Goal: Task Accomplishment & Management: Use online tool/utility

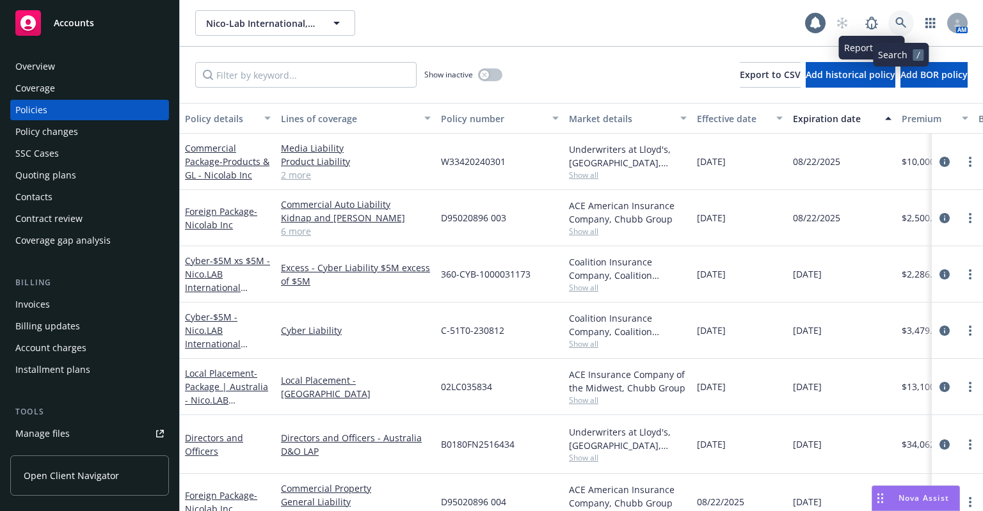
click at [898, 15] on link at bounding box center [901, 23] width 26 height 26
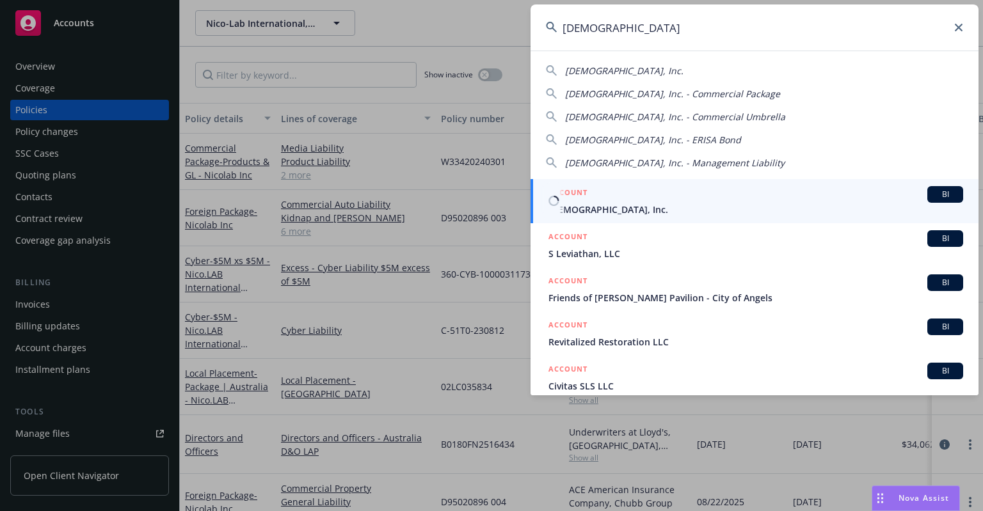
type input "levitas"
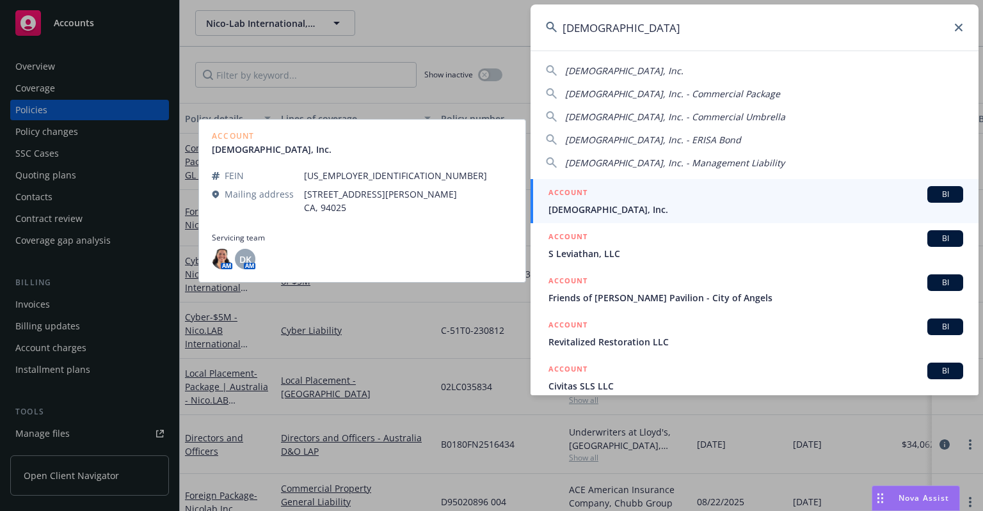
click at [592, 191] on div "ACCOUNT BI" at bounding box center [755, 194] width 415 height 17
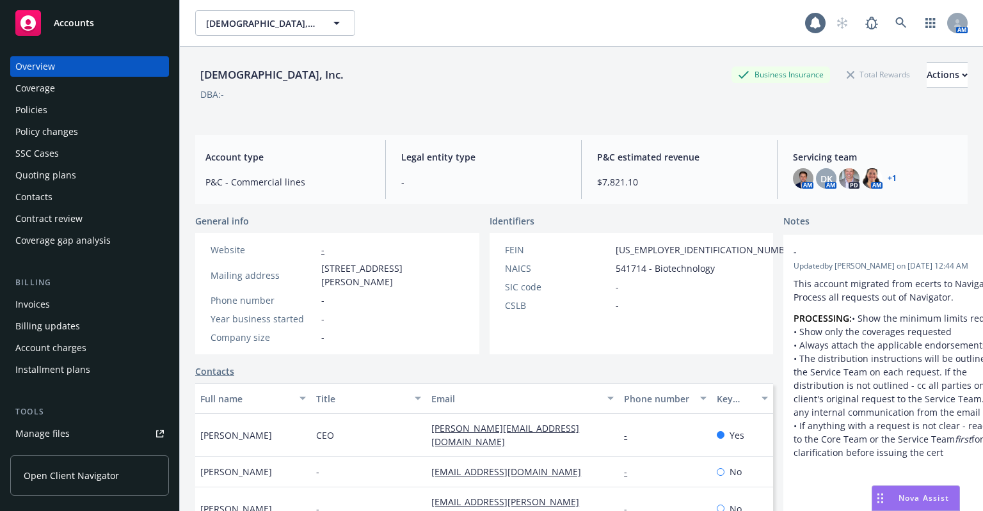
click at [118, 115] on div "Policies" at bounding box center [89, 110] width 148 height 20
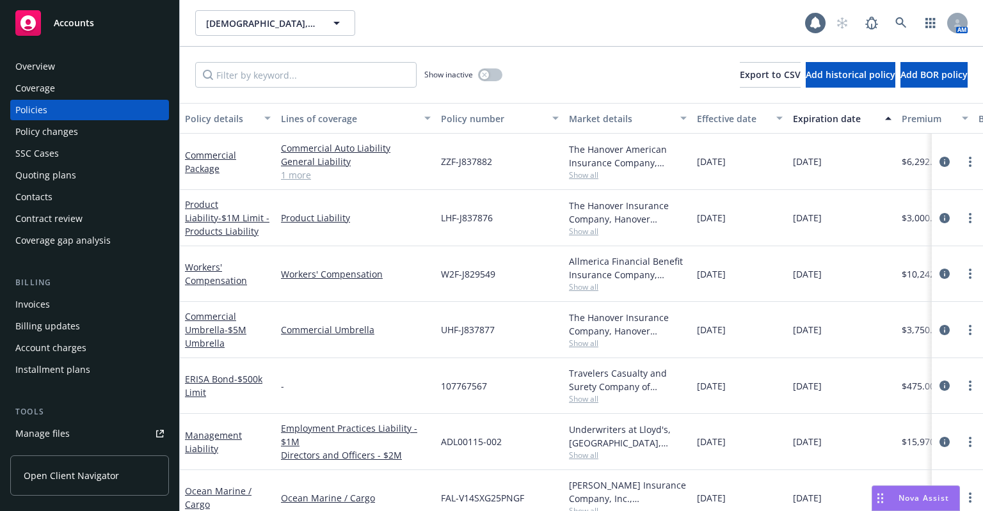
scroll to position [23, 0]
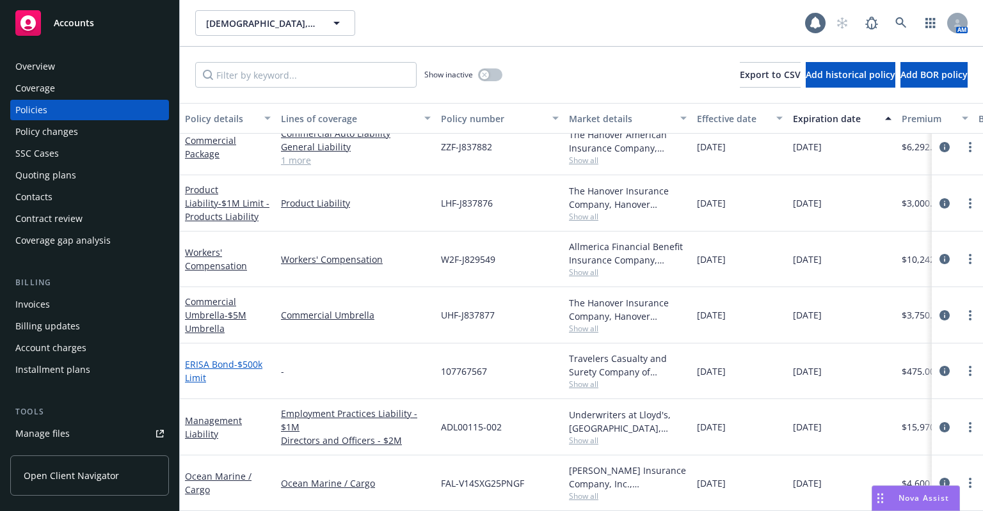
click at [217, 358] on link "ERISA Bond - $500k Limit" at bounding box center [223, 371] width 77 height 26
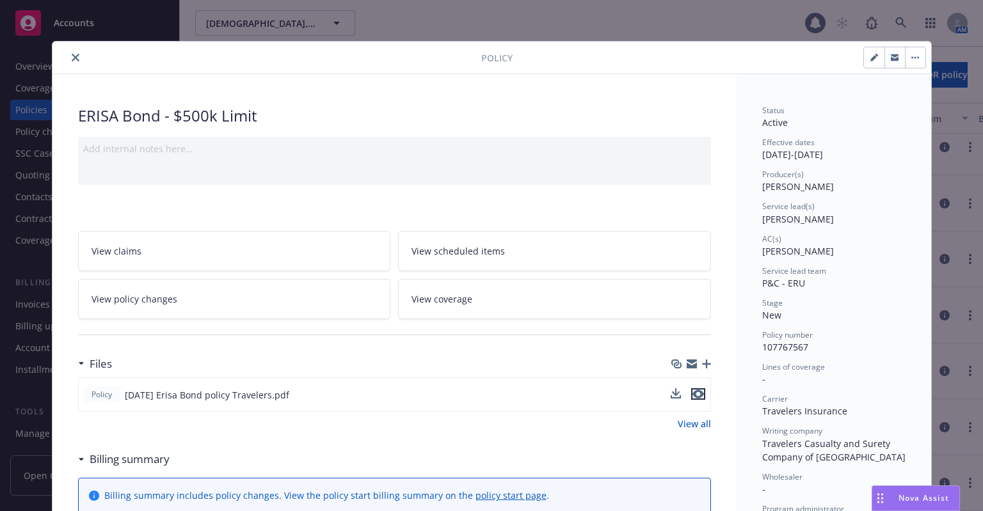
click at [692, 394] on icon "preview file" at bounding box center [698, 394] width 12 height 9
click at [505, 291] on link "View coverage" at bounding box center [554, 299] width 313 height 40
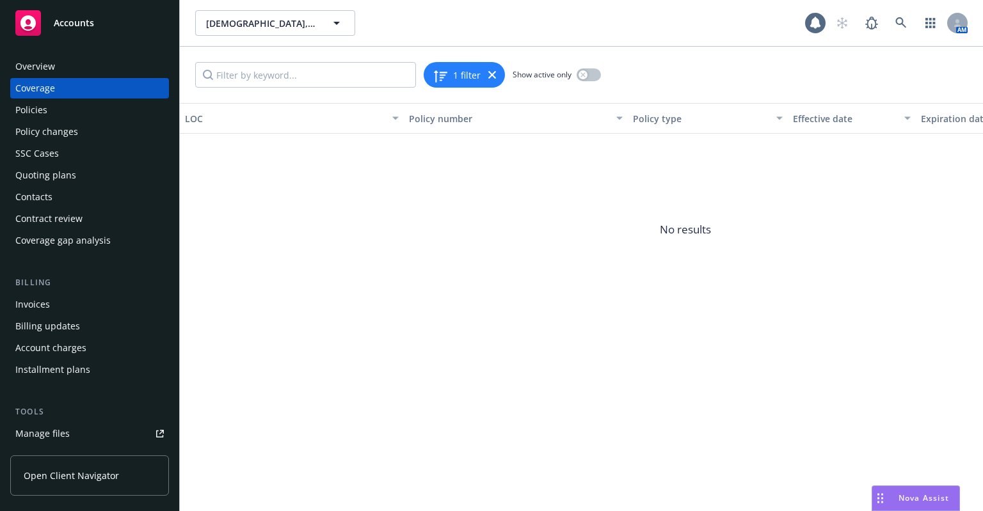
click at [113, 112] on div "Policies" at bounding box center [89, 110] width 148 height 20
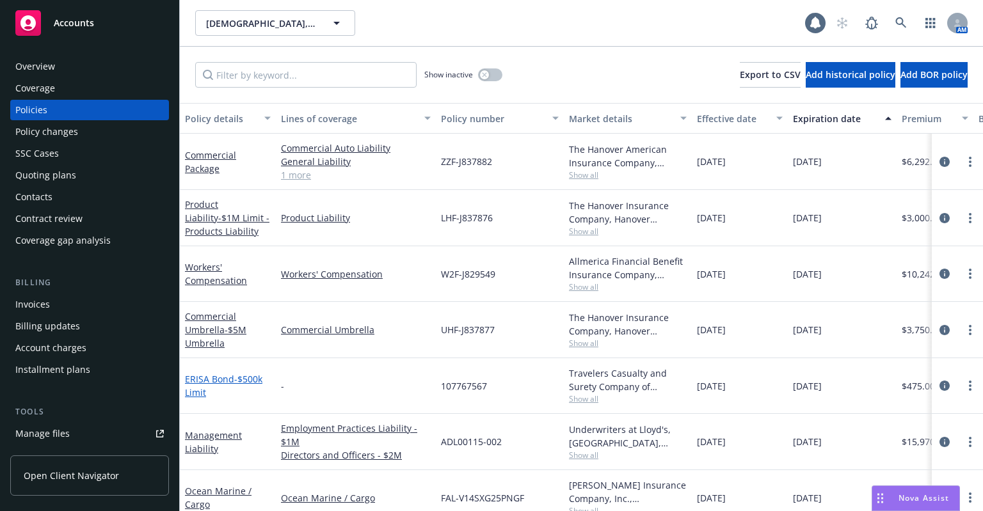
click at [215, 378] on link "ERISA Bond - $500k Limit" at bounding box center [223, 386] width 77 height 26
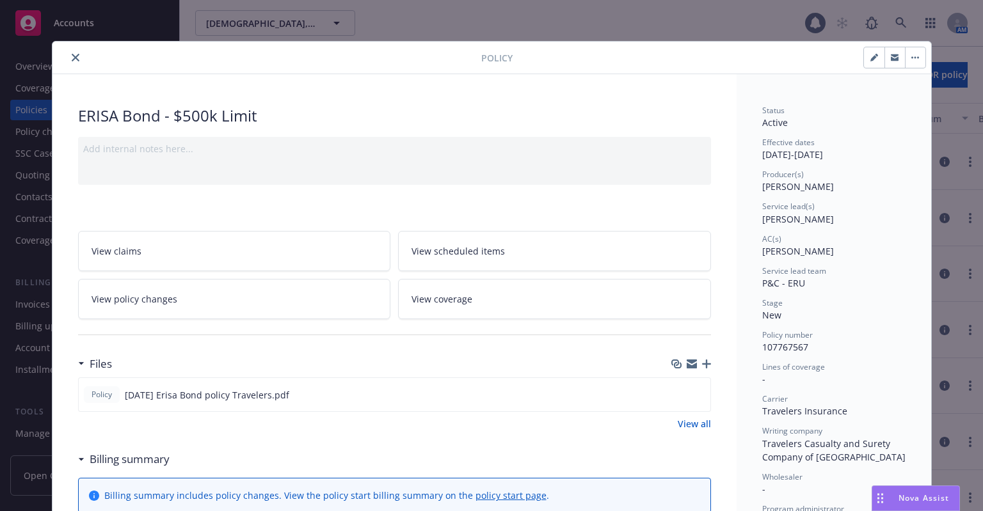
scroll to position [38, 0]
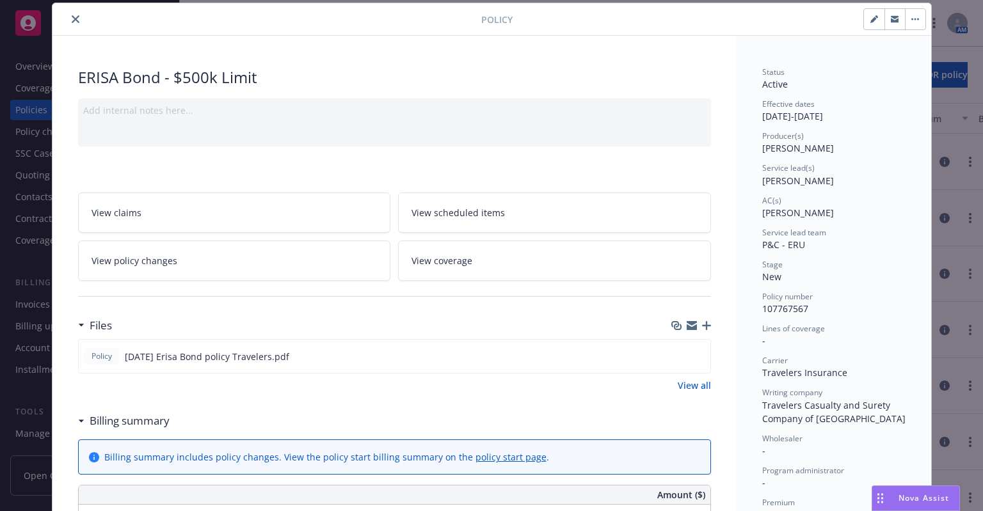
click at [911, 20] on icon "button" at bounding box center [915, 19] width 8 height 3
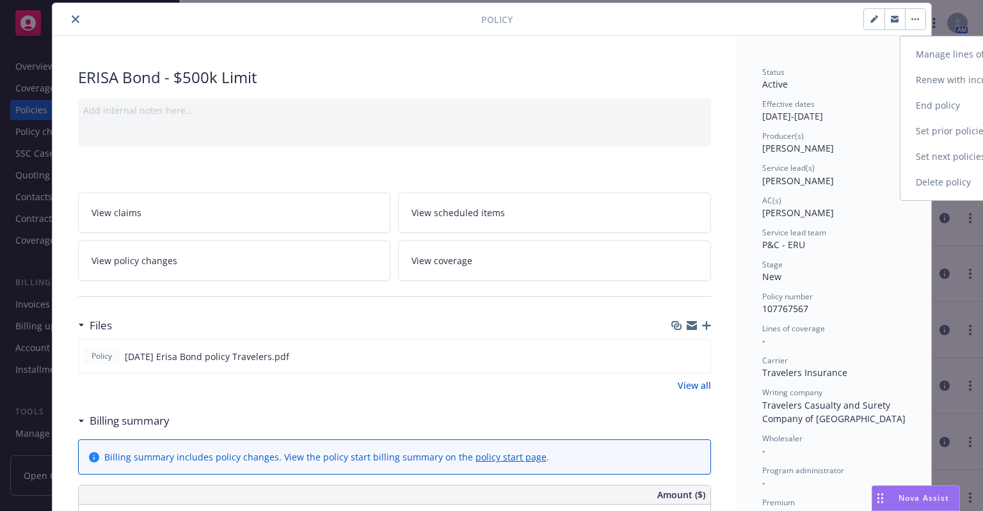
click at [933, 45] on link "Manage lines of coverage" at bounding box center [975, 55] width 150 height 26
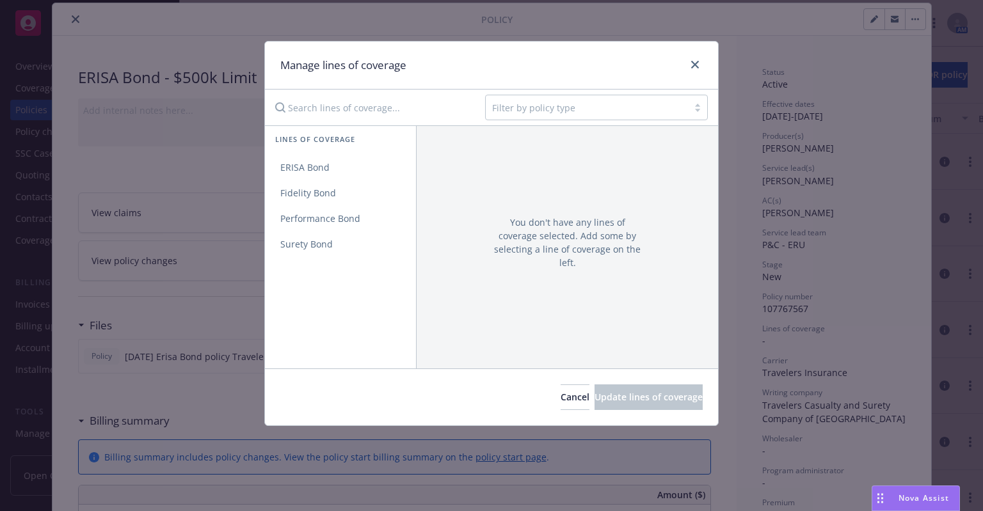
click at [362, 109] on input "Search lines of coverage..." at bounding box center [370, 108] width 207 height 26
click at [335, 170] on span "ERISA Bond" at bounding box center [305, 167] width 80 height 12
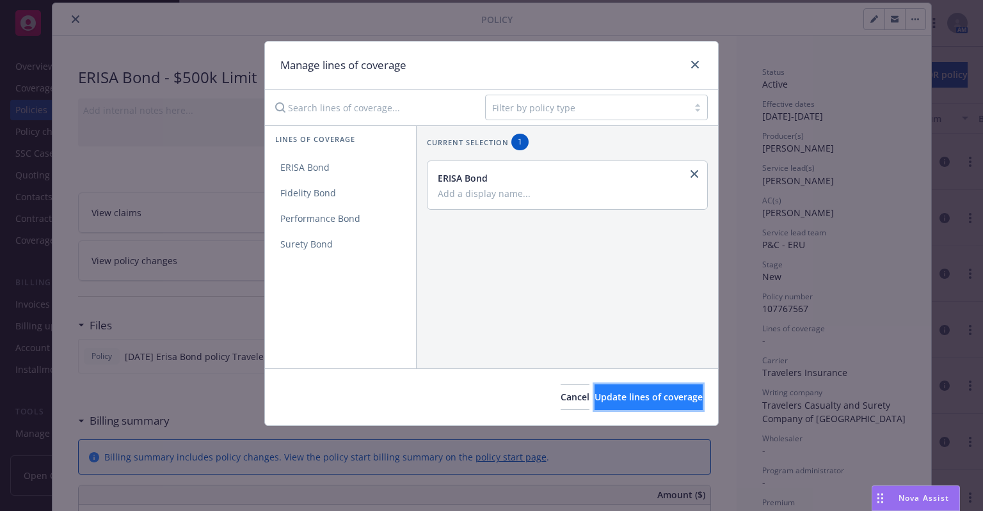
click at [596, 386] on button "Update lines of coverage" at bounding box center [648, 398] width 108 height 26
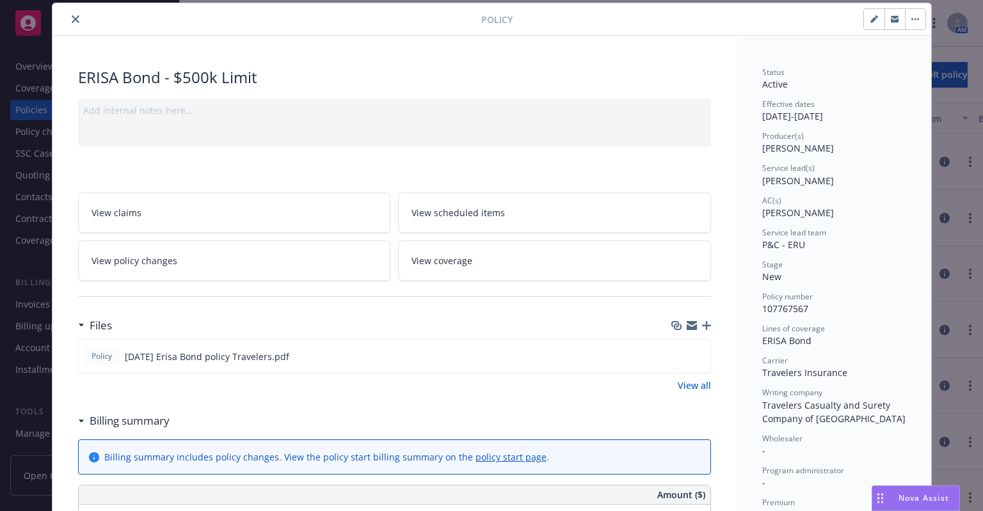
click at [476, 253] on link "View coverage" at bounding box center [554, 261] width 313 height 40
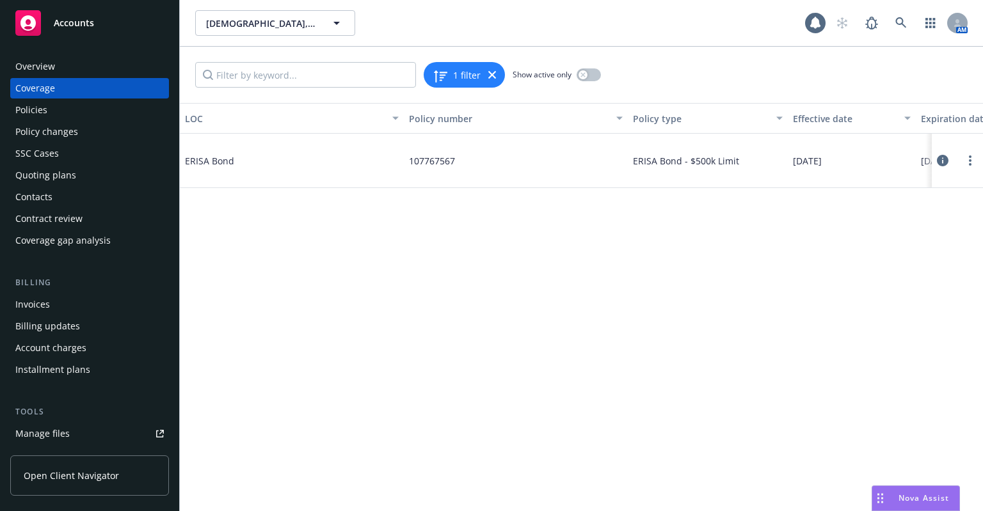
click at [944, 161] on icon at bounding box center [943, 161] width 12 height 12
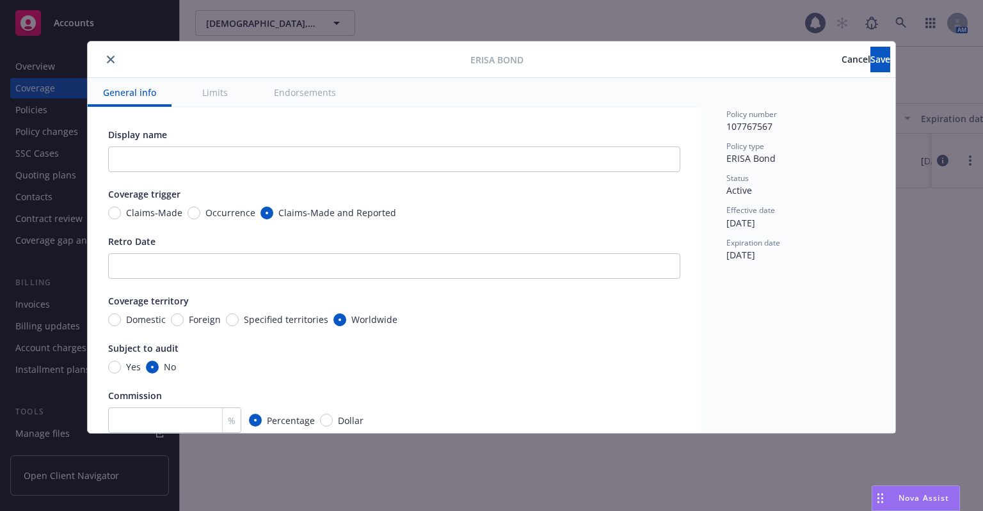
click at [150, 215] on span "Claims-Made" at bounding box center [154, 212] width 56 height 13
click at [121, 215] on input "Claims-Made" at bounding box center [114, 213] width 13 height 13
radio input "true"
click at [358, 159] on input "text" at bounding box center [394, 160] width 572 height 26
type input "W"
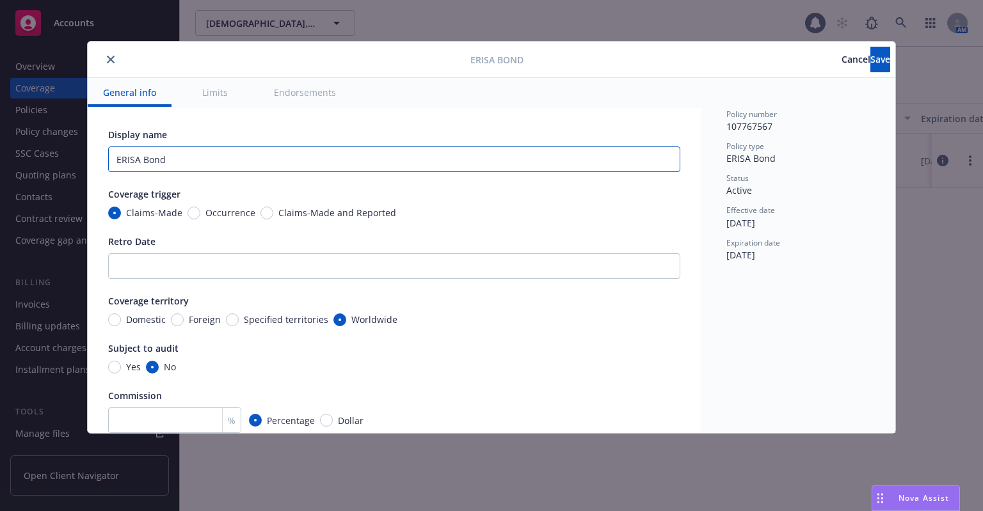
type input "ERISA Bond"
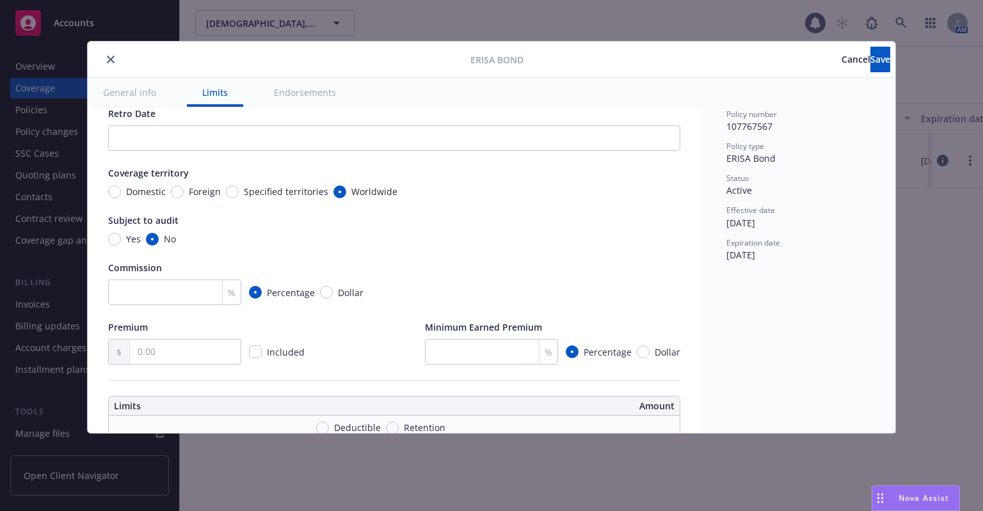
scroll to position [256, 0]
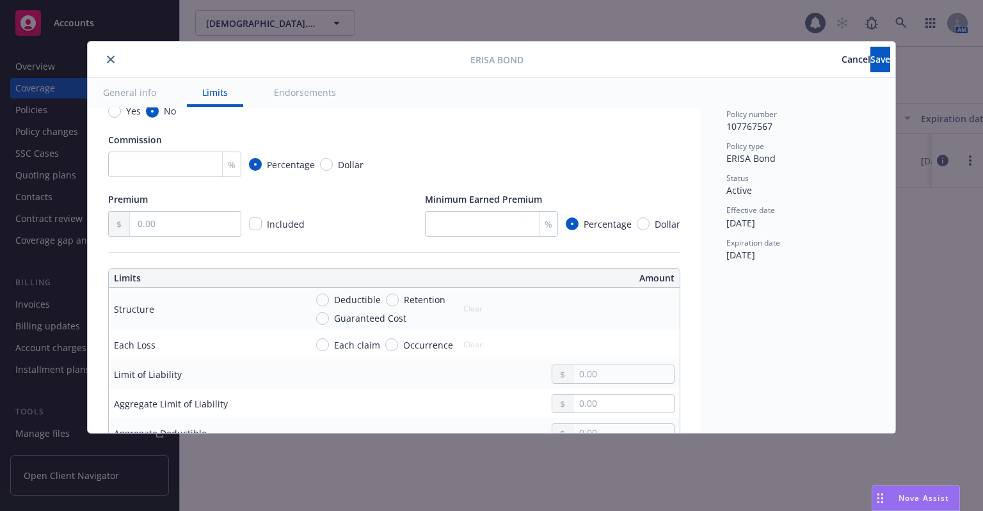
click at [403, 352] on span "Occurrence" at bounding box center [428, 344] width 50 height 13
click at [385, 351] on input "Occurrence" at bounding box center [391, 344] width 13 height 13
click at [473, 353] on button "Clear" at bounding box center [473, 345] width 35 height 18
radio input "false"
click at [590, 383] on input "text" at bounding box center [623, 374] width 100 height 18
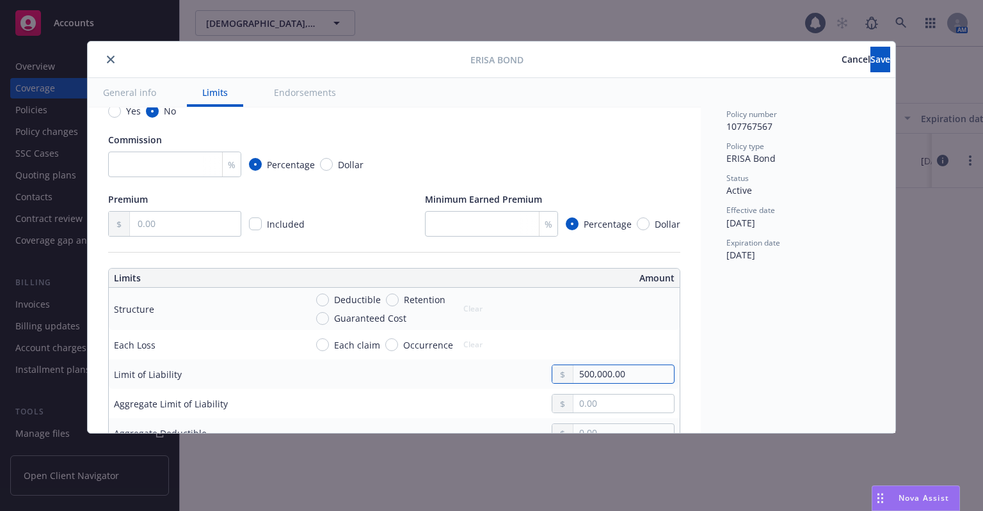
type input "500,000.00"
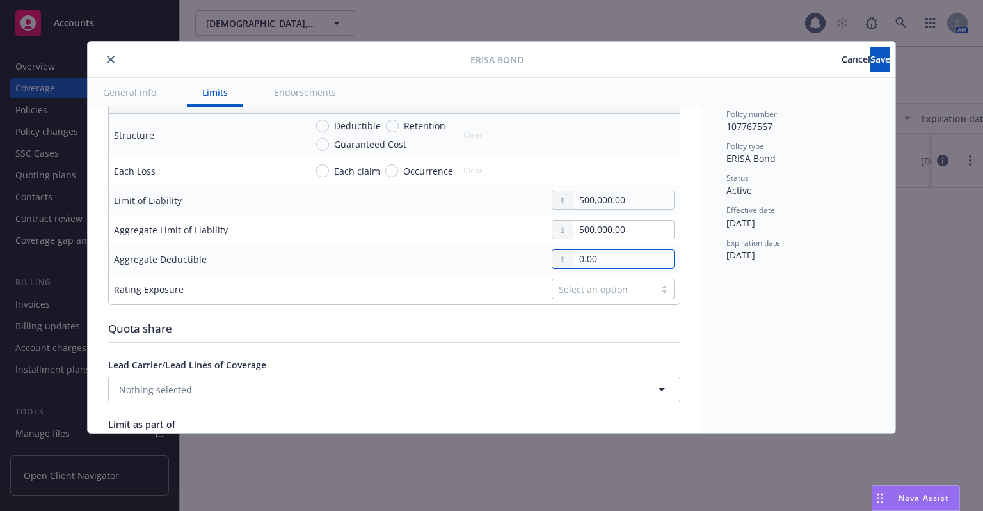
type input "0.00"
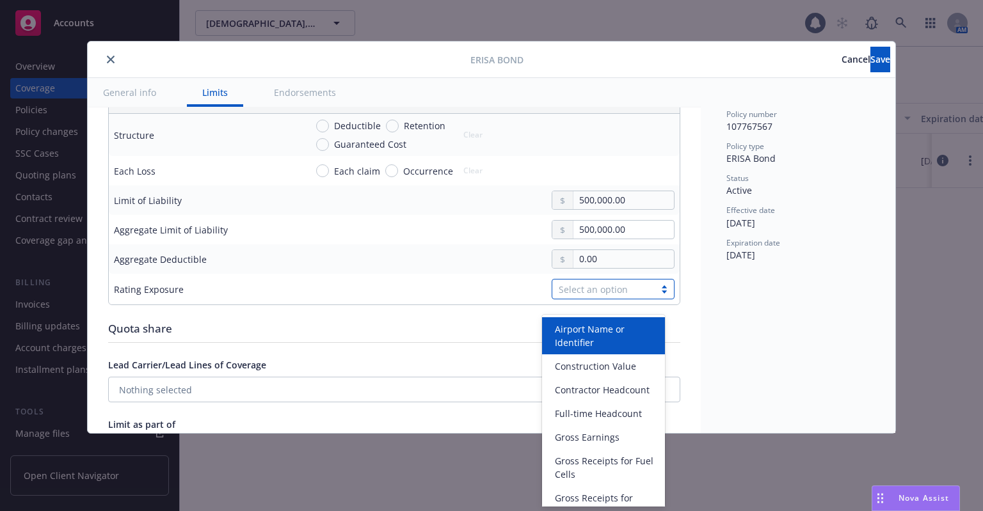
click at [617, 296] on div "Select an option" at bounding box center [604, 289] width 90 height 13
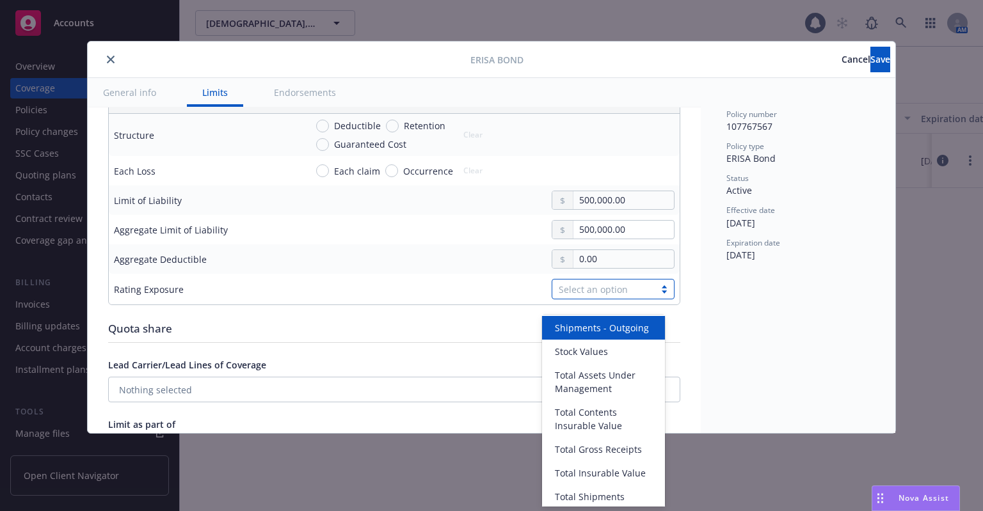
scroll to position [701, 0]
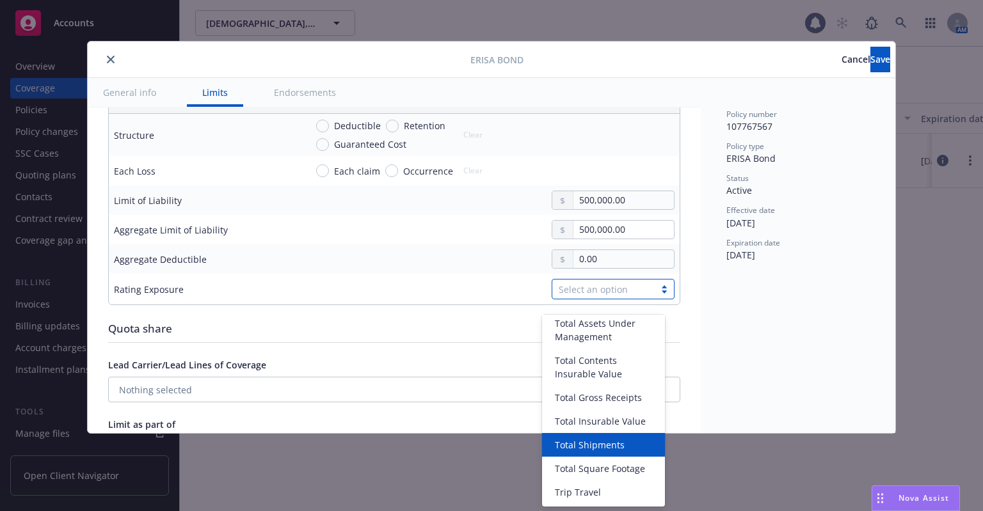
click at [737, 383] on div "Policy number 107767567 Policy type ERISA Bond Status Active Effective date 01/…" at bounding box center [798, 255] width 195 height 355
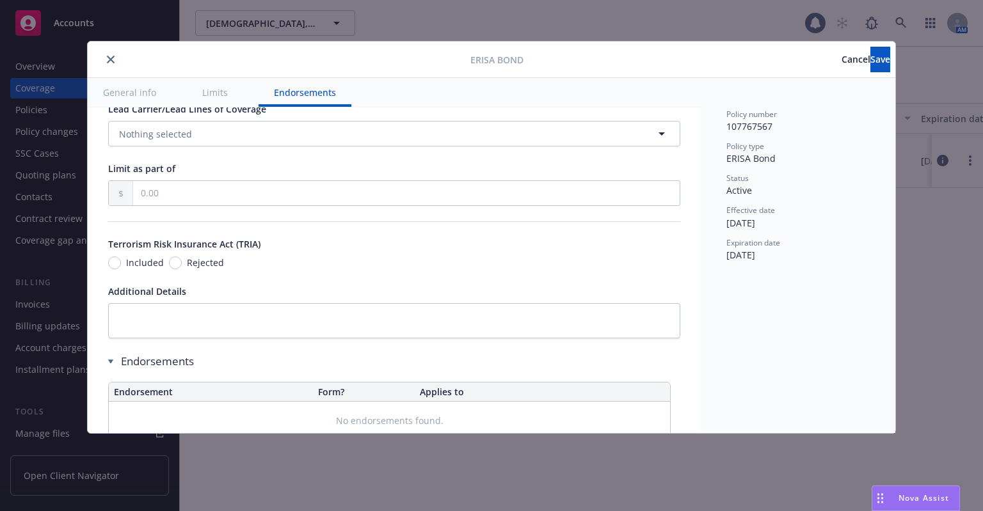
scroll to position [765, 0]
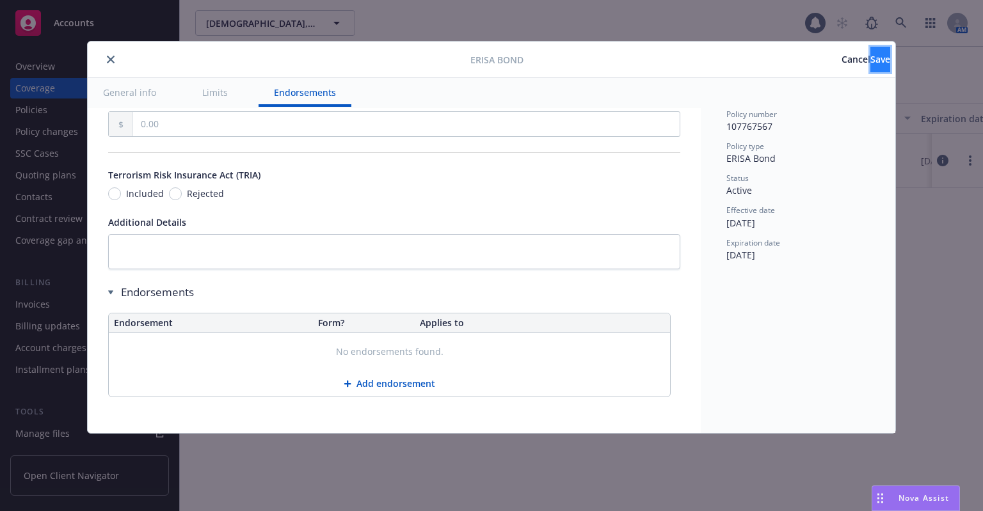
click at [870, 54] on span "Save" at bounding box center [880, 59] width 20 height 12
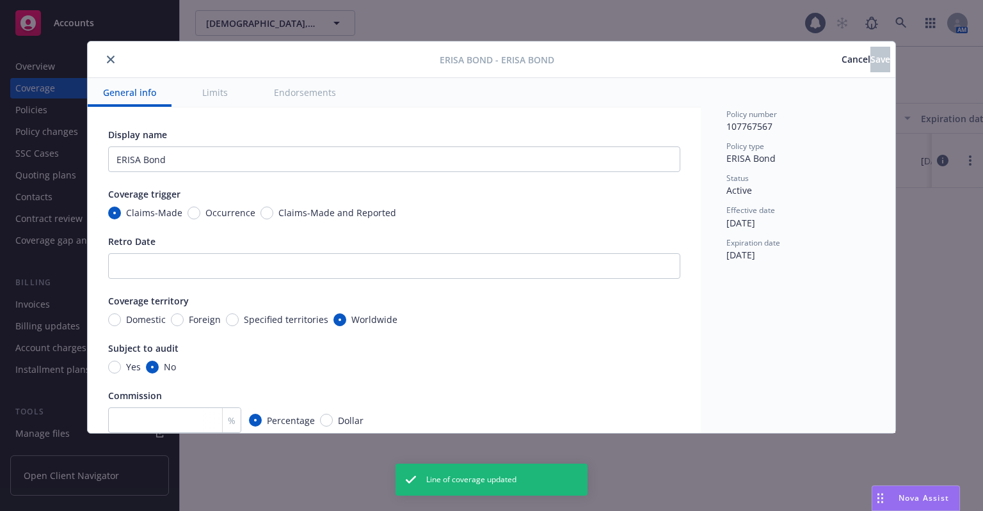
click at [841, 56] on span "Cancel" at bounding box center [855, 59] width 29 height 12
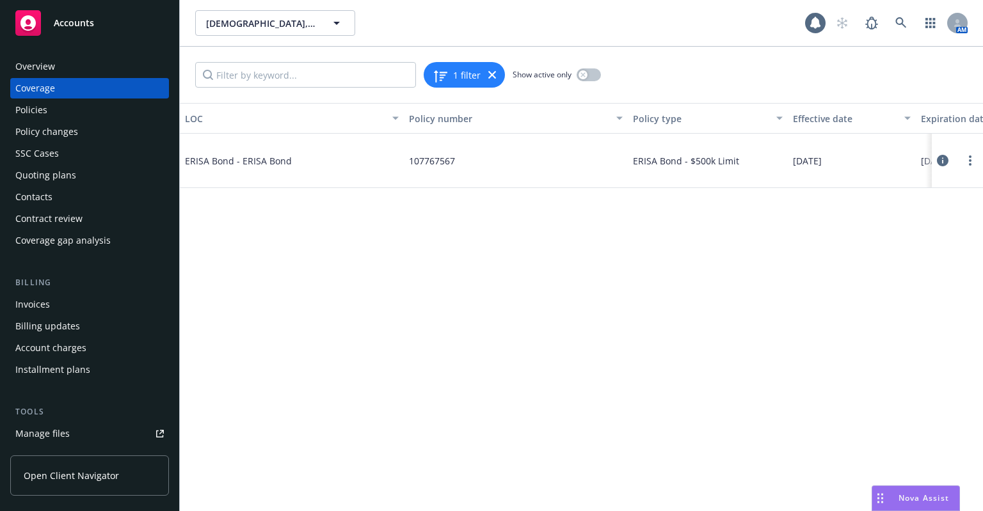
click at [67, 58] on div "Overview" at bounding box center [89, 66] width 148 height 20
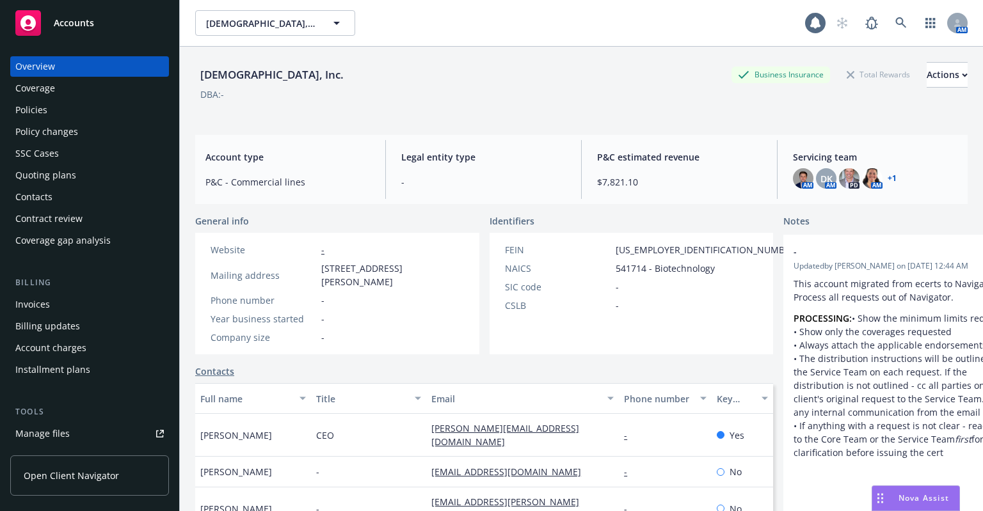
click at [75, 92] on div "Coverage" at bounding box center [89, 88] width 148 height 20
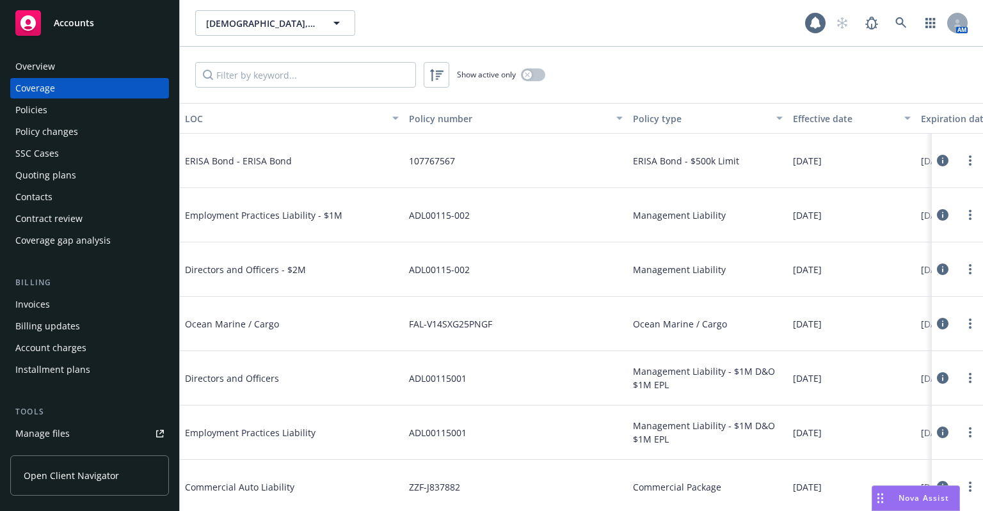
click at [76, 112] on div "Policies" at bounding box center [89, 110] width 148 height 20
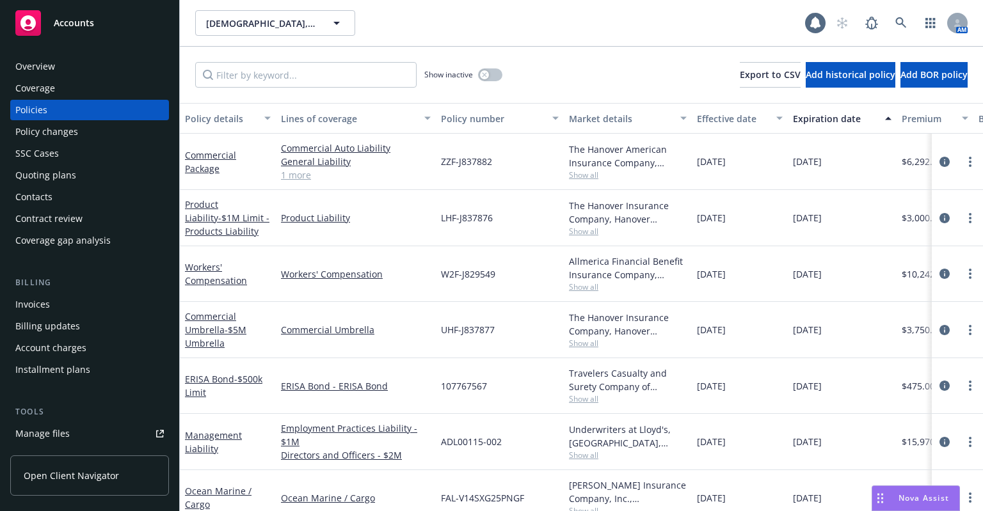
scroll to position [23, 0]
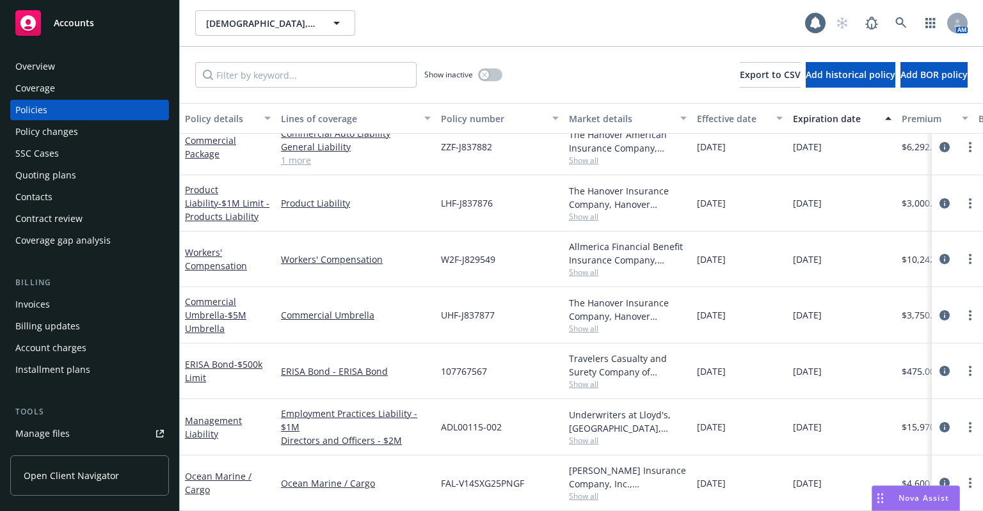
click at [614, 497] on div "Beazley Insurance Company, Inc., Beazley Group, Falvey Cargo Show all" at bounding box center [628, 484] width 128 height 56
click at [218, 415] on link "Management Liability" at bounding box center [213, 428] width 57 height 26
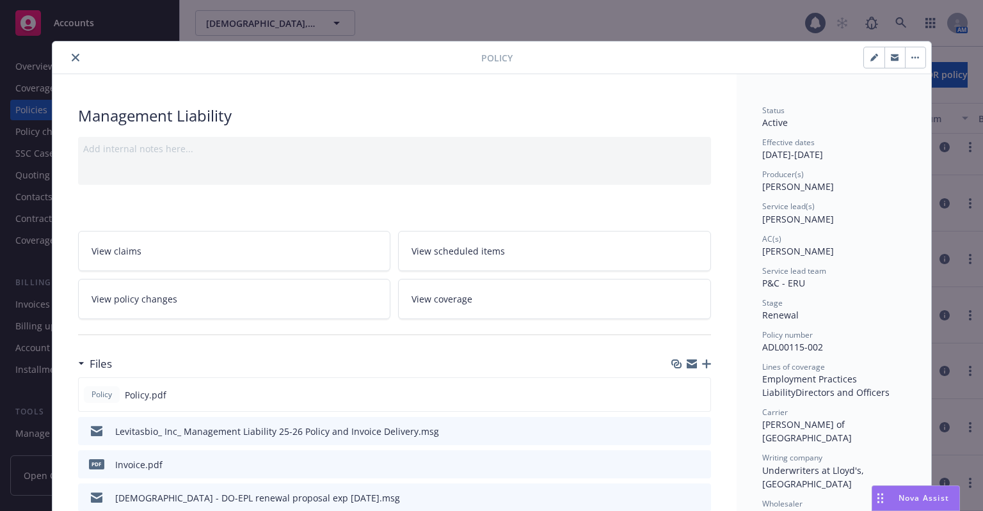
click at [72, 60] on icon "close" at bounding box center [76, 58] width 8 height 8
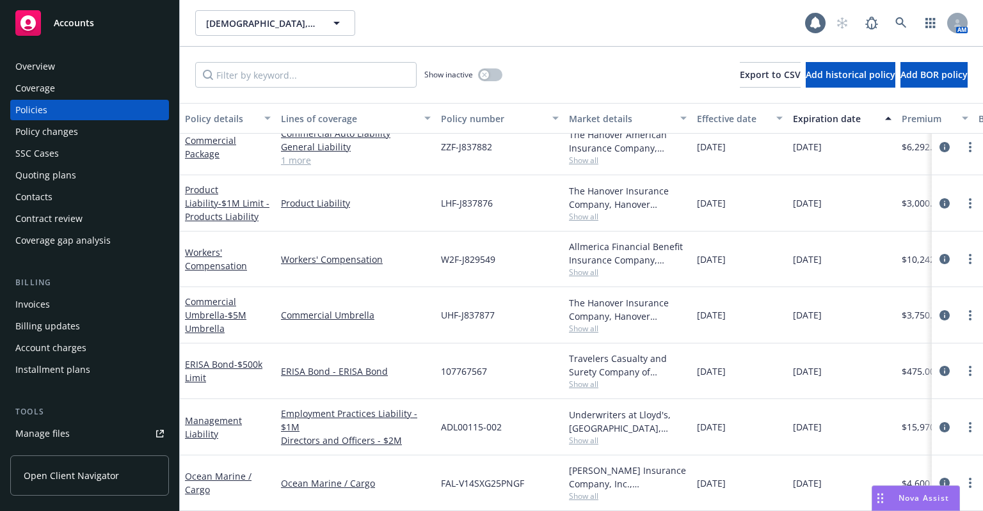
click at [56, 136] on div "Policy changes" at bounding box center [46, 132] width 63 height 20
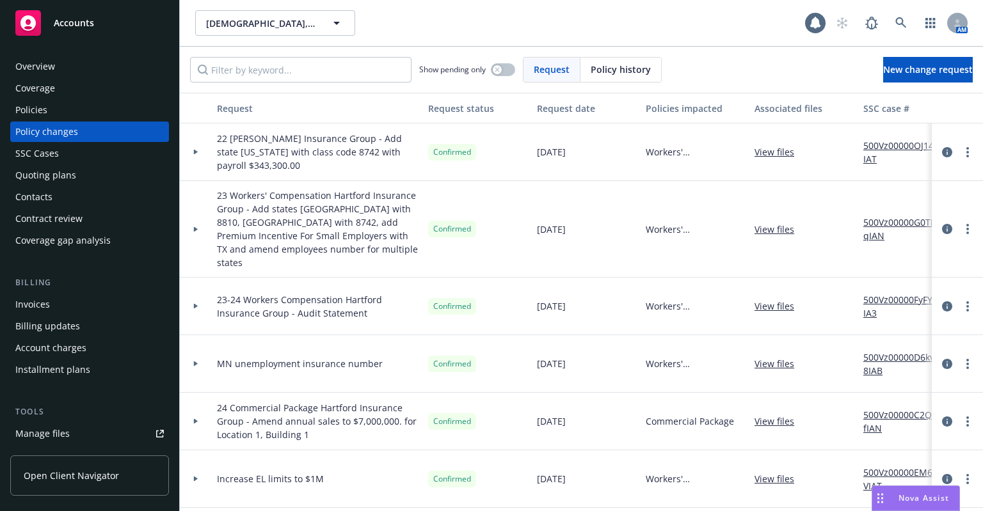
click at [58, 159] on div "SSC Cases" at bounding box center [89, 153] width 148 height 20
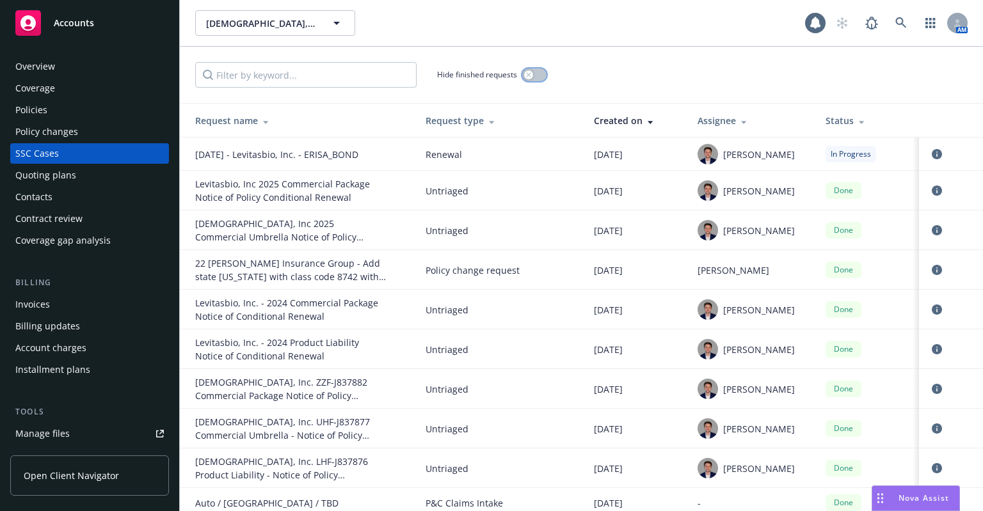
click at [537, 71] on button "button" at bounding box center [534, 74] width 24 height 13
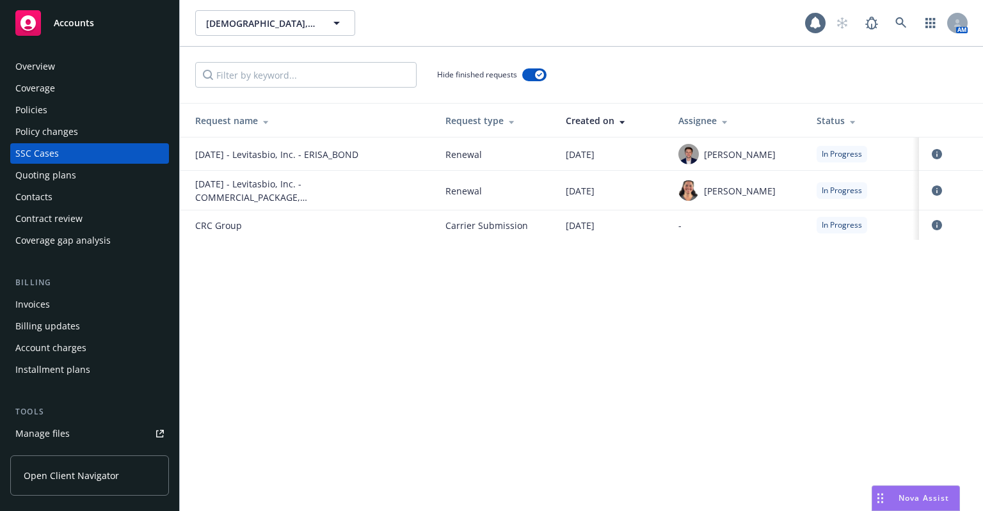
click at [87, 171] on div "Quoting plans" at bounding box center [89, 175] width 148 height 20
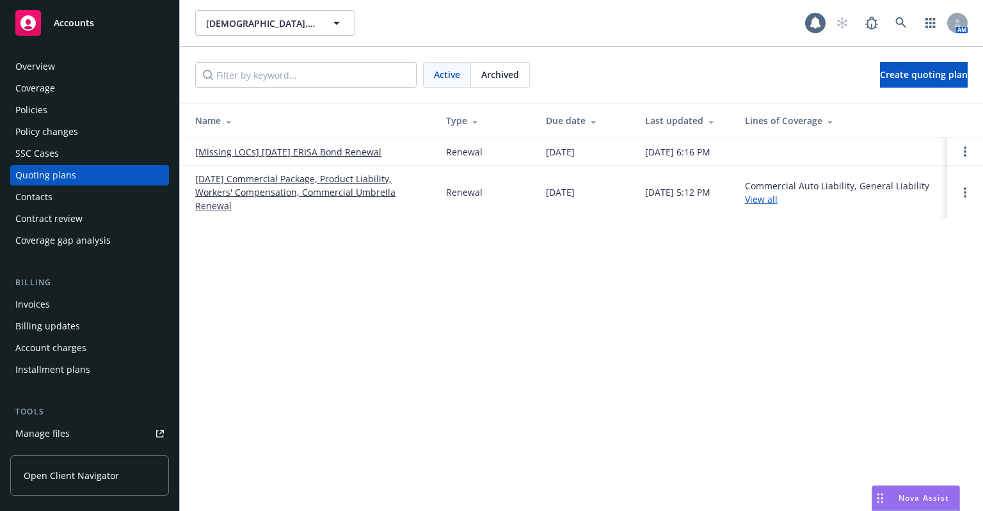
click at [310, 153] on link "[Missing LOCs] 01/13/26 ERISA Bond Renewal" at bounding box center [288, 151] width 186 height 13
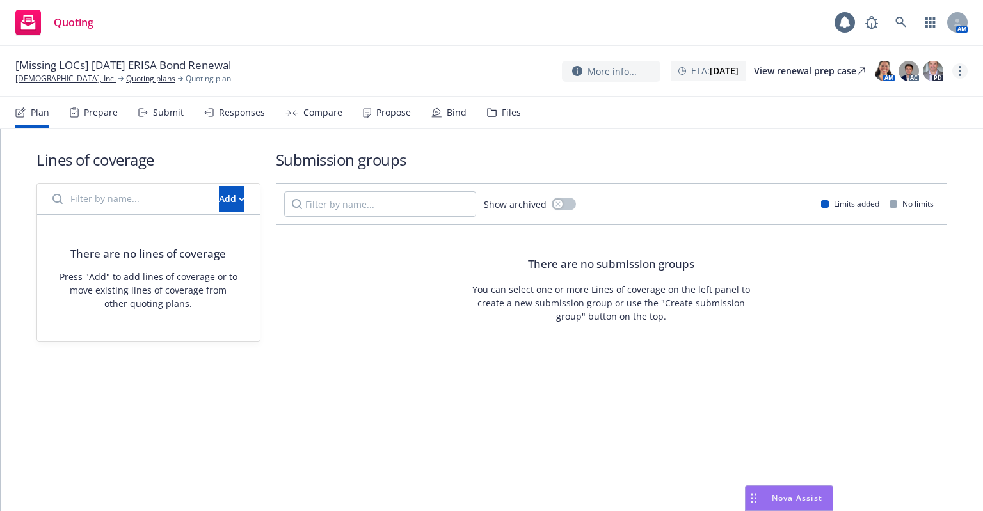
click at [956, 74] on link "more" at bounding box center [959, 70] width 15 height 15
click at [933, 126] on link "Rename quoting plan" at bounding box center [895, 123] width 143 height 26
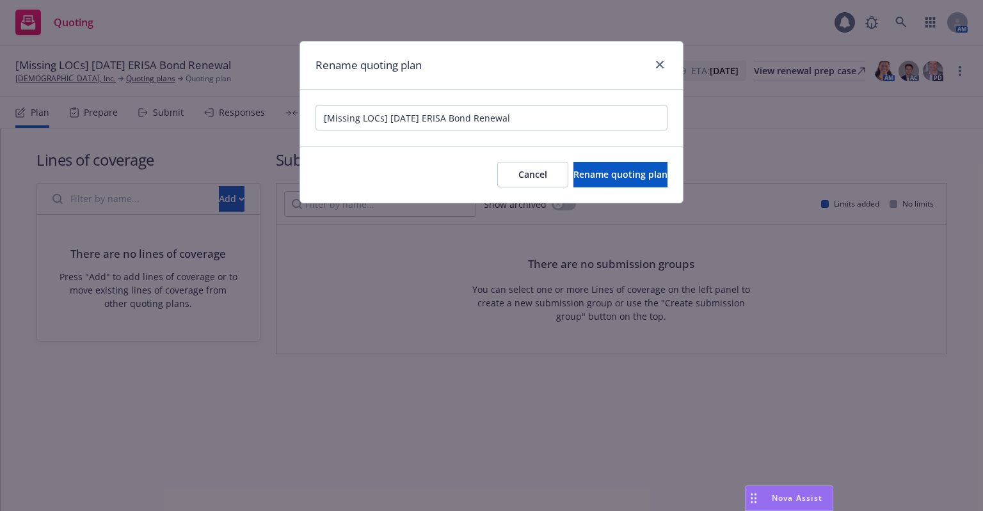
drag, startPoint x: 386, startPoint y: 115, endPoint x: 266, endPoint y: 115, distance: 120.3
click at [266, 115] on div "Rename quoting plan [Missing LOCs] 01/13/26 ERISA Bond Renewal Cancel Rename qu…" at bounding box center [491, 255] width 983 height 511
type input "01/13/26 ERISA Bond Renewal"
click at [573, 176] on span "Rename quoting plan" at bounding box center [620, 174] width 94 height 12
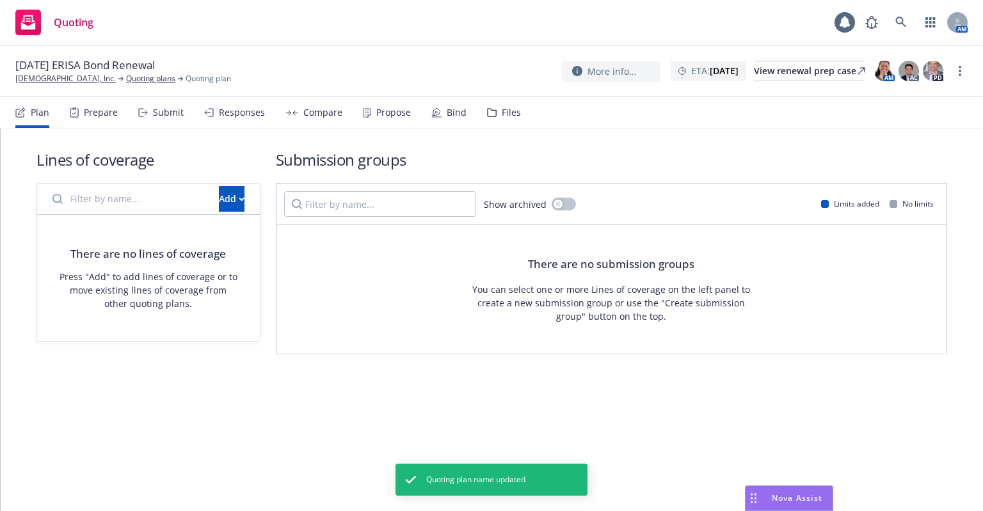
click at [139, 201] on input "Filter by name..." at bounding box center [128, 199] width 166 height 26
type input "erisa"
click at [228, 202] on button "Add" at bounding box center [232, 199] width 26 height 26
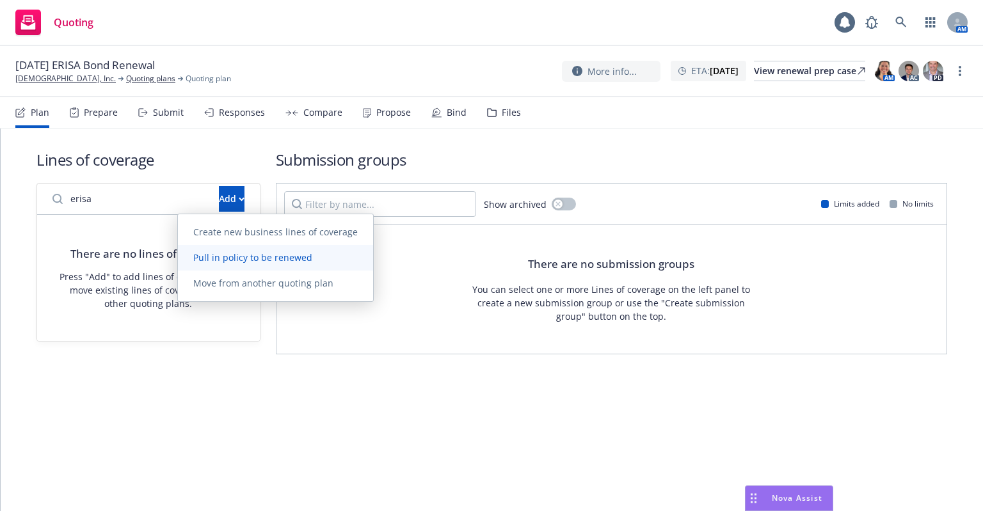
click at [227, 255] on span "Pull in policy to be renewed" at bounding box center [253, 257] width 150 height 12
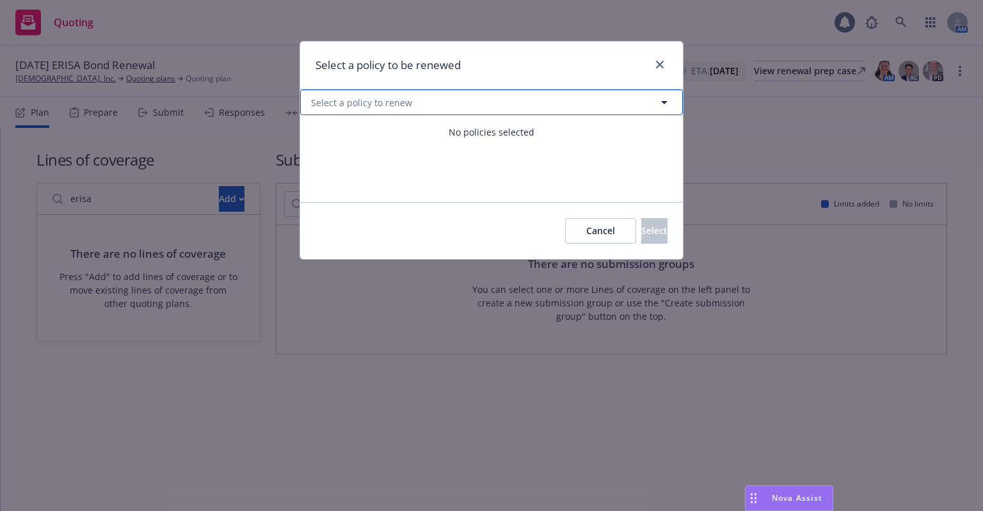
click at [358, 104] on span "Select a policy to renew" at bounding box center [361, 102] width 101 height 13
select select "ACTIVE"
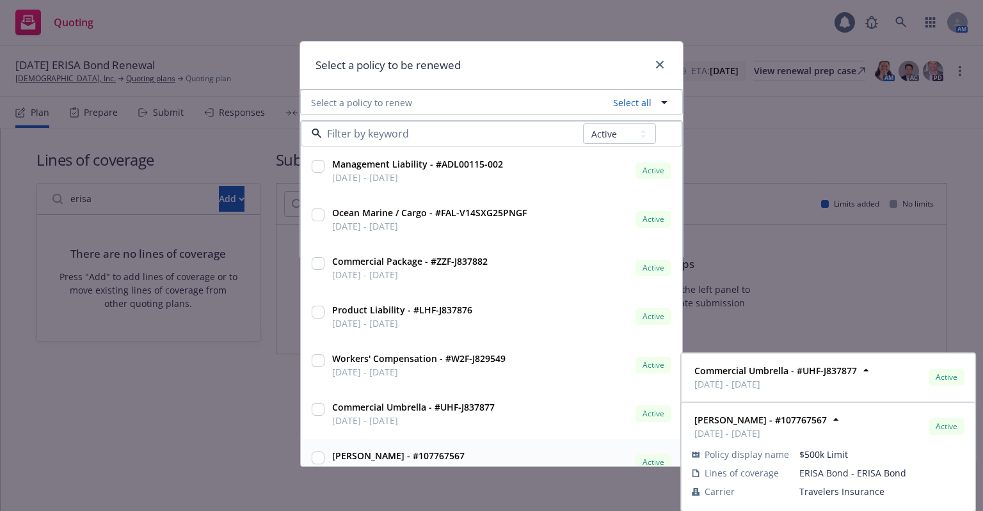
click at [316, 461] on input "checkbox" at bounding box center [318, 458] width 13 height 13
checkbox input "true"
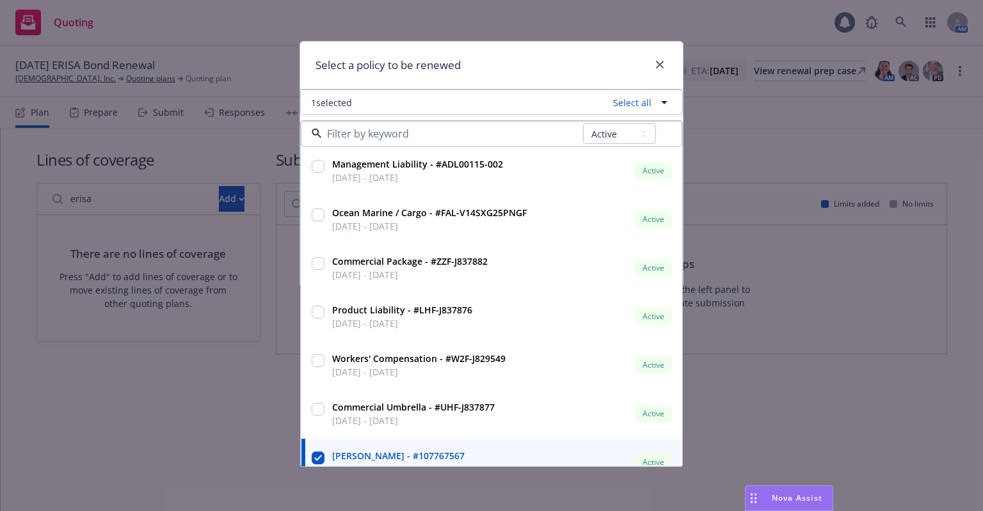
click at [477, 73] on div "Select a policy to be renewed" at bounding box center [491, 66] width 383 height 48
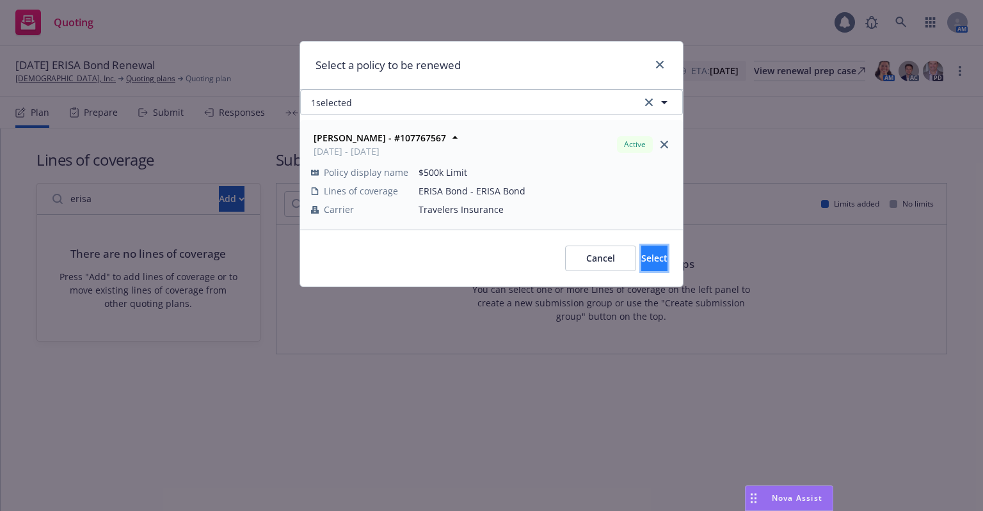
click at [648, 258] on button "Select" at bounding box center [654, 259] width 26 height 26
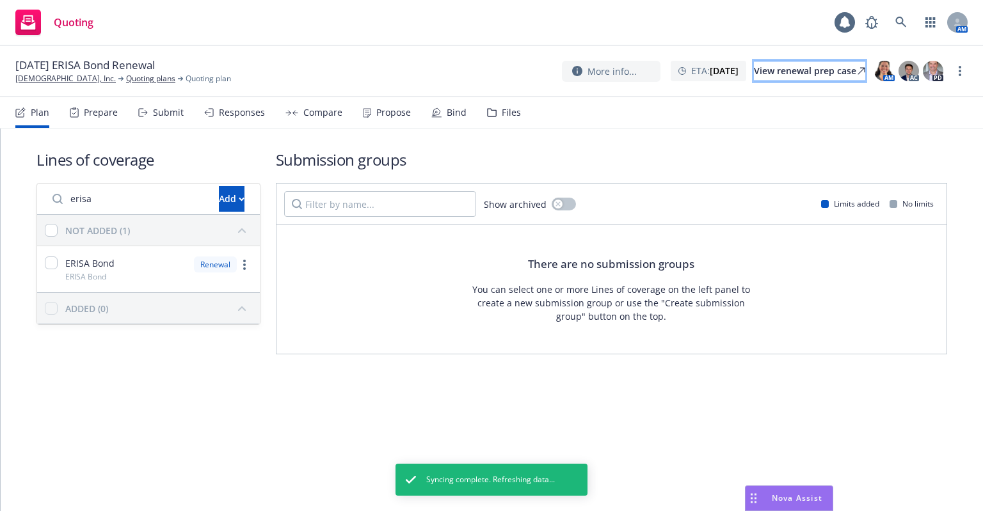
click at [777, 73] on div "View renewal prep case" at bounding box center [809, 70] width 111 height 19
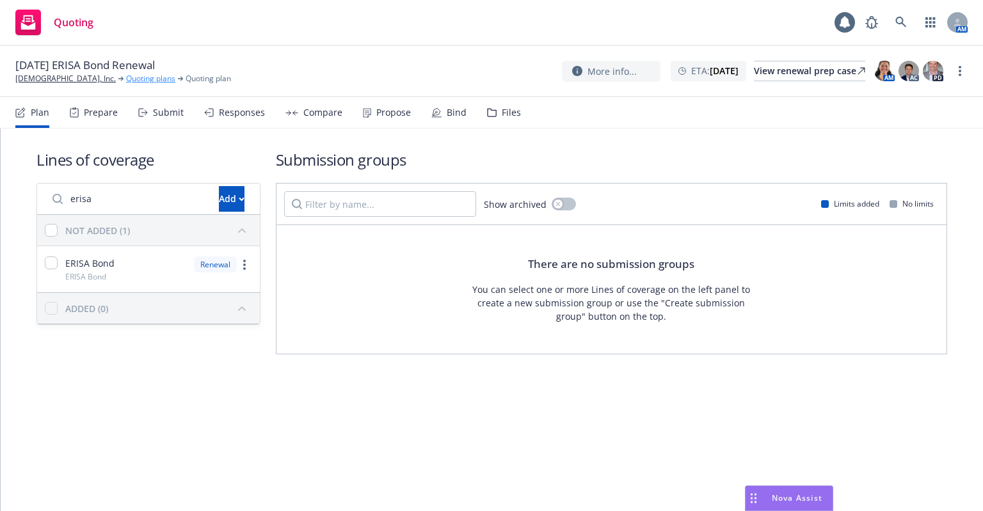
click at [126, 79] on link "Quoting plans" at bounding box center [150, 79] width 49 height 12
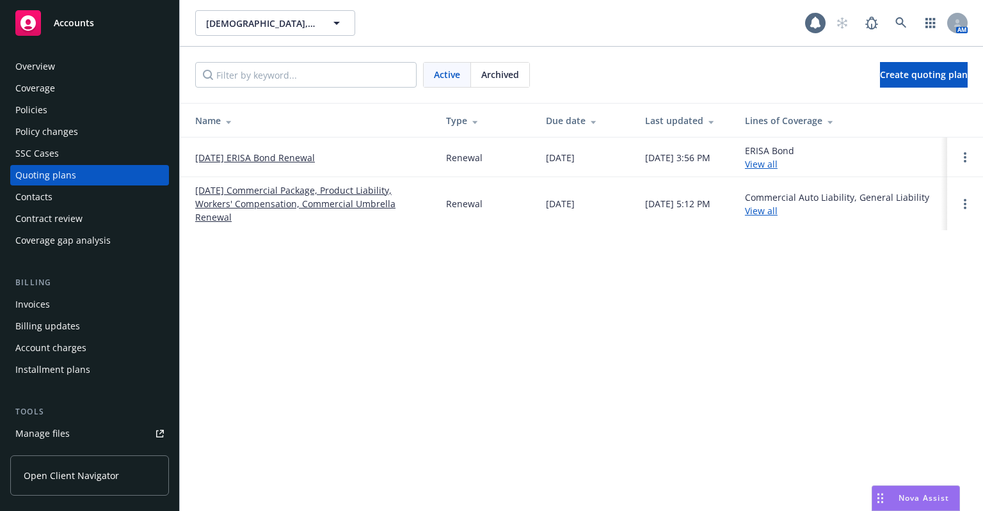
click at [241, 201] on link "[DATE] Commercial Package, Product Liability, Workers' Compensation, Commercial…" at bounding box center [310, 204] width 230 height 40
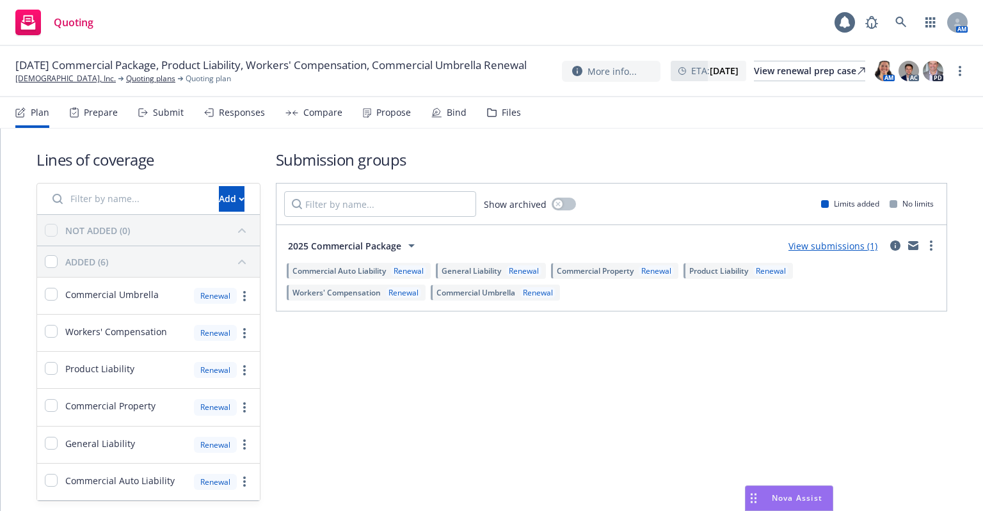
click at [107, 104] on div "Prepare" at bounding box center [94, 112] width 48 height 31
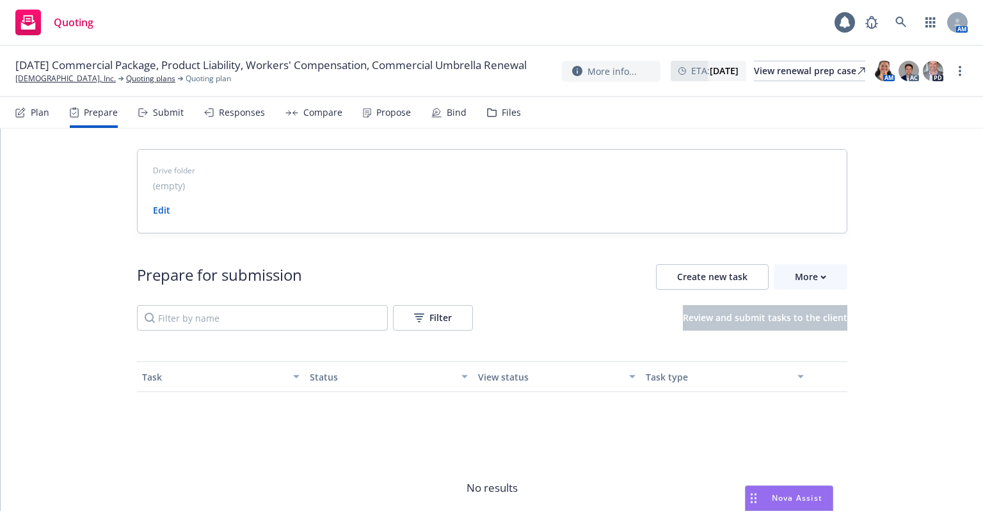
click at [164, 113] on div "Submit" at bounding box center [168, 112] width 31 height 10
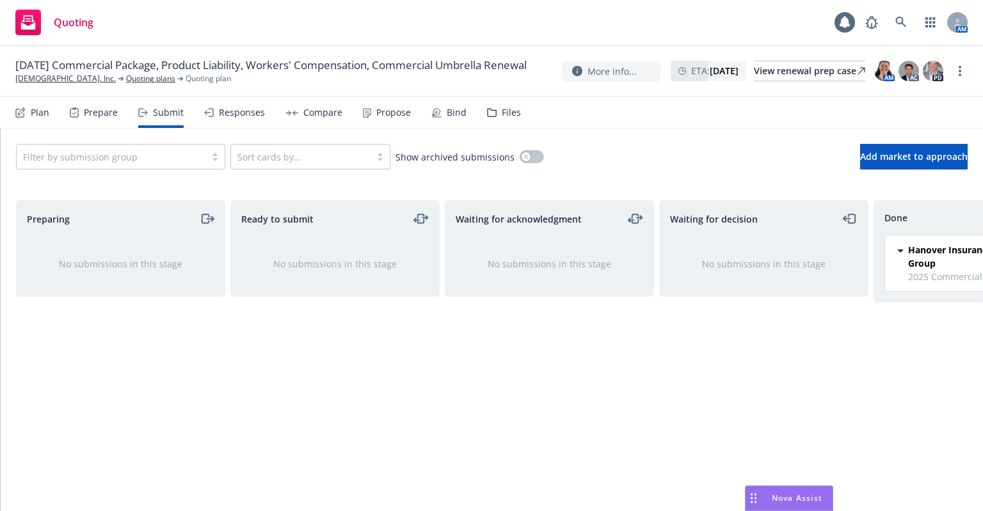
click at [447, 107] on div "Bind" at bounding box center [457, 112] width 20 height 10
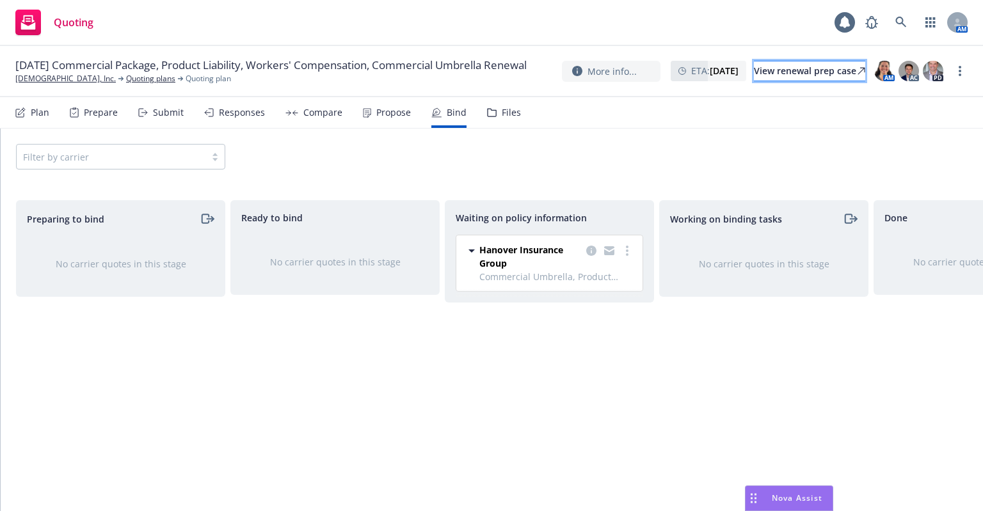
click at [778, 70] on div "View renewal prep case" at bounding box center [809, 70] width 111 height 19
click at [52, 84] on link "Levitasbio, Inc." at bounding box center [65, 79] width 100 height 12
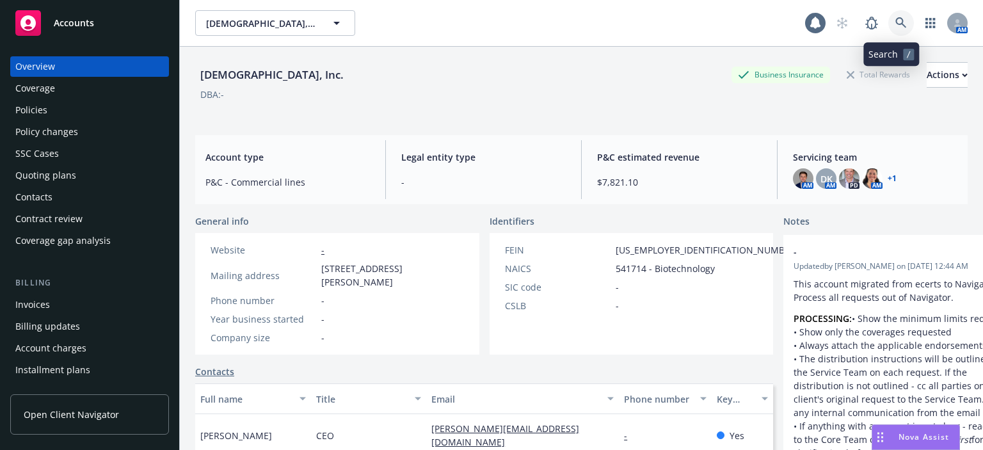
click at [895, 20] on icon at bounding box center [901, 23] width 12 height 12
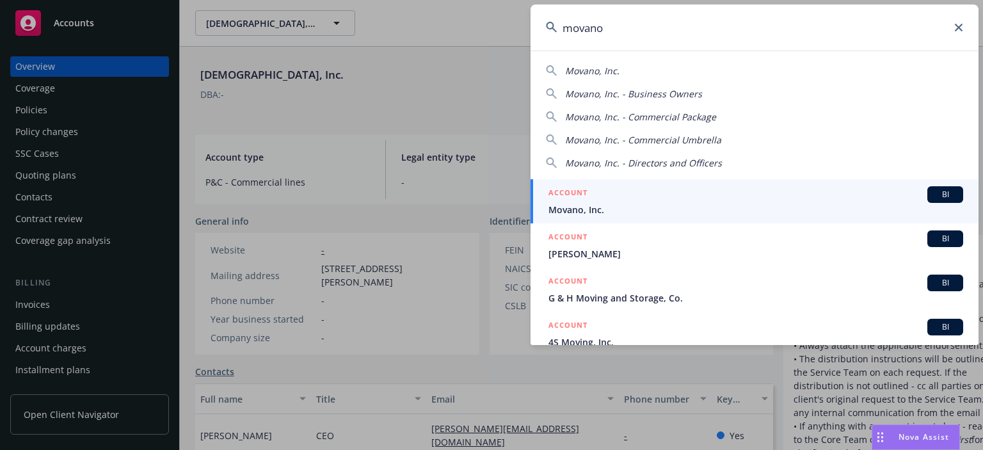
type input "movano"
click at [618, 205] on span "Movano, Inc." at bounding box center [755, 209] width 415 height 13
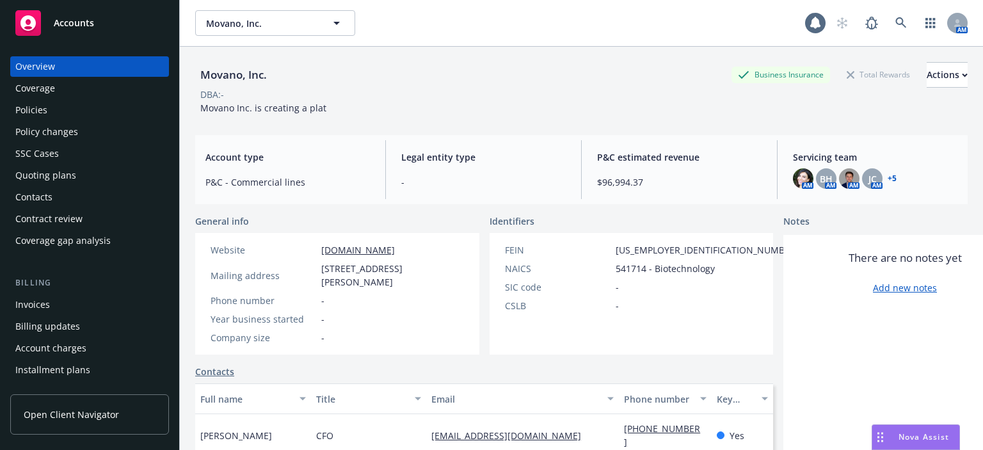
click at [36, 107] on div "Policies" at bounding box center [31, 110] width 32 height 20
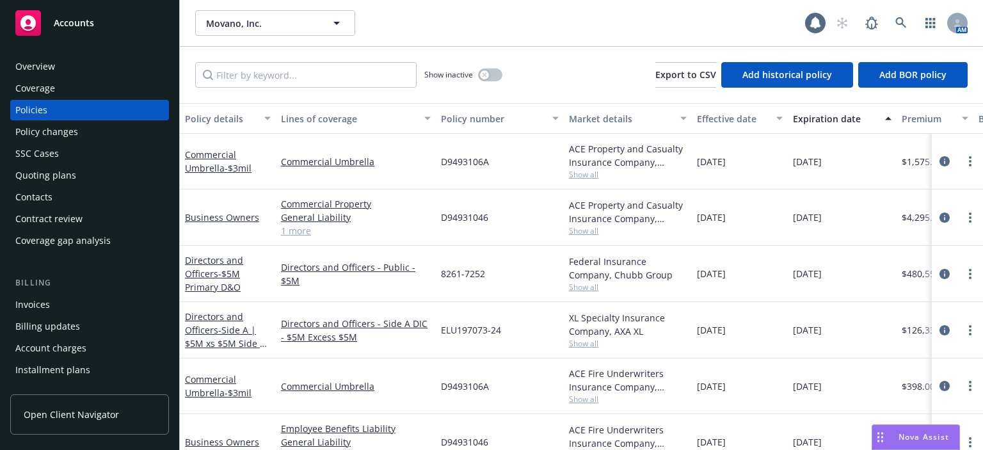
click at [70, 133] on div "Policy changes" at bounding box center [46, 132] width 63 height 20
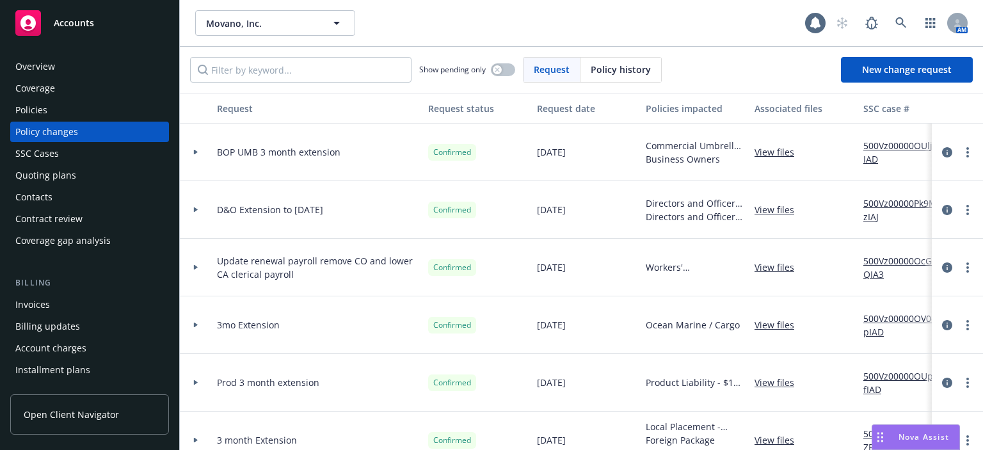
click at [72, 173] on div "Quoting plans" at bounding box center [45, 175] width 61 height 20
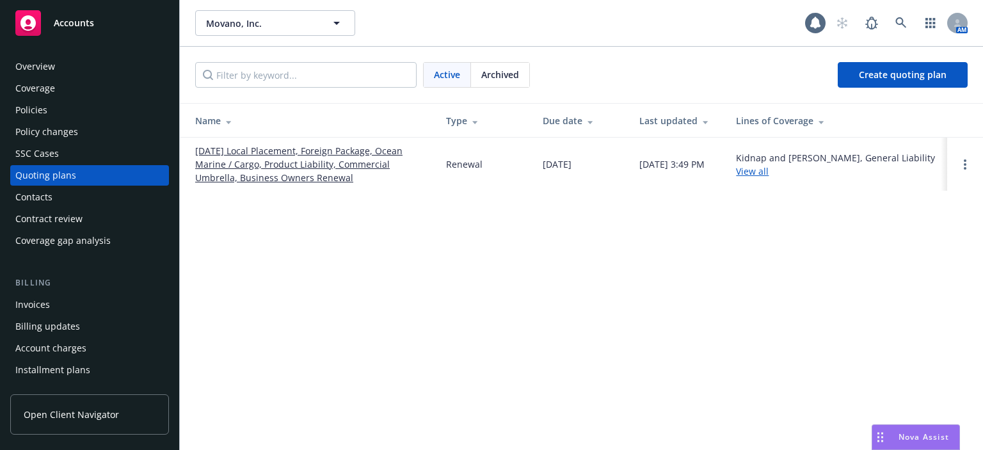
click at [245, 157] on link "11/27/25 Local Placement, Foreign Package, Ocean Marine / Cargo, Product Liabil…" at bounding box center [310, 164] width 230 height 40
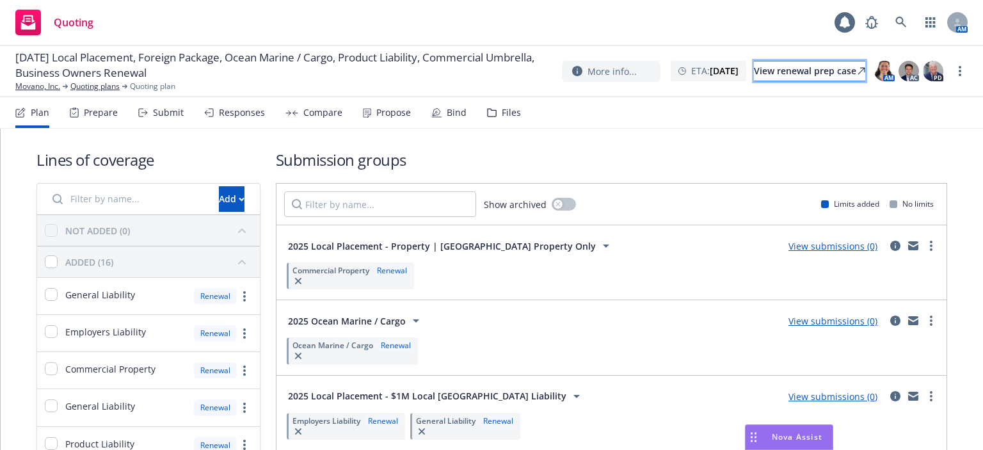
click at [763, 65] on div "View renewal prep case" at bounding box center [809, 70] width 111 height 19
click at [509, 115] on div "Files" at bounding box center [511, 112] width 19 height 10
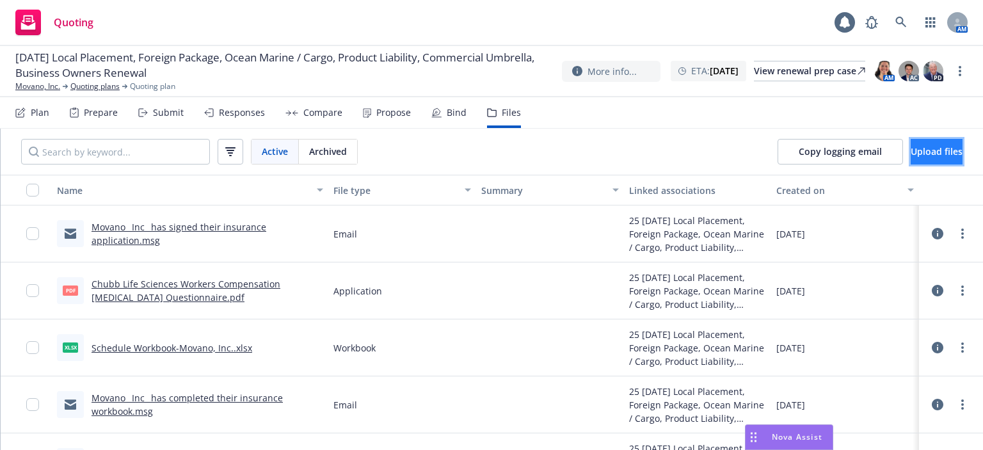
click at [911, 153] on span "Upload files" at bounding box center [937, 151] width 52 height 12
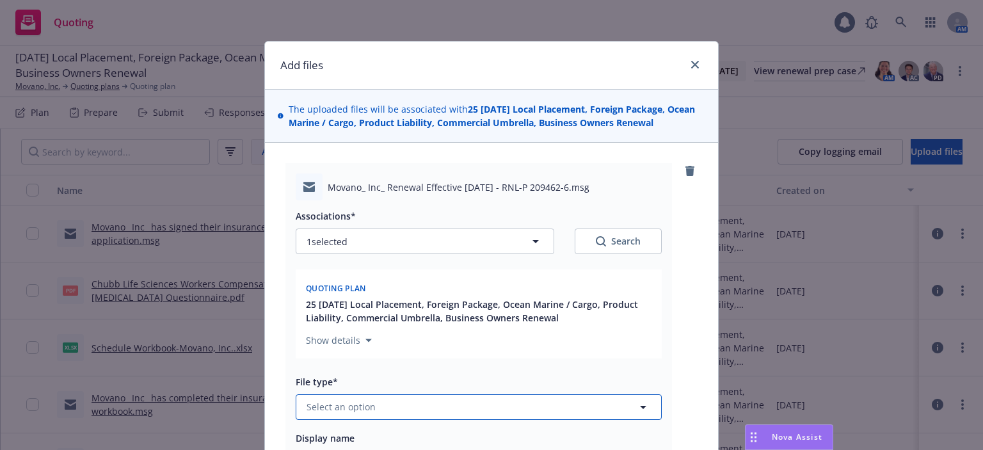
click at [435, 413] on button "Select an option" at bounding box center [479, 407] width 366 height 26
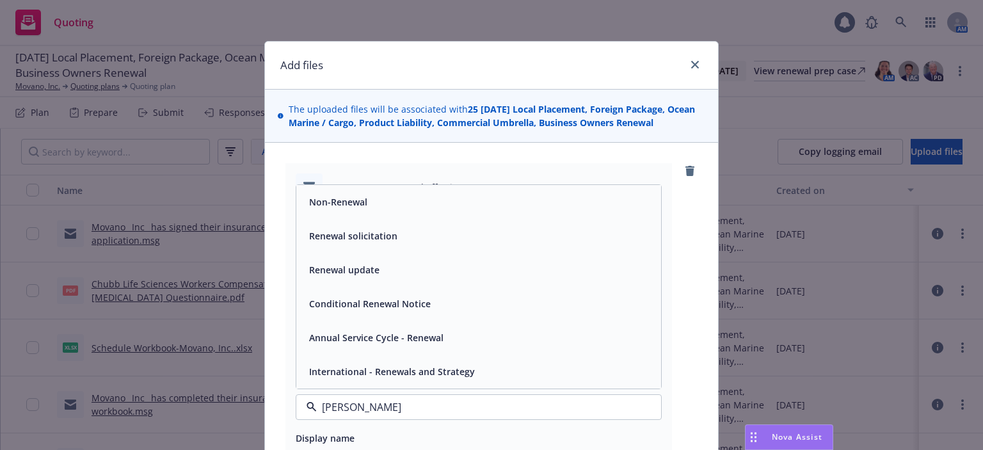
type input "renew"
click at [358, 229] on span "Renewal solicitation" at bounding box center [353, 235] width 88 height 13
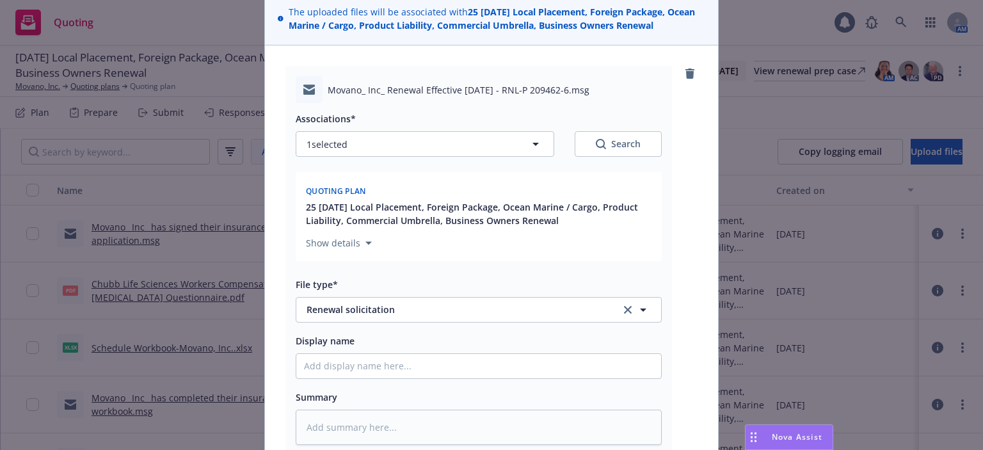
scroll to position [128, 0]
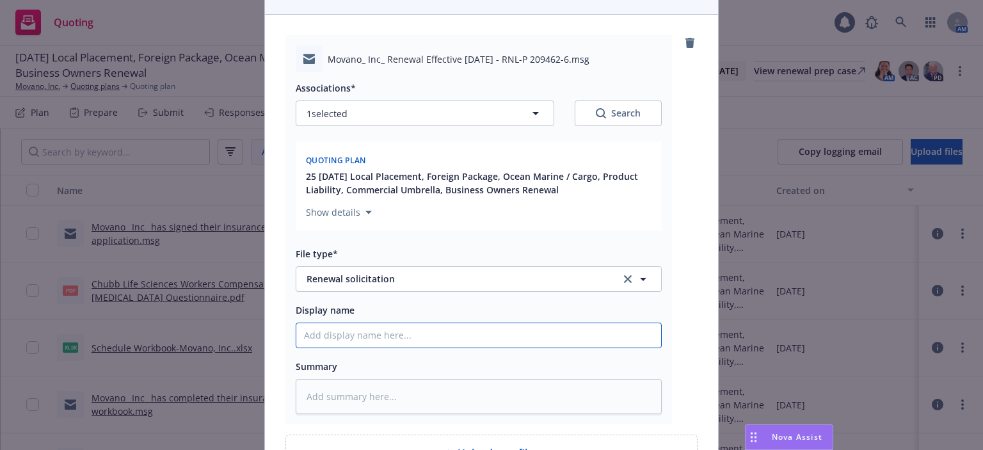
click at [360, 334] on input "Display name" at bounding box center [478, 335] width 365 height 24
type textarea "x"
type input "2"
type textarea "x"
type input "25"
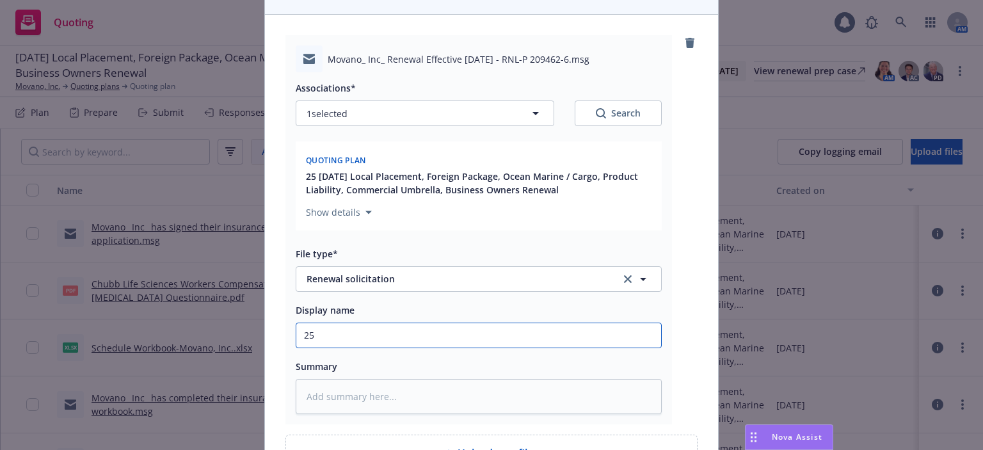
type textarea "x"
type input "25-"
type textarea "x"
type input "25-2"
type textarea "x"
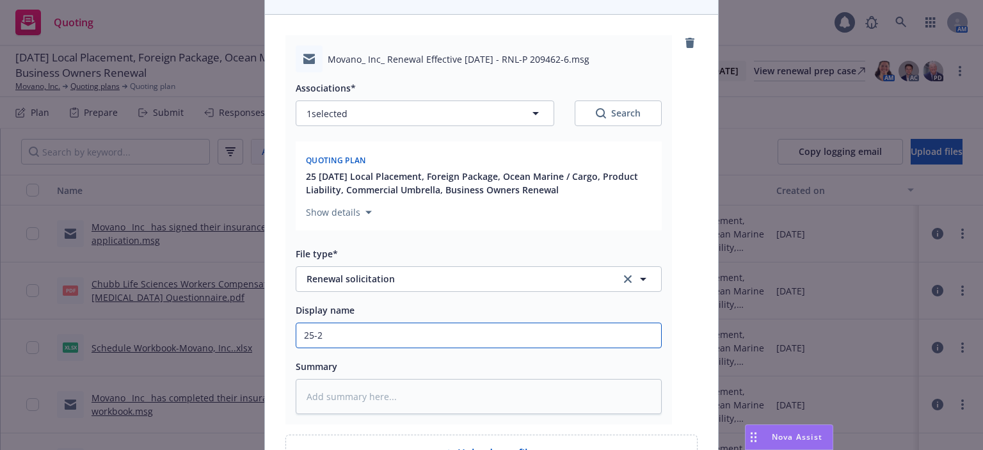
type input "25-26"
type textarea "x"
type input "25-26"
type textarea "x"
type input "25-26 P"
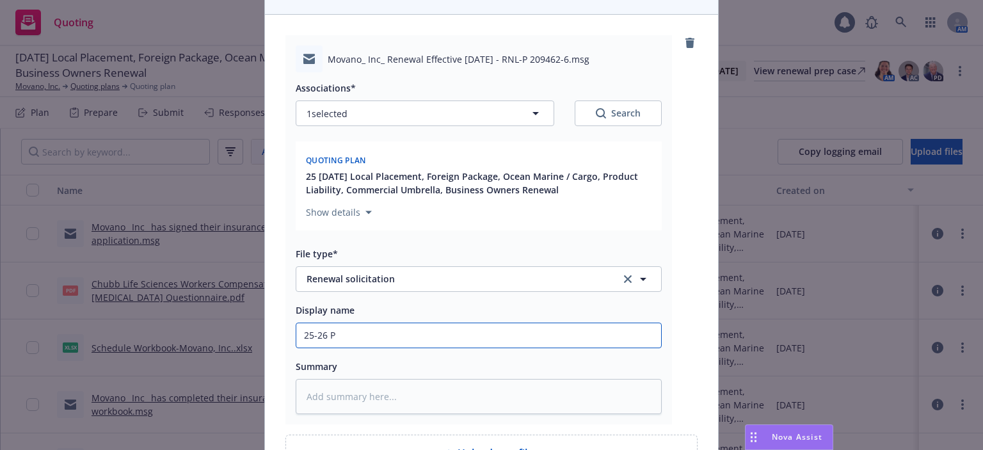
type textarea "x"
type input "25-26 Pr"
type textarea "x"
type input "25-26 Pro"
type textarea "x"
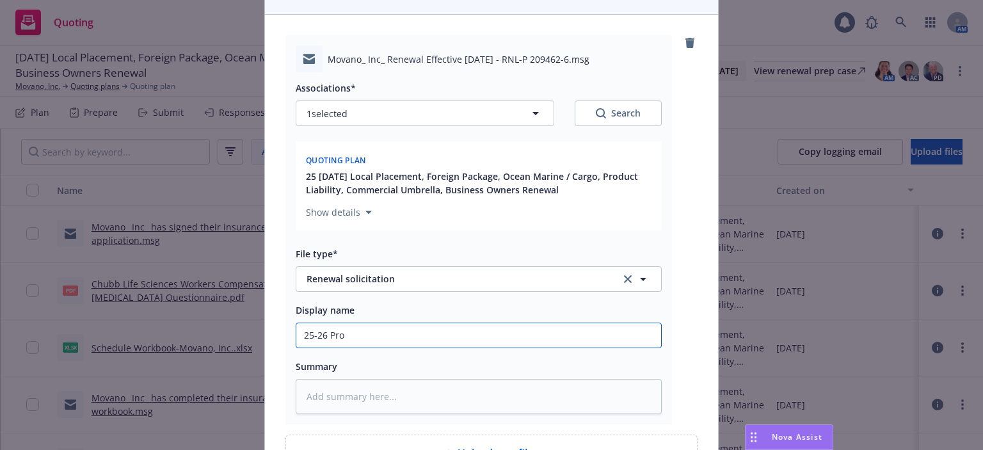
type input "25-26 Prod"
type textarea "x"
type input "25-26 Prod"
type textarea "x"
type input "25-26 Prod su"
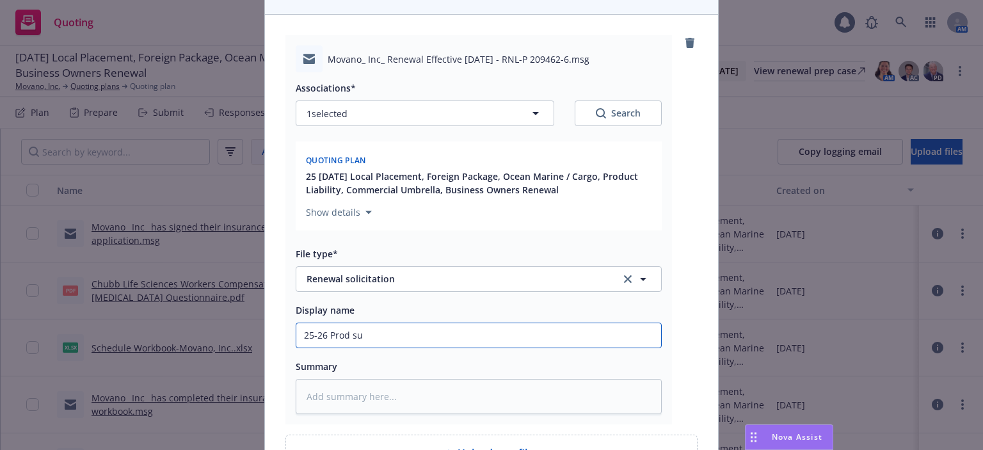
type textarea "x"
type input "25-26 Prod s"
type textarea "x"
type input "25-26 Prod"
type textarea "x"
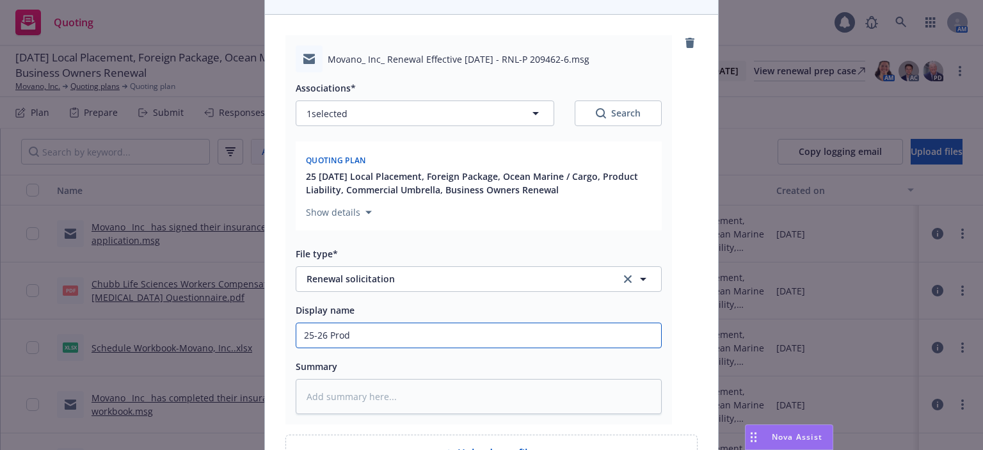
type input "25-26 Prod a"
type textarea "x"
type input "25-26 Prod ap"
type textarea "x"
type input "25-26 Prod app"
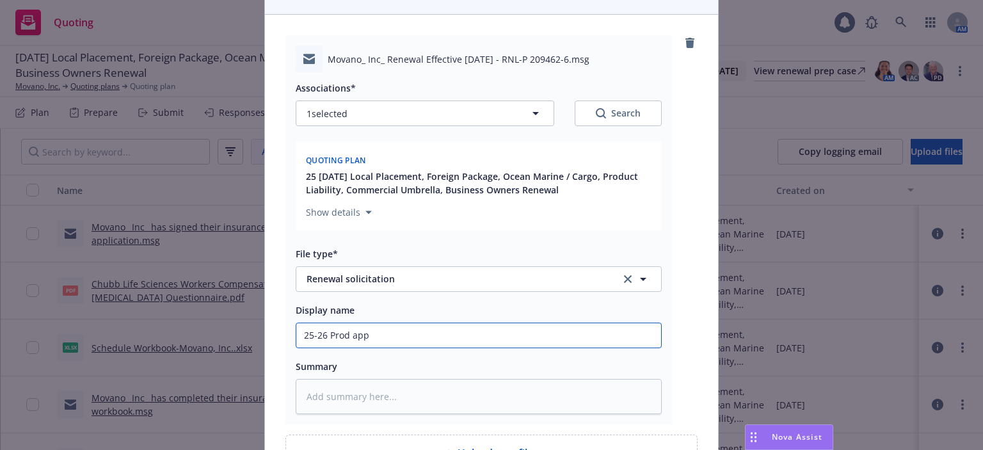
type textarea "x"
type input "25-26 Prod appl"
type textarea "x"
type input "25-26 Prod appli"
type textarea "x"
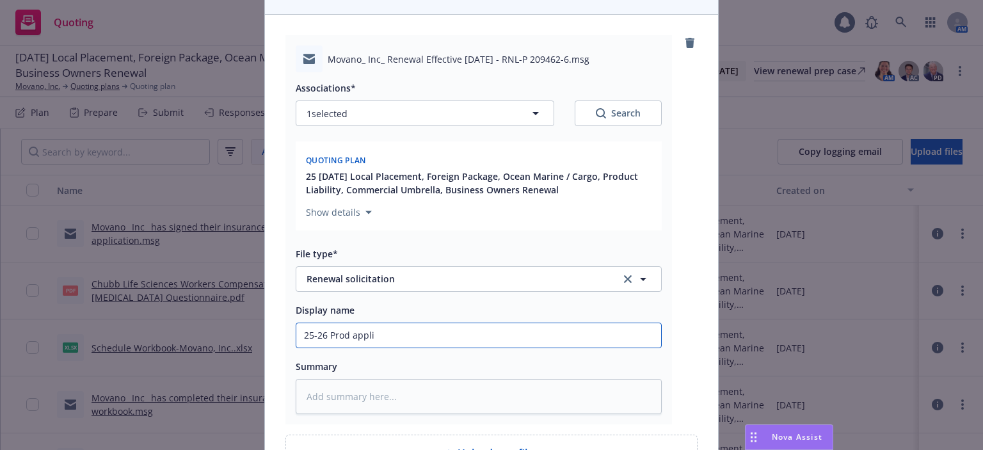
type input "25-26 Prod applic"
type textarea "x"
type input "25-26 Prod applica"
type textarea "x"
type input "25-26 Prod applicat"
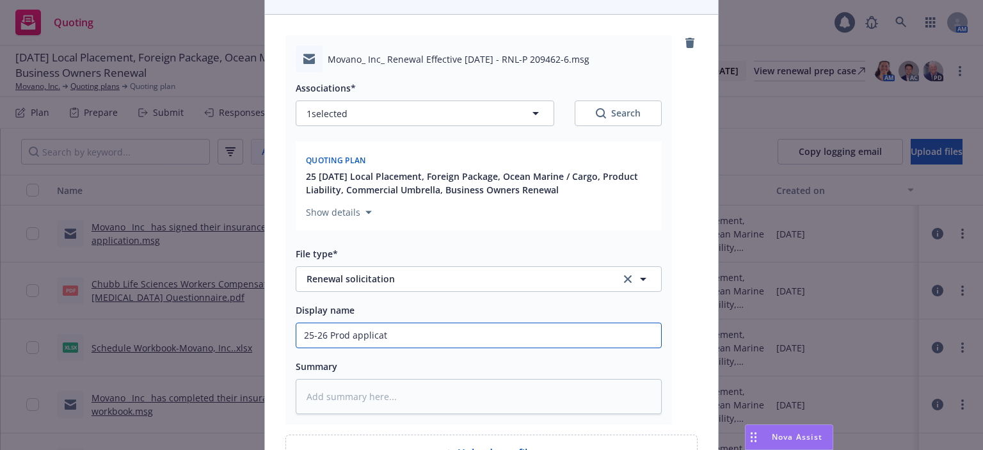
type textarea "x"
type input "25-26 Prod applicati"
type textarea "x"
type input "25-26 Prod applicatio"
type textarea "x"
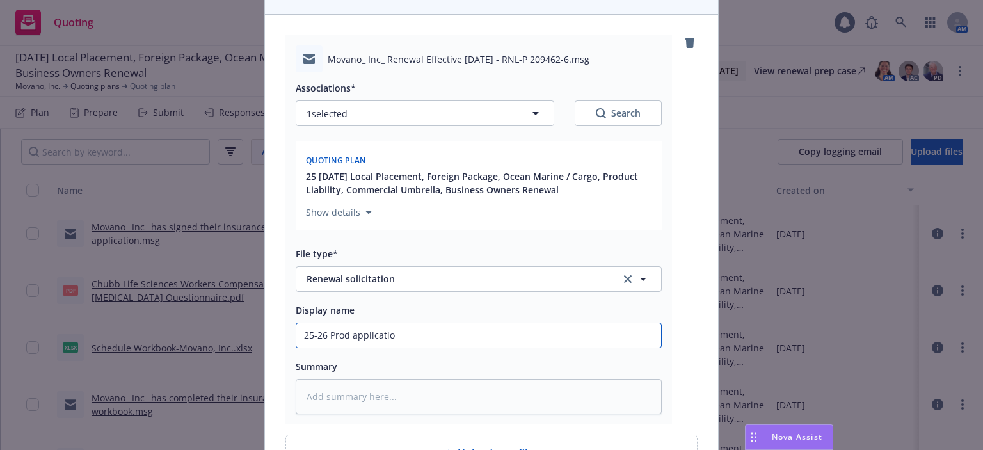
type input "25-26 Prod application"
type textarea "x"
type input "25-26 Prod application"
type textarea "x"
type input "25-26 Prod application r"
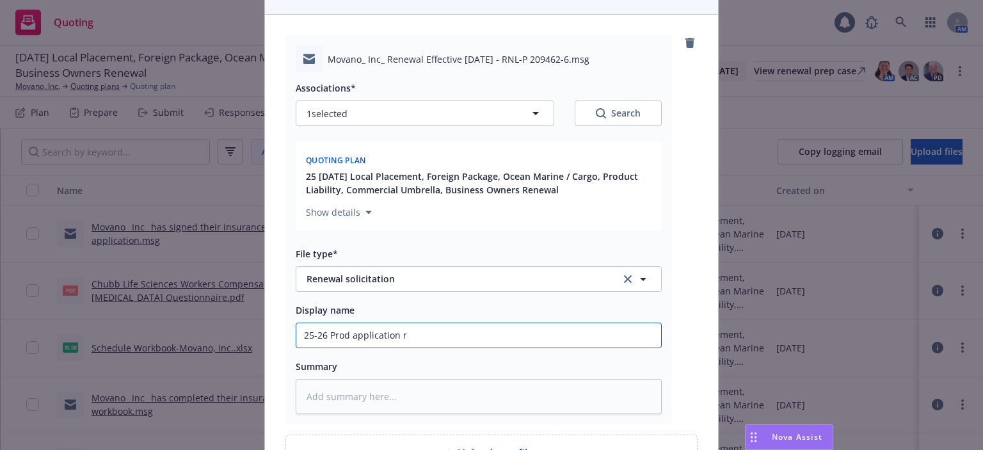
type textarea "x"
type input "25-26 Prod application re"
type textarea "x"
type input "25-26 Prod application req"
type textarea "x"
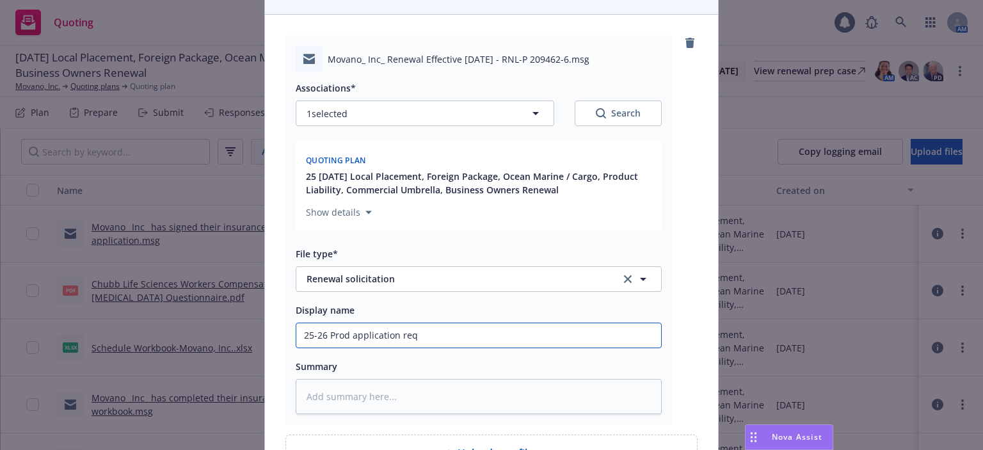
type input "25-26 Prod application requ"
type textarea "x"
type input "25-26 Prod application reque"
type textarea "x"
type input "25-26 Prod application reques"
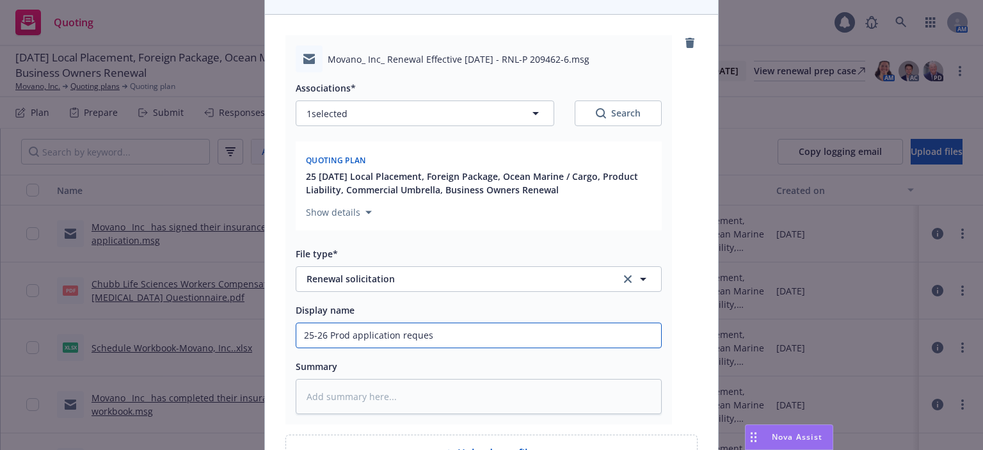
type textarea "x"
type input "25-26 Prod application request"
type textarea "x"
type input "25-26 Prod application request"
type textarea "x"
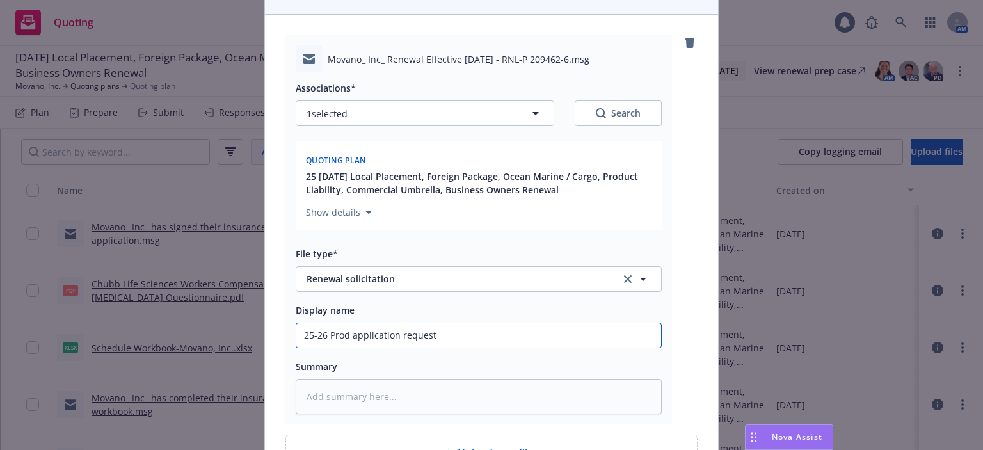
type input "25-26 Prod application request E"
type textarea "x"
type input "25-26 Prod application request EM"
type textarea "x"
type input "25-26 Prod application request EM"
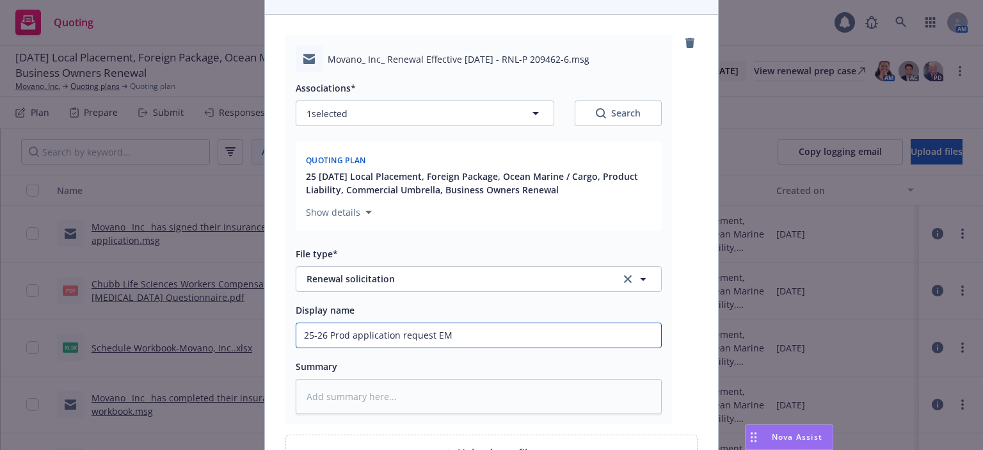
type textarea "x"
type input "25-26 Prod application request EM f"
type textarea "x"
type input "25-26 Prod application request EM frm"
type textarea "x"
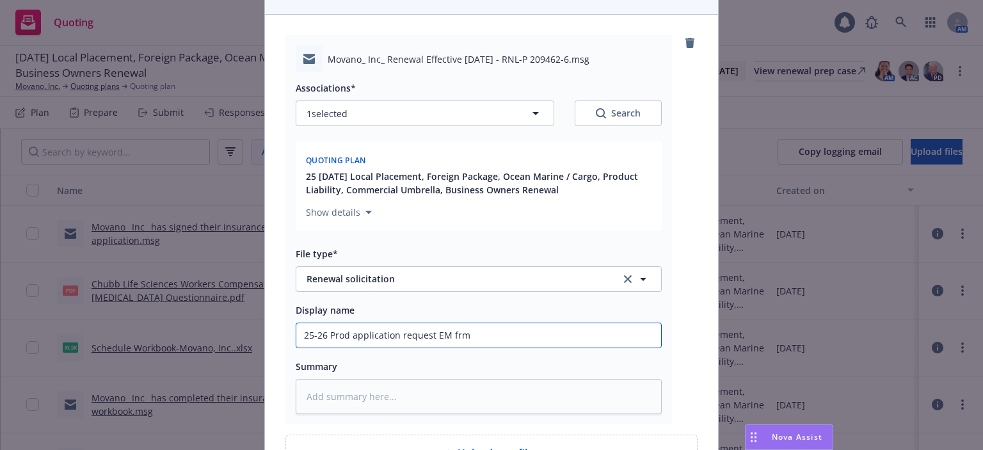
type input "25-26 Prod application request EM frm"
type textarea "x"
type input "25-26 Prod application request EM frm M"
type textarea "x"
type input "25-26 Prod application request EM frm Me"
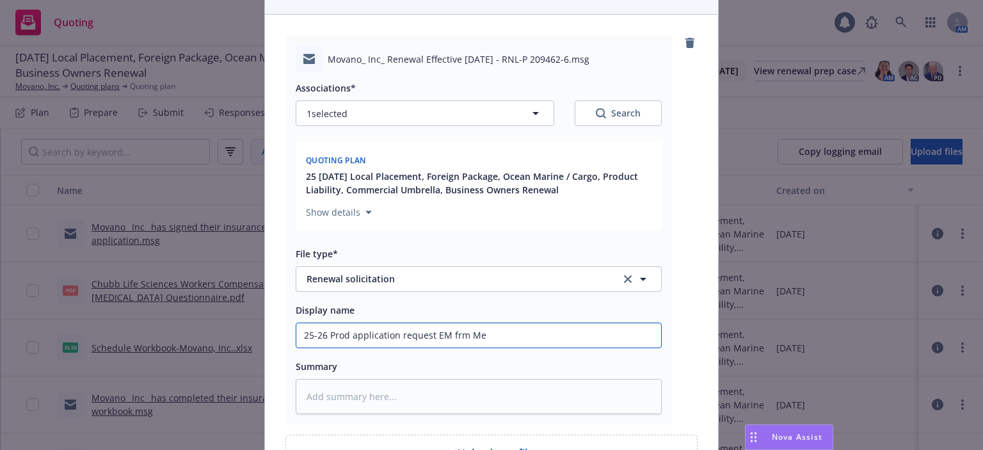
type textarea "x"
type input "25-26 Prod application request EM frm Med"
type textarea "x"
type input "25-26 Prod application request EM frm Medm"
type textarea "x"
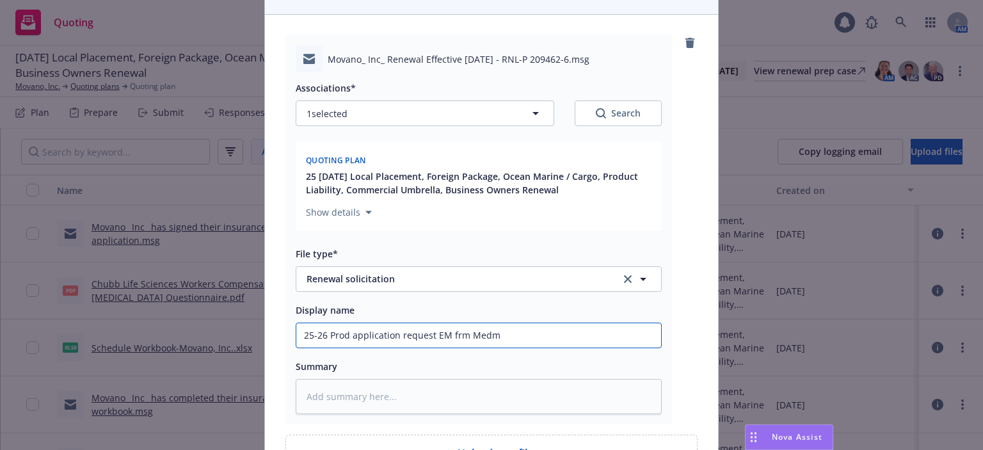
type input "25-26 Prod application request EM frm Medma"
type textarea "x"
type input "25-26 Prod application request EM frm Medmar"
type textarea "x"
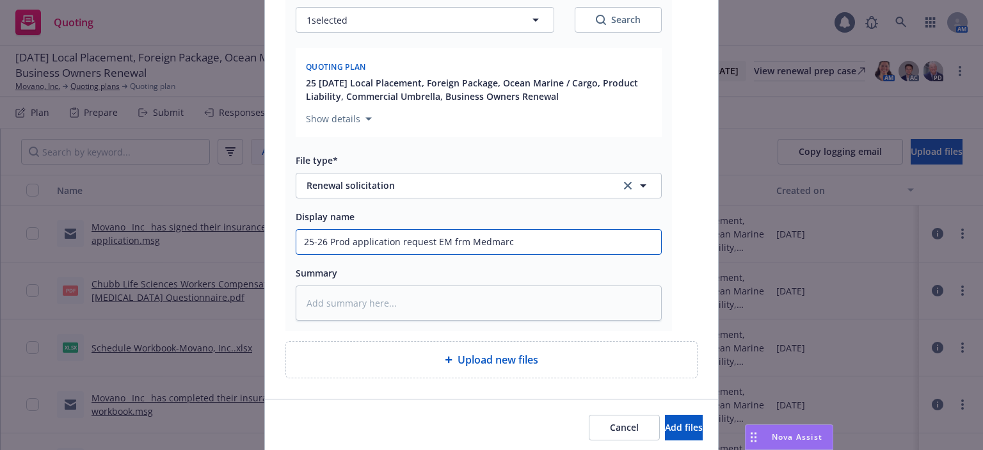
scroll to position [267, 0]
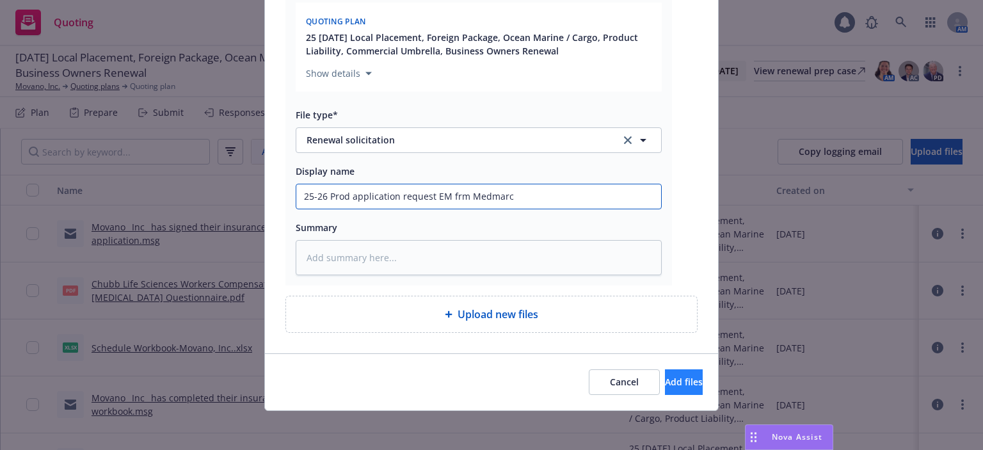
type input "25-26 Prod application request EM frm Medmarc"
click at [665, 383] on span "Add files" at bounding box center [684, 382] width 38 height 12
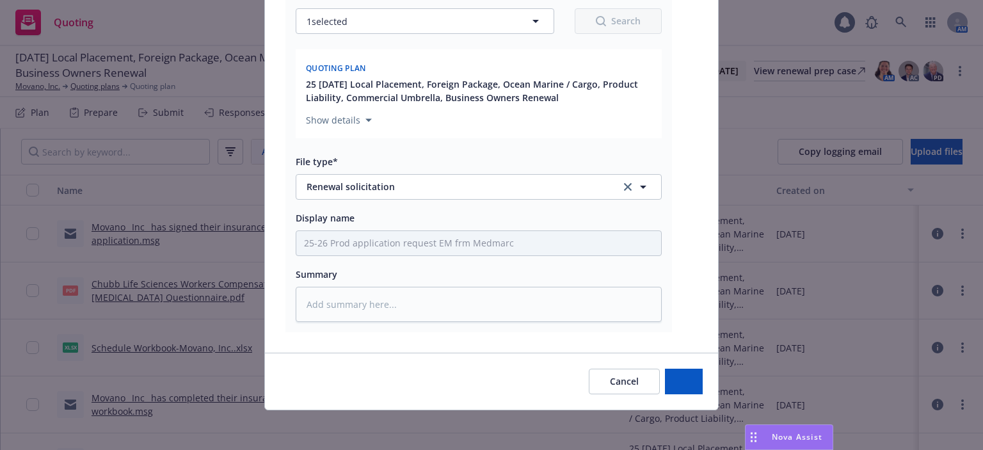
type textarea "x"
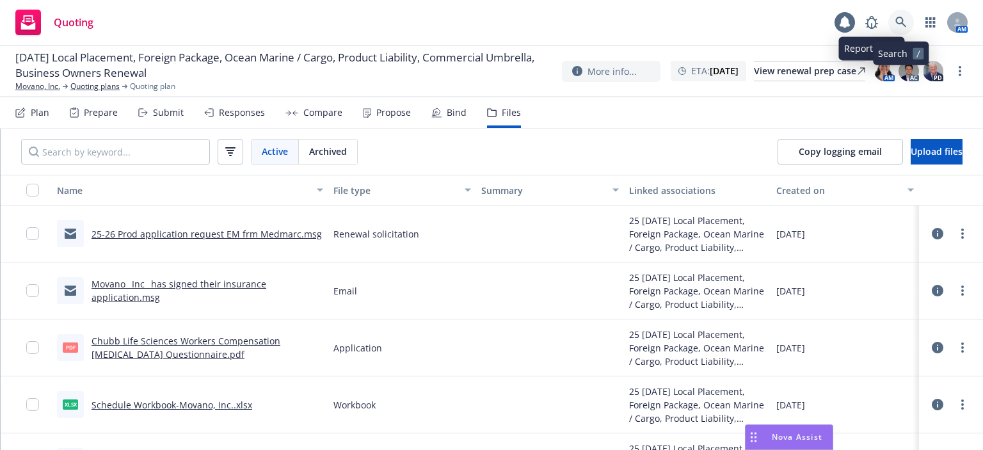
click at [901, 18] on icon at bounding box center [900, 22] width 11 height 11
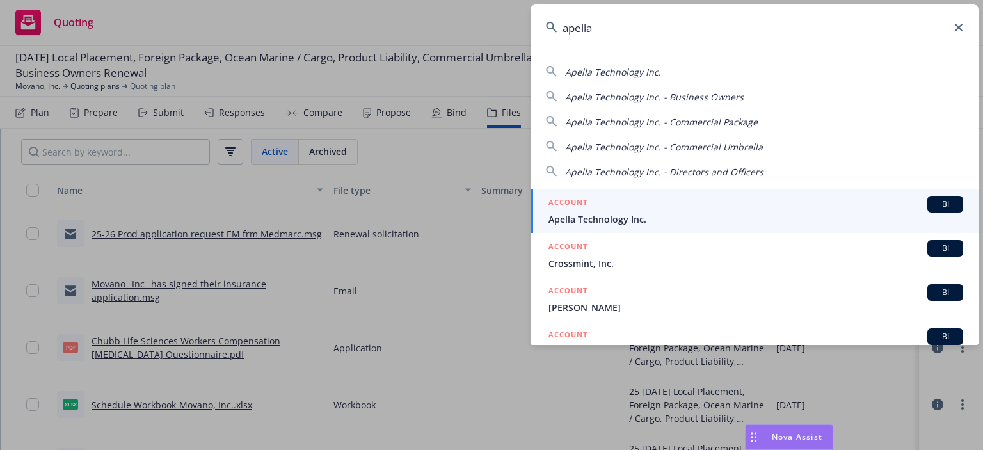
type input "apella"
click at [631, 215] on span "Apella Technology Inc." at bounding box center [755, 218] width 415 height 13
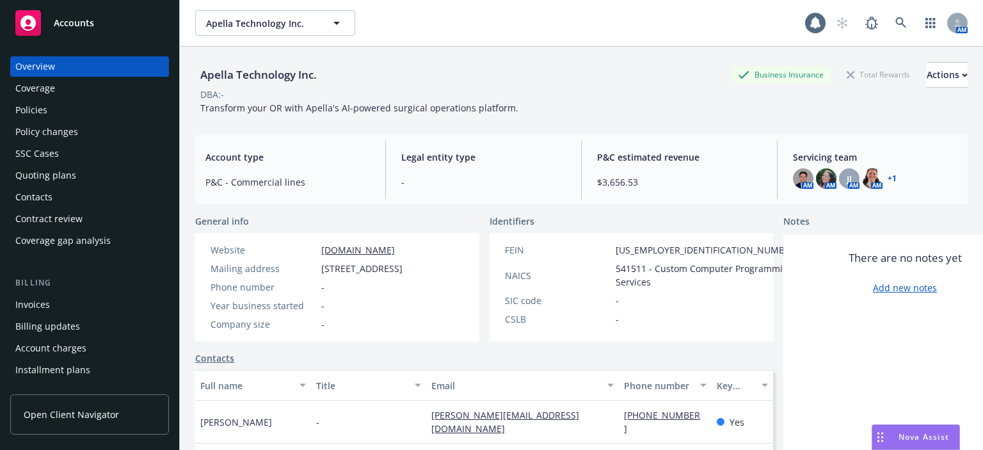
click at [67, 112] on div "Policies" at bounding box center [89, 110] width 148 height 20
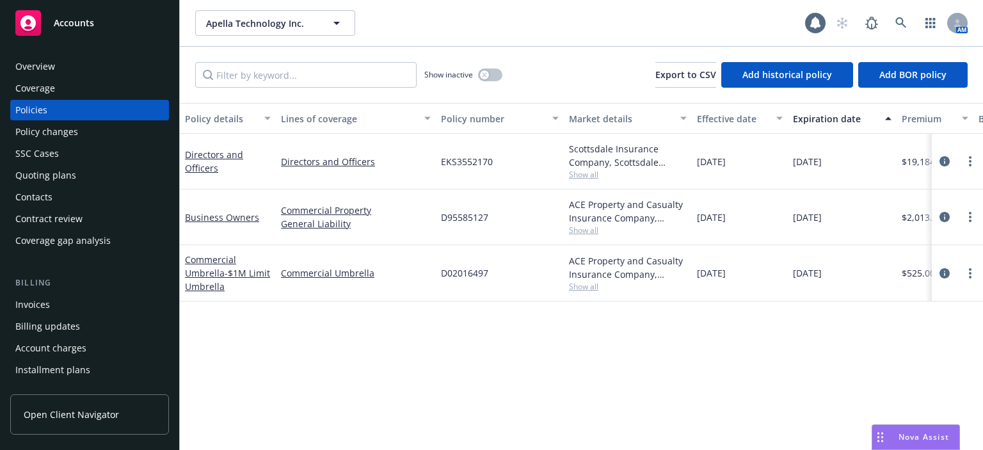
click at [142, 166] on div "Quoting plans" at bounding box center [89, 175] width 148 height 20
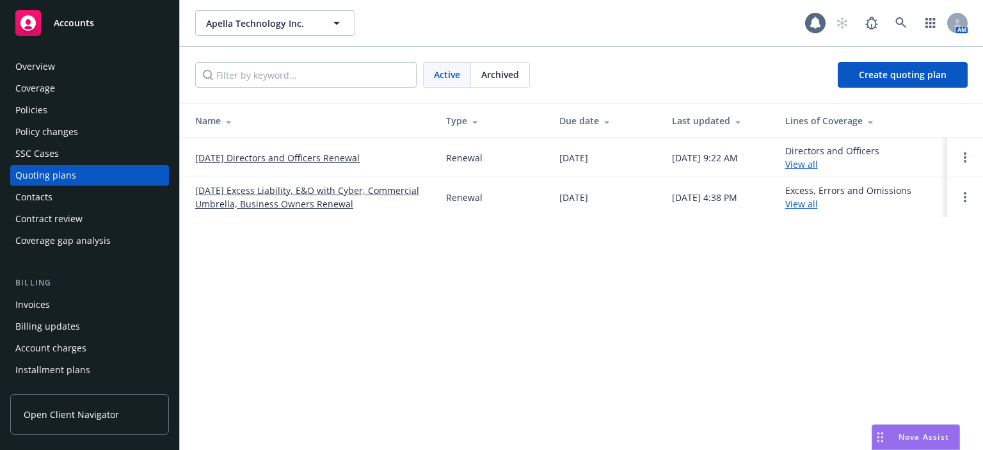
click at [276, 201] on link "[DATE] Excess Liability, E&O with Cyber, Commercial Umbrella, Business Owners R…" at bounding box center [310, 197] width 230 height 27
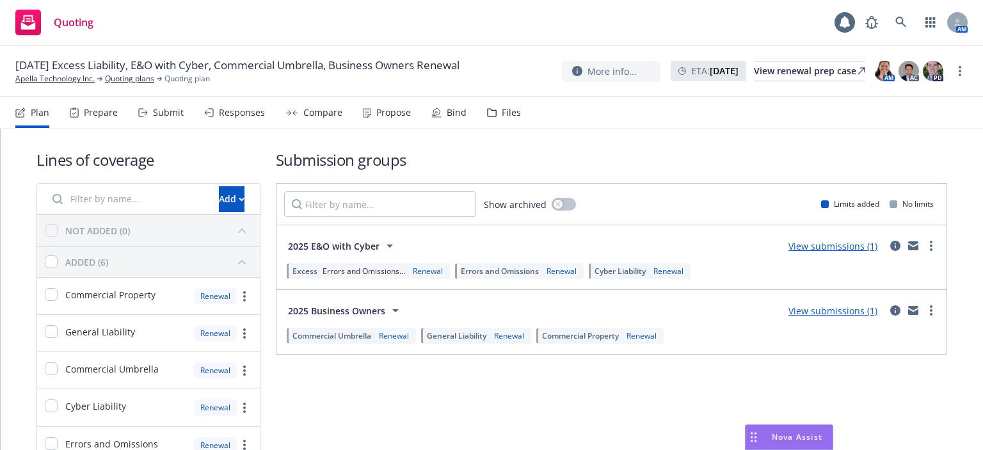
click at [447, 118] on div "Bind" at bounding box center [457, 112] width 20 height 10
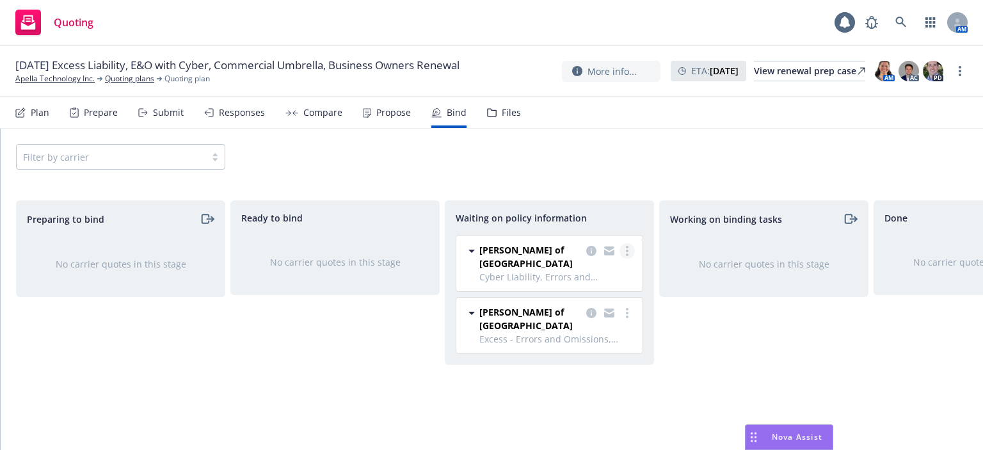
click at [628, 250] on circle "more" at bounding box center [627, 251] width 3 height 3
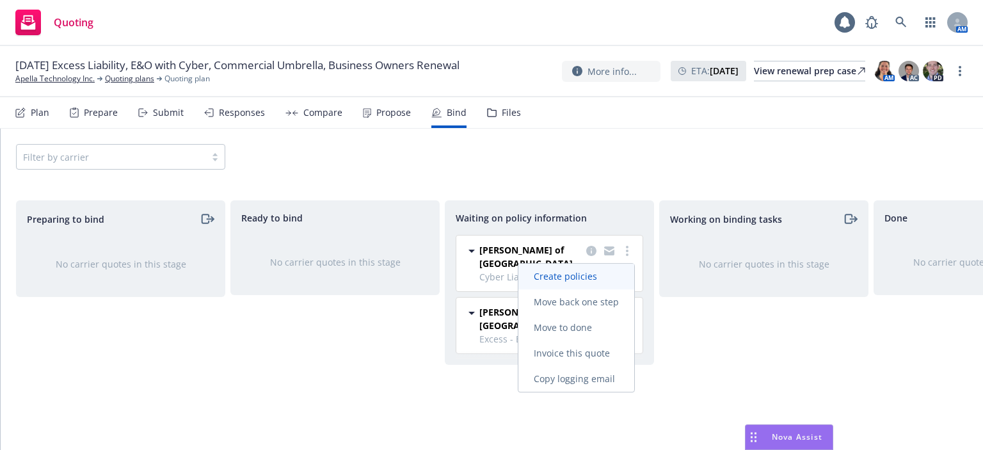
click at [603, 280] on span "Create policies" at bounding box center [565, 276] width 94 height 12
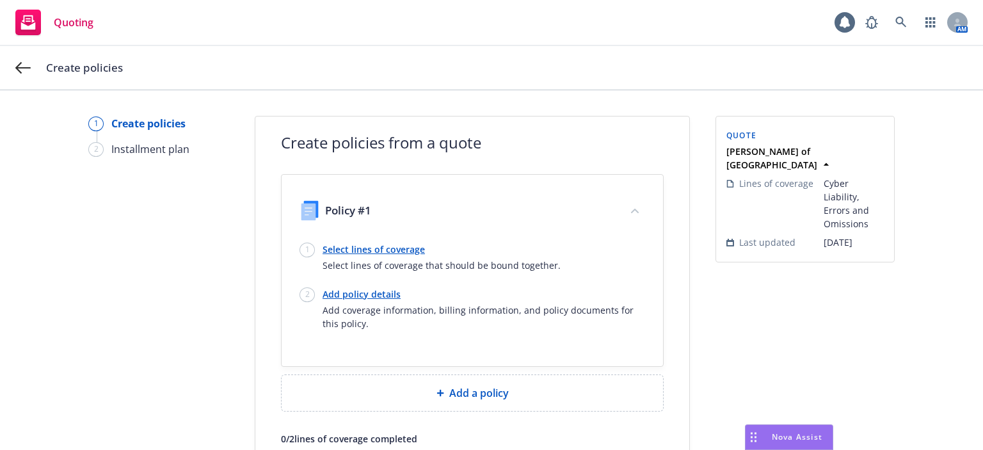
click at [377, 246] on link "Select lines of coverage" at bounding box center [441, 249] width 238 height 13
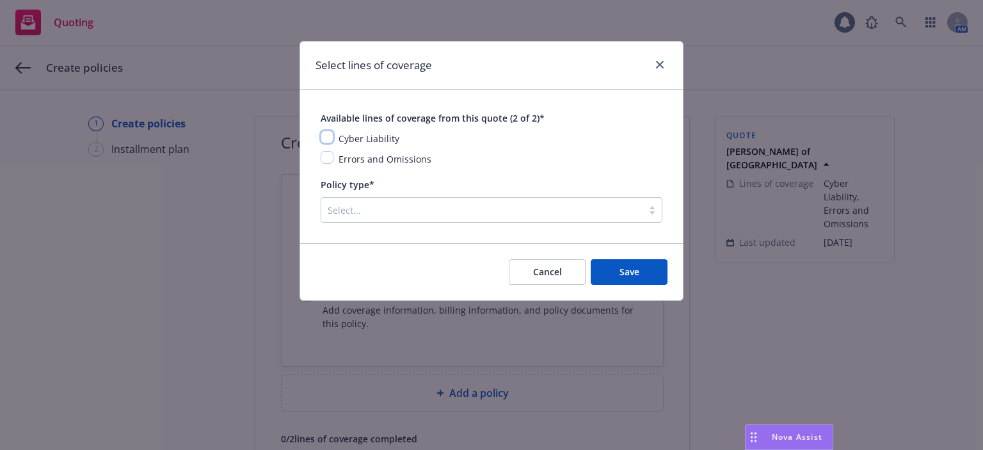
click at [328, 138] on input "checkbox" at bounding box center [327, 137] width 13 height 13
checkbox input "true"
drag, startPoint x: 327, startPoint y: 161, endPoint x: 331, endPoint y: 170, distance: 10.3
click at [327, 161] on input "checkbox" at bounding box center [327, 157] width 13 height 13
checkbox input "true"
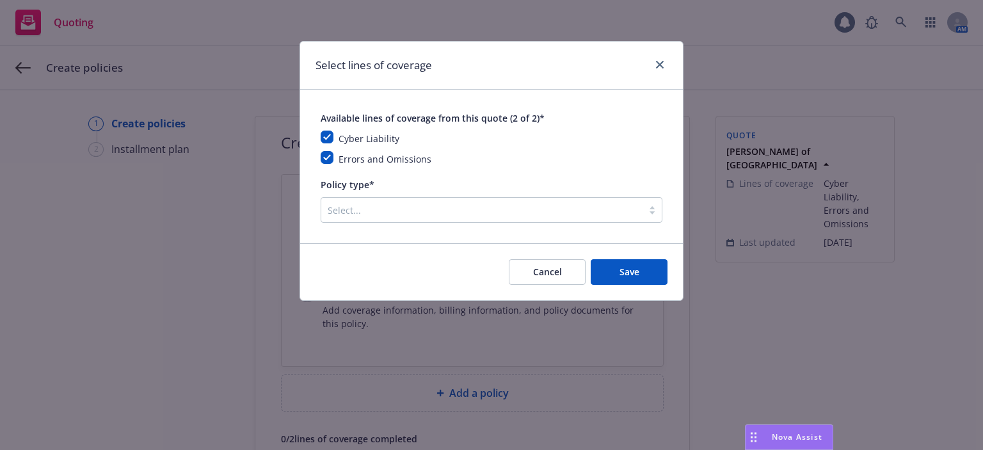
click at [360, 210] on div at bounding box center [482, 209] width 308 height 15
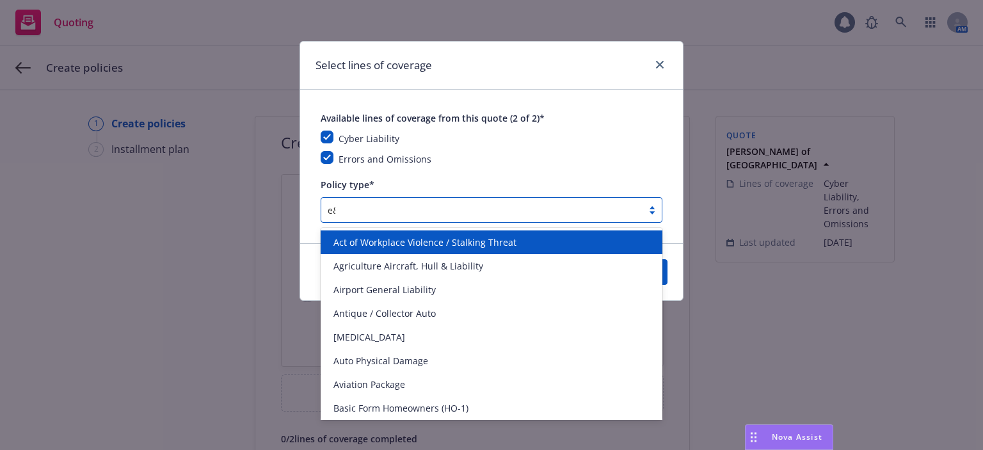
type input "e&o"
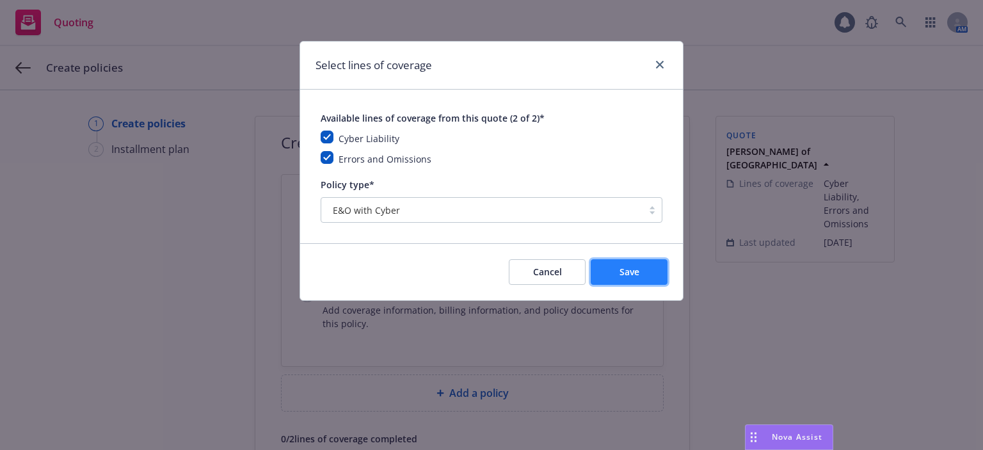
click at [640, 278] on button "Save" at bounding box center [629, 272] width 77 height 26
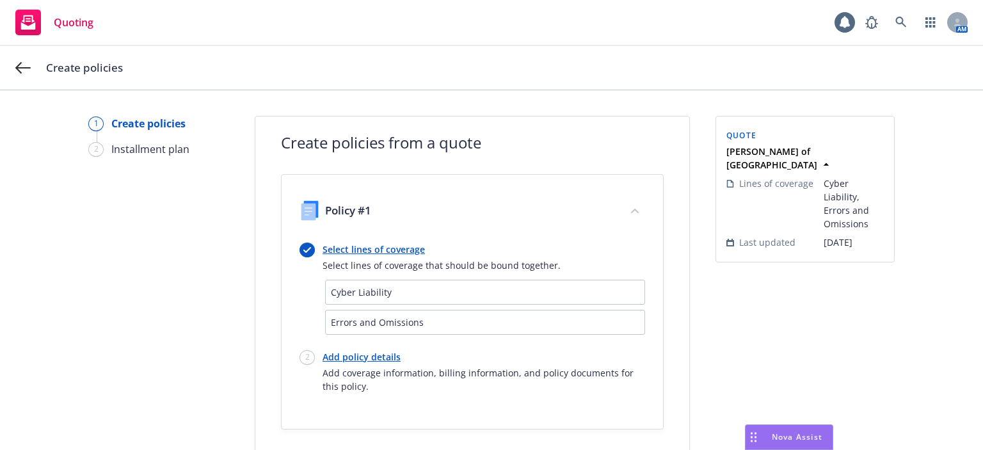
click at [334, 350] on link "Add policy details" at bounding box center [483, 356] width 322 height 13
select select "12"
select select "CA"
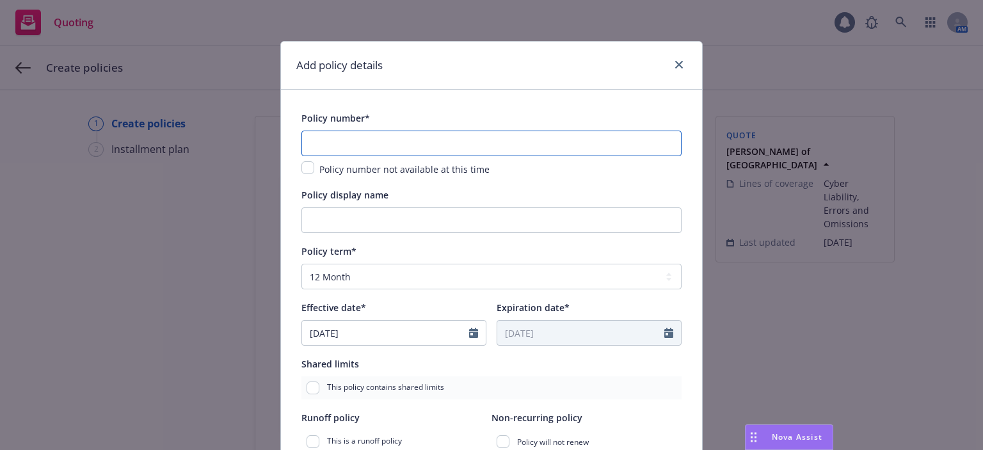
click at [482, 148] on input "text" at bounding box center [491, 144] width 380 height 26
paste input "MSO0340463490"
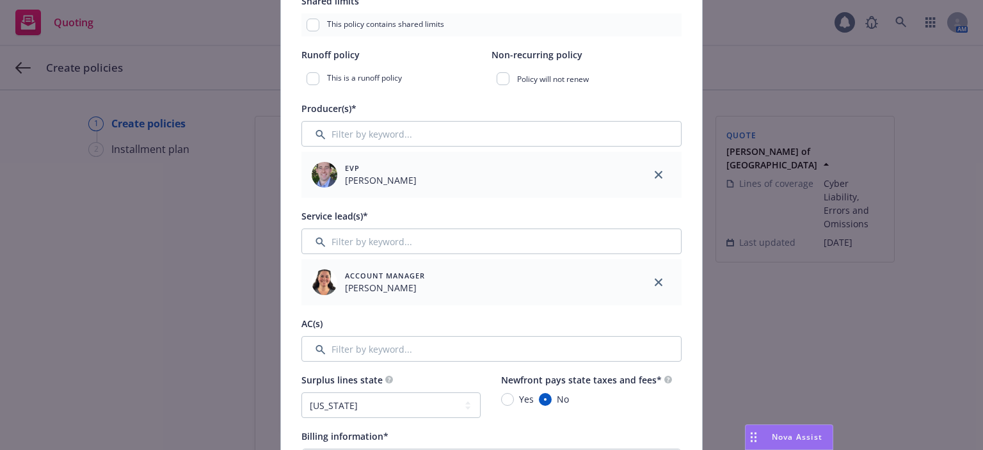
scroll to position [384, 0]
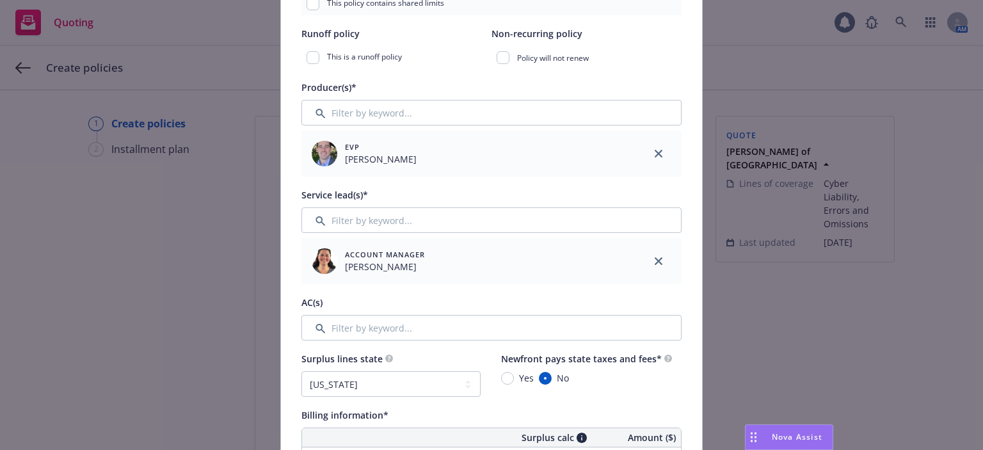
type input "MSO0340463490"
click at [405, 337] on input "Filter by keyword..." at bounding box center [491, 328] width 380 height 26
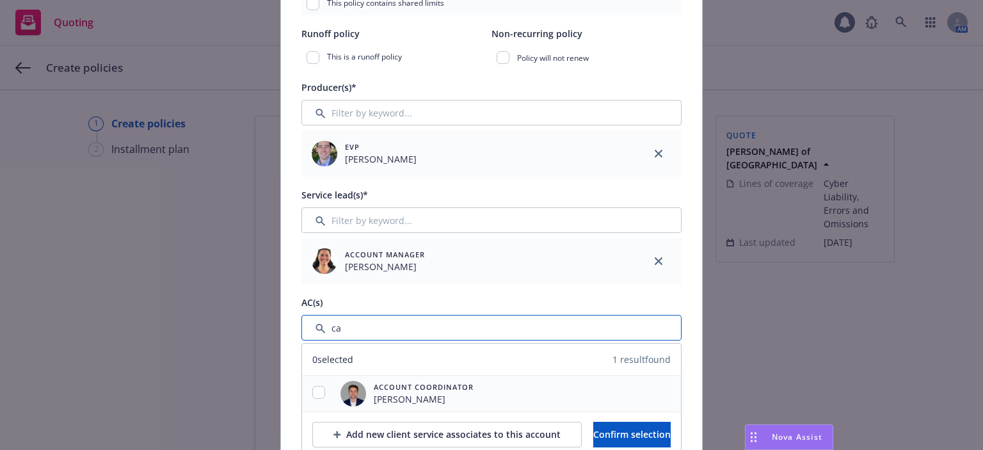
type input "ca"
click at [312, 393] on input "checkbox" at bounding box center [318, 392] width 13 height 13
checkbox input "true"
click at [593, 433] on button "Confirm selection" at bounding box center [631, 435] width 77 height 26
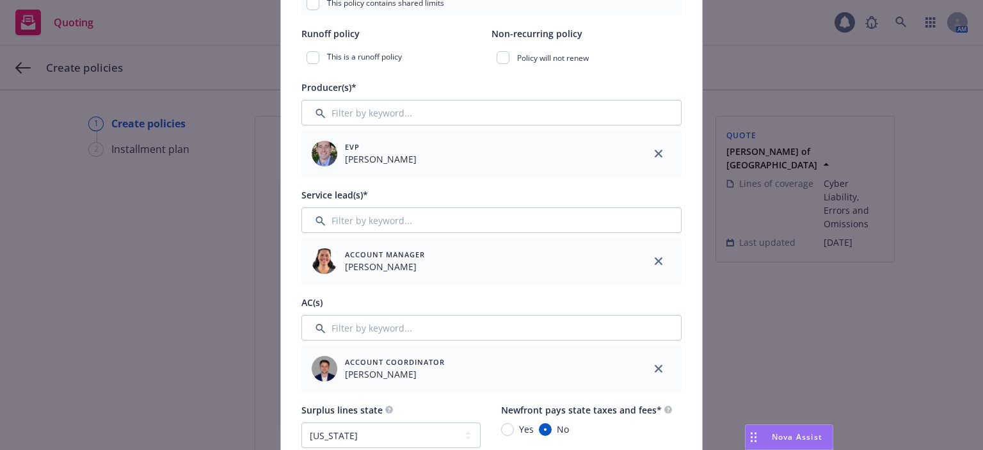
scroll to position [512, 0]
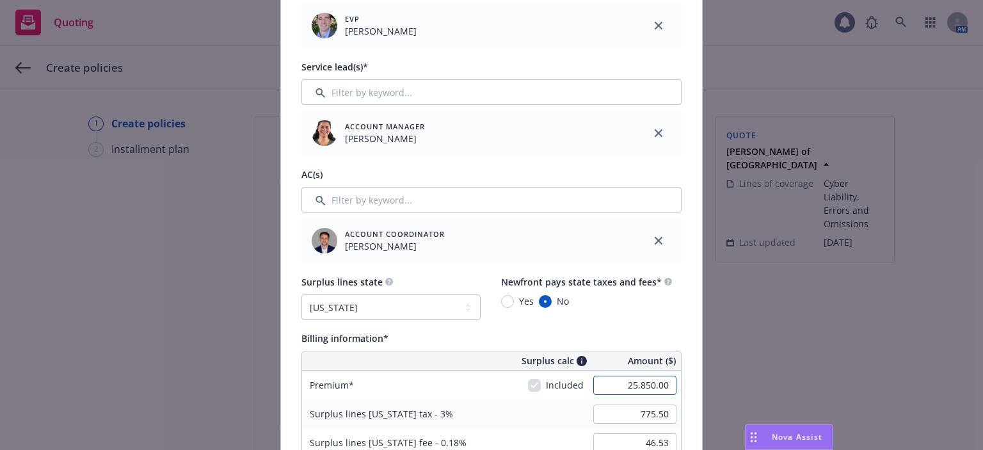
click at [625, 391] on input "25,850.00" at bounding box center [634, 385] width 83 height 19
type input "25,100.00"
type input "753.00"
type input "45.18"
type input "2510"
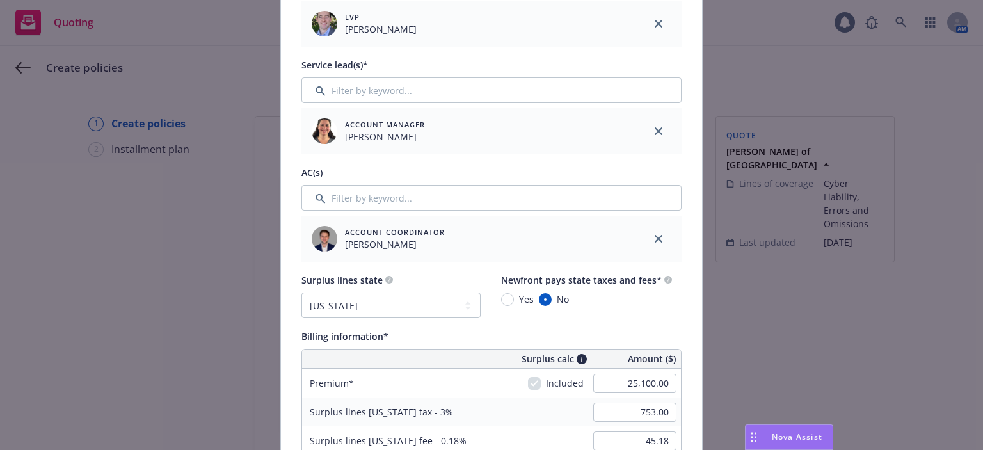
scroll to position [758, 0]
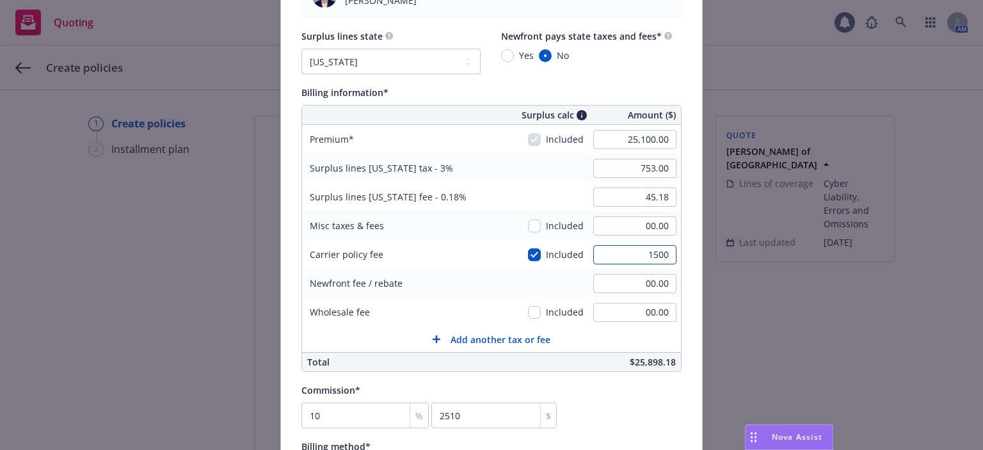
type input "1500"
type input "798.00"
type input "47.88"
type input "1,500.00"
click at [330, 426] on input "10" at bounding box center [364, 415] width 127 height 26
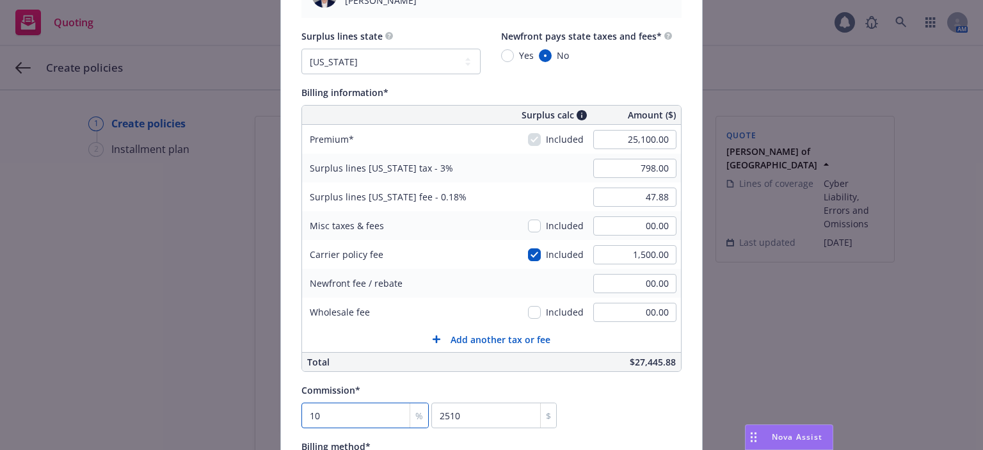
type input "1"
type input "251"
type input "12"
type input "3012"
type input "12"
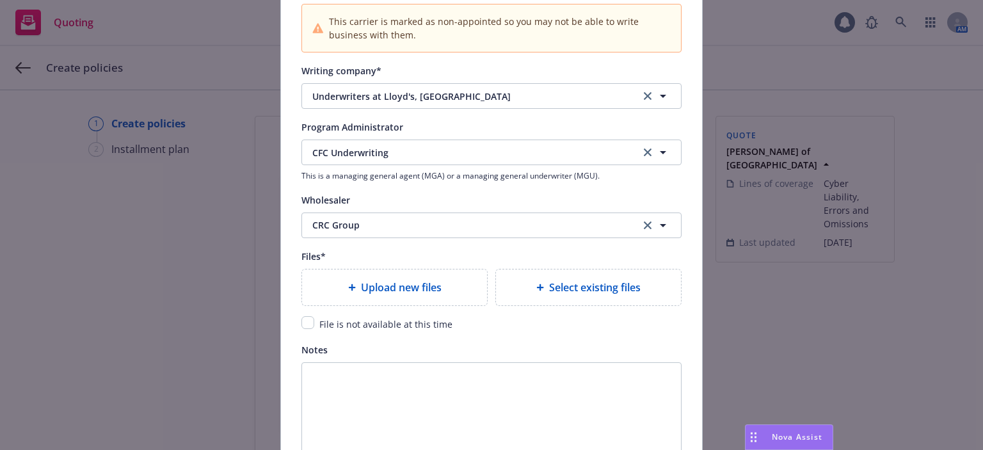
scroll to position [1397, 0]
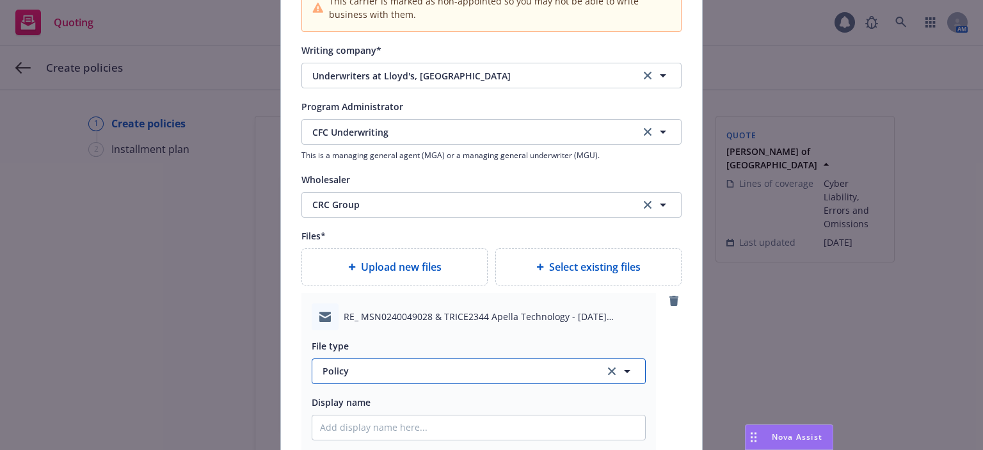
click at [413, 371] on span "Policy" at bounding box center [455, 370] width 267 height 13
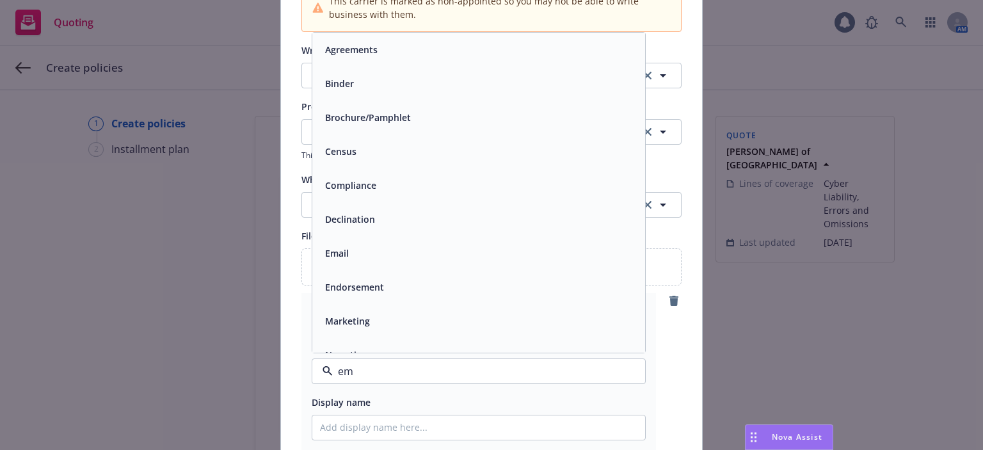
type input "ema"
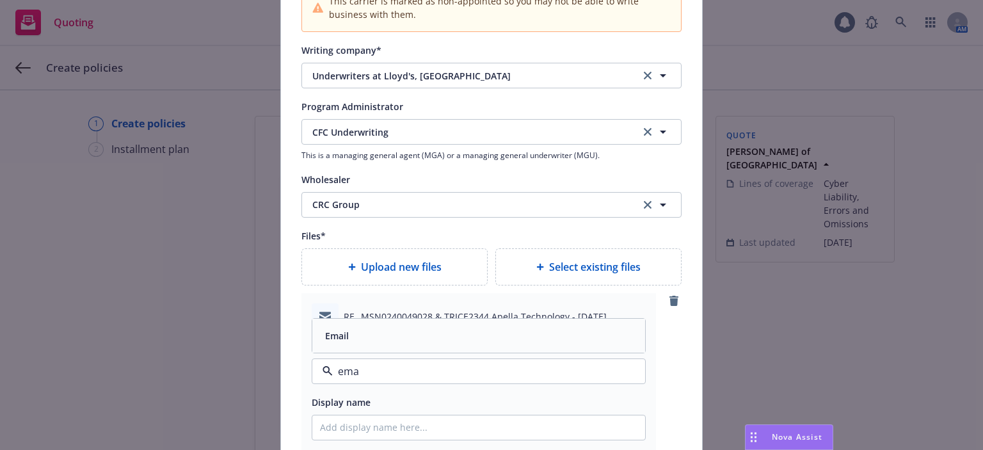
click at [399, 338] on div "Email" at bounding box center [478, 335] width 317 height 19
click at [369, 420] on input "Policy display name" at bounding box center [478, 427] width 333 height 24
type textarea "x"
type input "2"
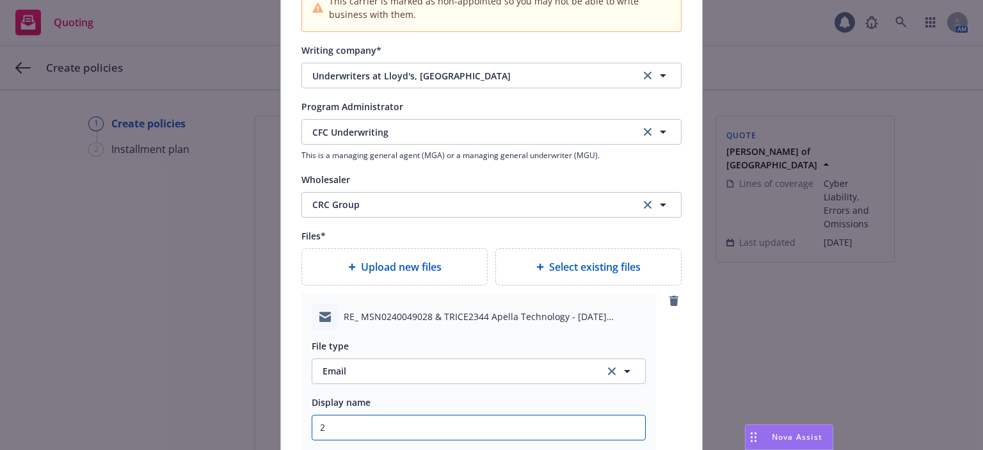
type textarea "x"
type input "25"
type textarea "x"
type input "25-"
type textarea "x"
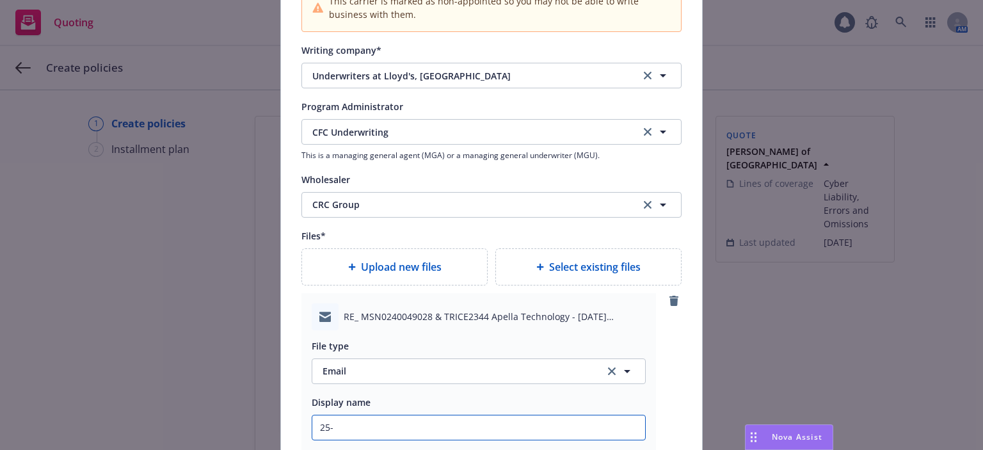
type input "25-2"
type textarea "x"
type input "25-26"
type textarea "x"
type input "25-26"
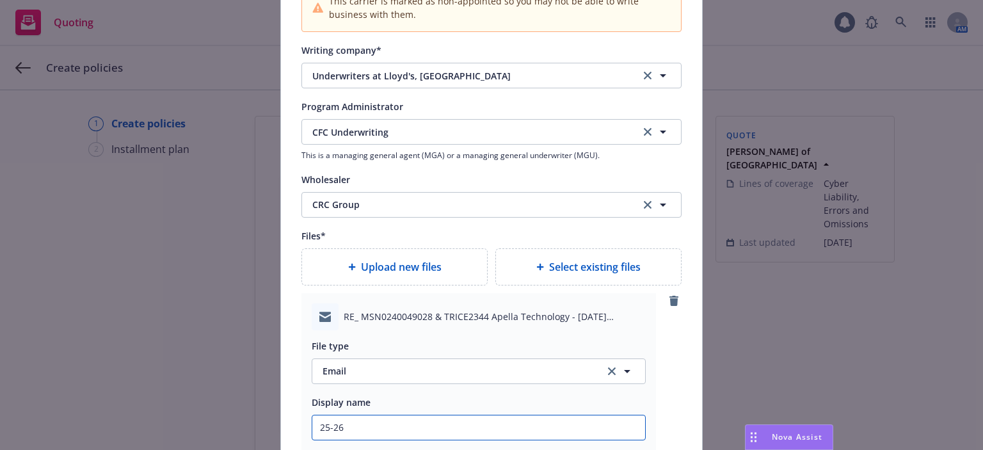
type textarea "x"
type input "25-26 E"
type textarea "x"
type input "25-26 E&"
type textarea "x"
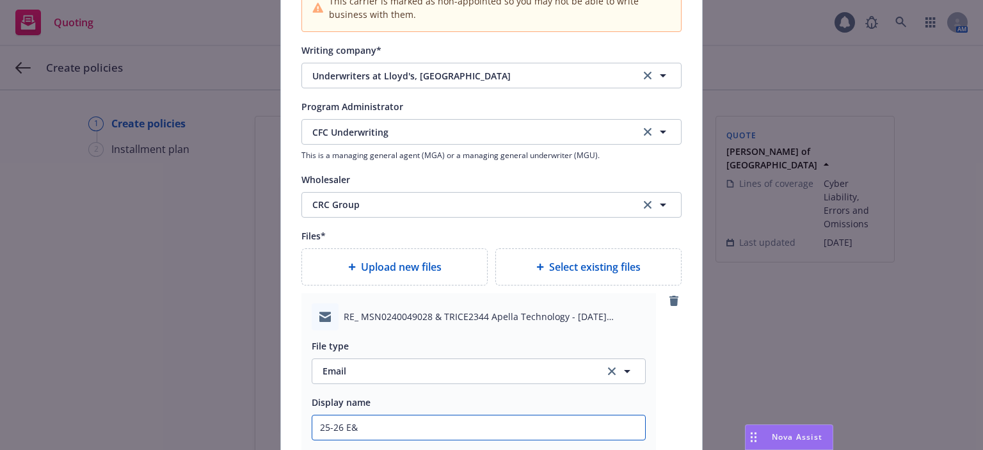
type input "25-26 E&O"
type textarea "x"
type input "25-26 E&O"
type textarea "x"
type input "25-26 E&O C"
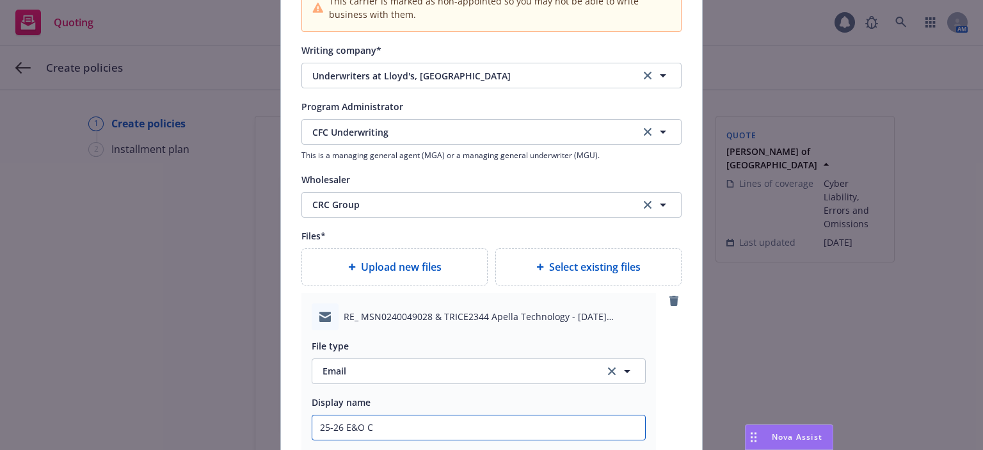
type textarea "x"
type input "25-26 E&O Cy"
type textarea "x"
type input "25-26 E&O Cyb"
type textarea "x"
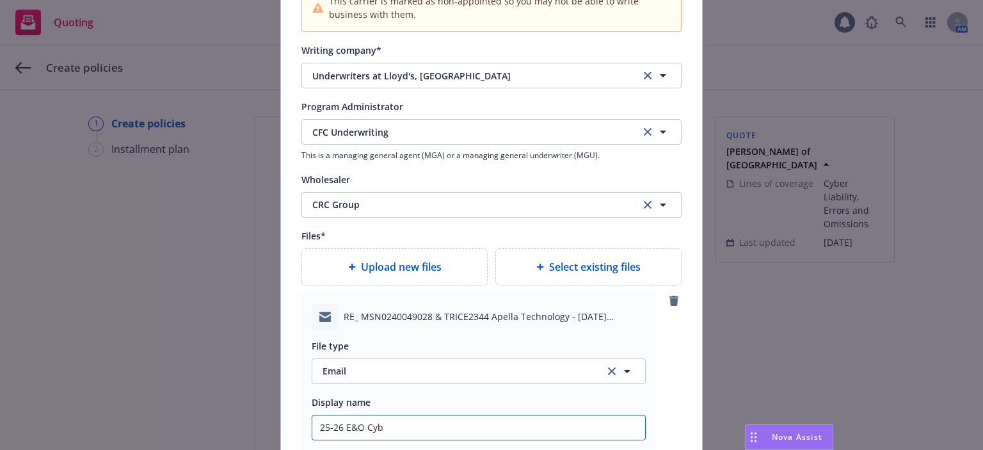
type input "25-26 E&O Cybe"
type textarea "x"
type input "25-26 E&O Cyber"
type textarea "x"
type input "25-26 E&O Cyber"
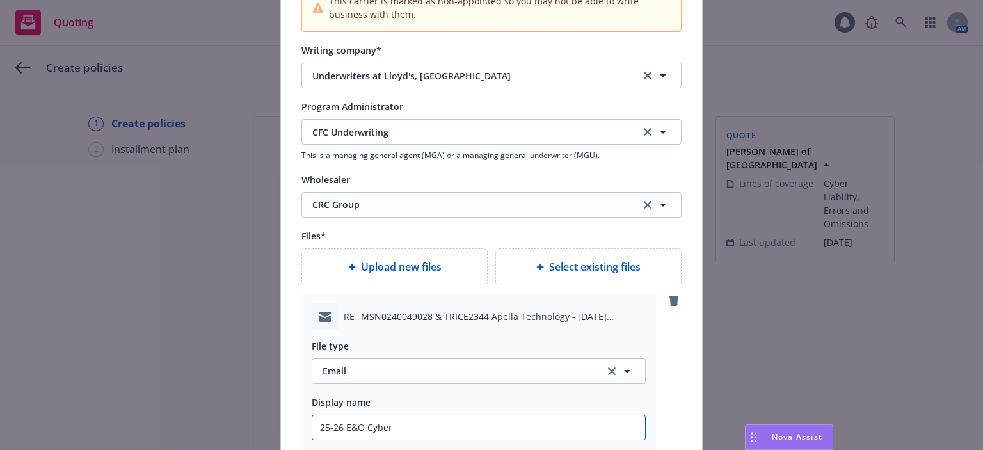
type textarea "x"
type input "25-26 E&O Cyber C"
type textarea "x"
type input "25-26 E&O Cyber CF"
type textarea "x"
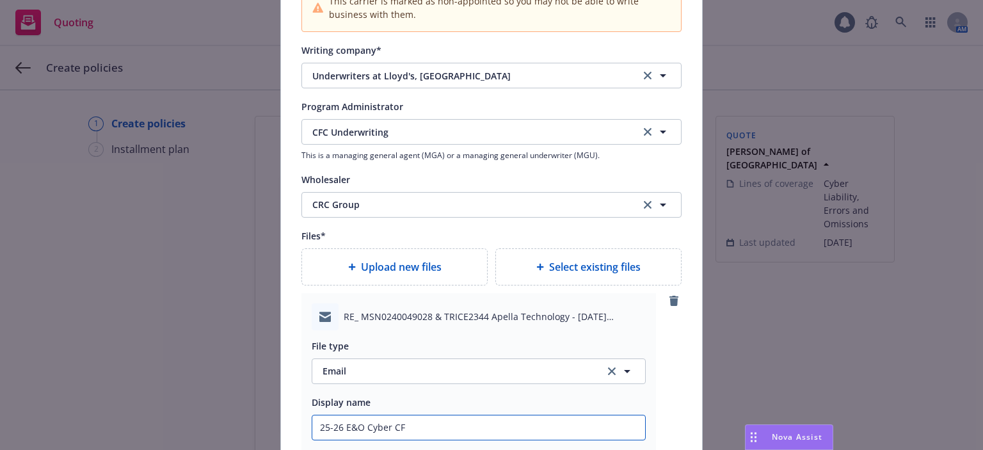
type input "25-26 E&O Cyber CFC"
type textarea "x"
type input "25-26 E&O Cyber CFC"
type textarea "x"
type input "25-26 E&O Cyber CFC b"
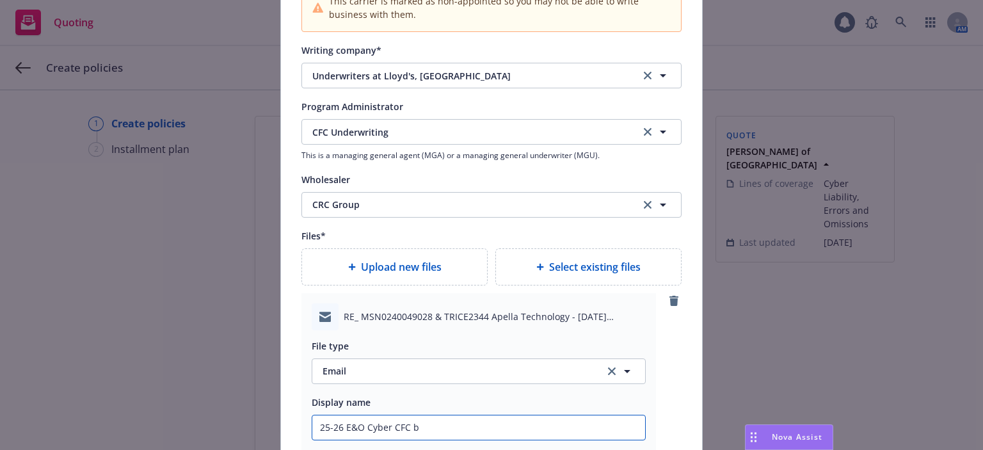
type textarea "x"
type input "25-26 E&O Cyber CFC bi"
type textarea "x"
type input "25-26 E&O Cyber CFC bin"
type textarea "x"
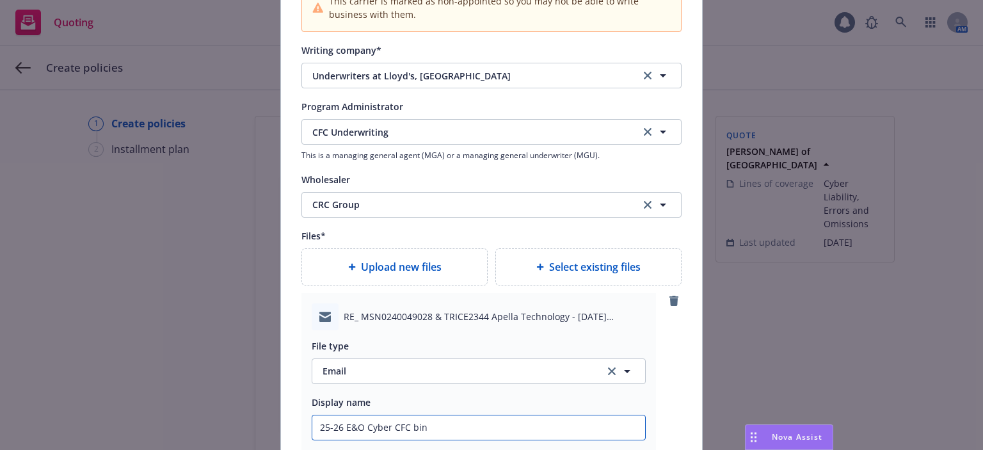
type input "25-26 E&O Cyber CFC bind"
type textarea "x"
type input "25-26 E&O Cyber CFC binde"
type textarea "x"
type input "25-26 E&O Cyber CFC binder"
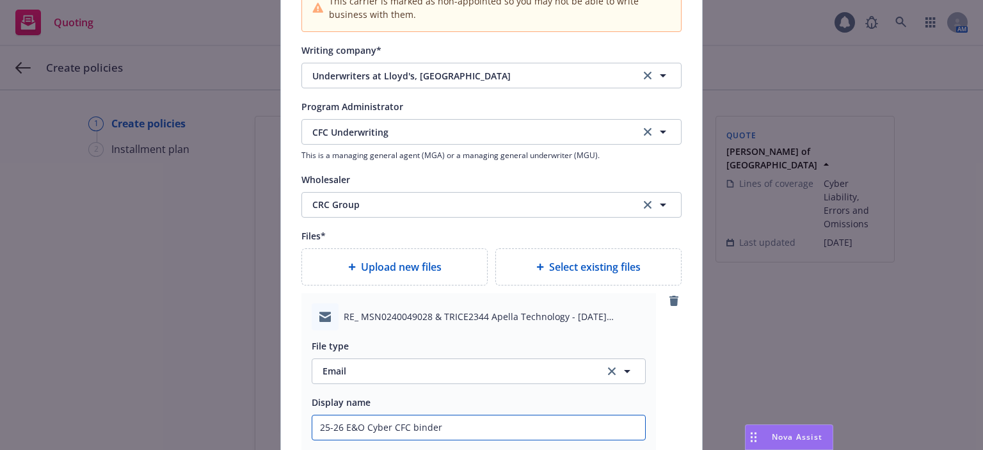
type textarea "x"
type input "25-26 E&O Cyber CFC binder"
type textarea "x"
type input "25-26 E&O Cyber CFC binder"
type textarea "x"
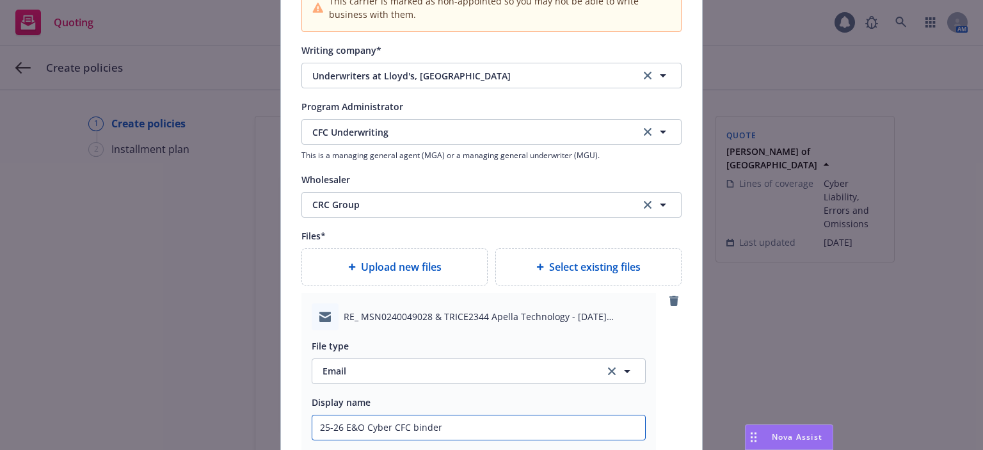
type input "25-26 E&O Cyber CFC binder"
type textarea "x"
type input "25-26 E&O Cyber CFC binder E"
type textarea "x"
type input "25-26 E&O Cyber CFC binder EM"
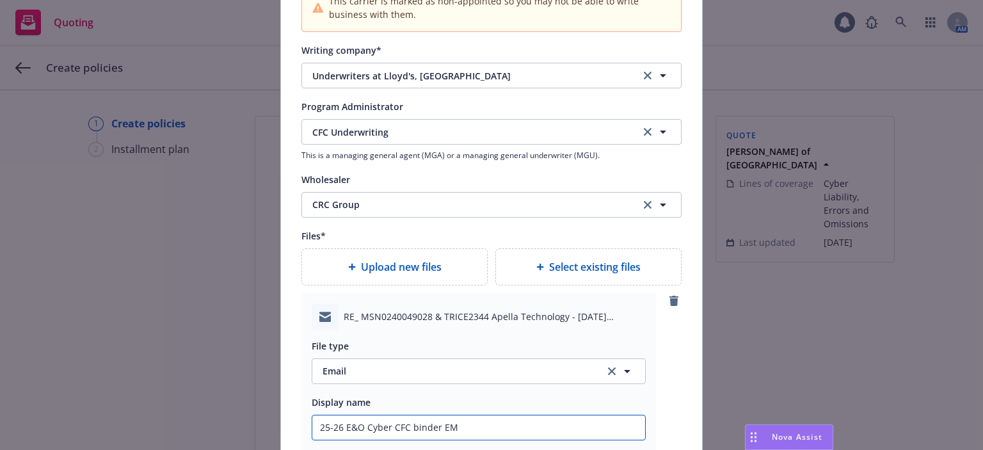
type textarea "x"
type input "25-26 E&O Cyber CFC binder EM f"
type textarea "x"
type input "25-26 E&O Cyber CFC binder EM frm"
type textarea "x"
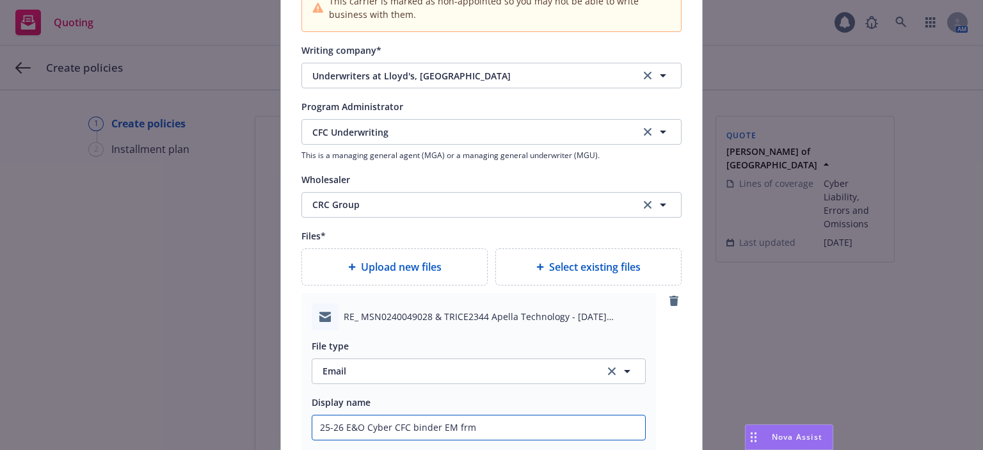
type input "25-26 E&O Cyber CFC binder EM frm"
type textarea "x"
type input "25-26 E&O Cyber CFC binder EM frm C"
type textarea "x"
type input "25-26 E&O Cyber CFC binder EM frm CR"
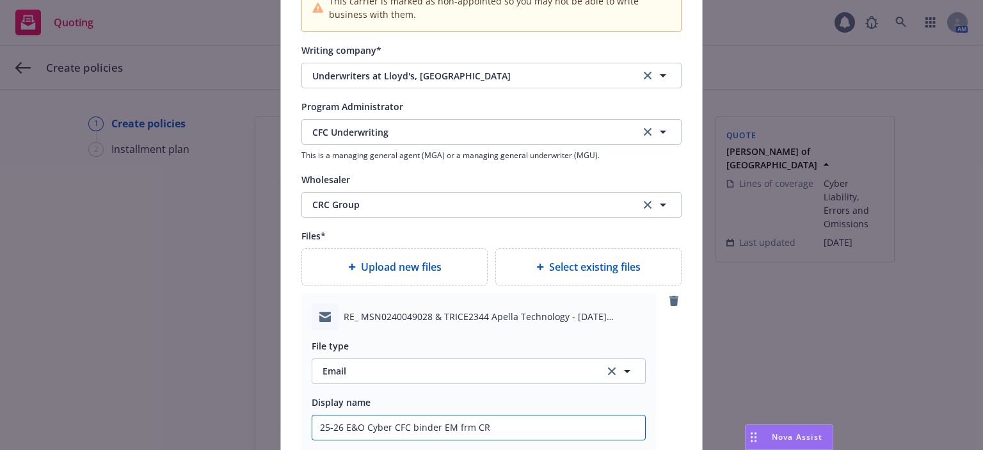
type textarea "x"
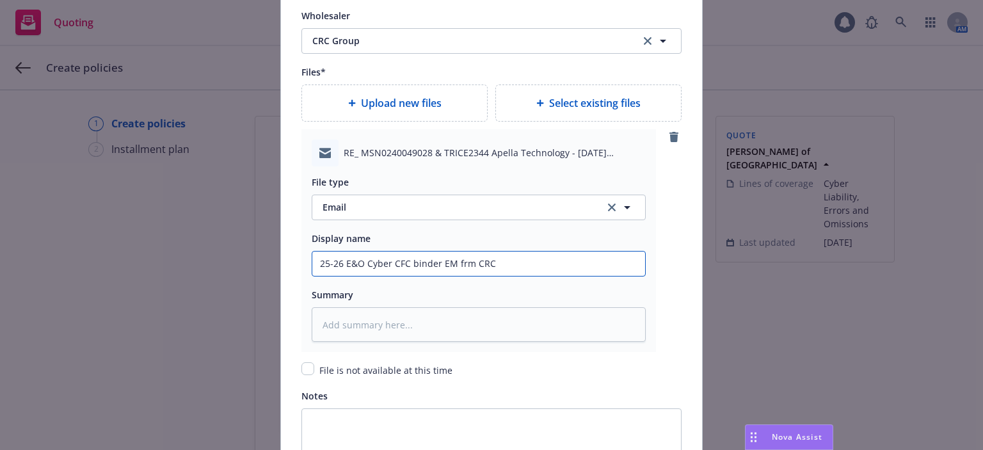
scroll to position [1525, 0]
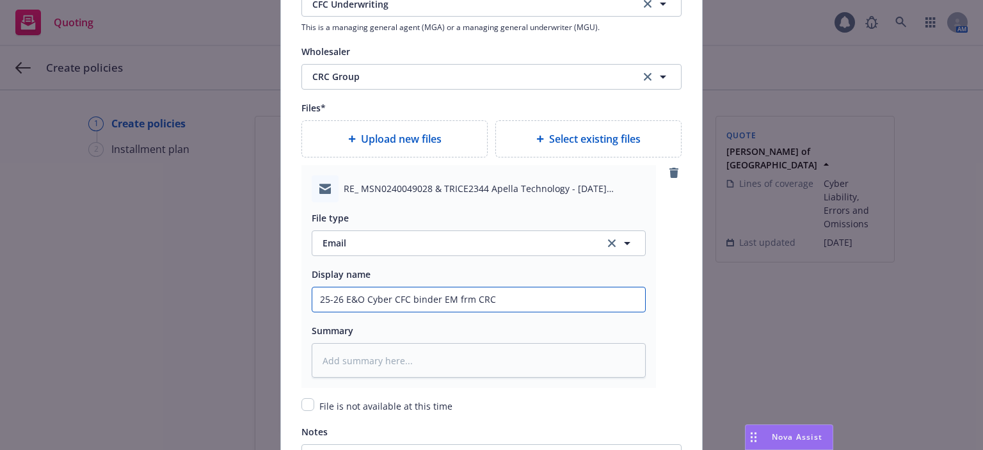
type input "25-26 E&O Cyber CFC binder EM frm CRC"
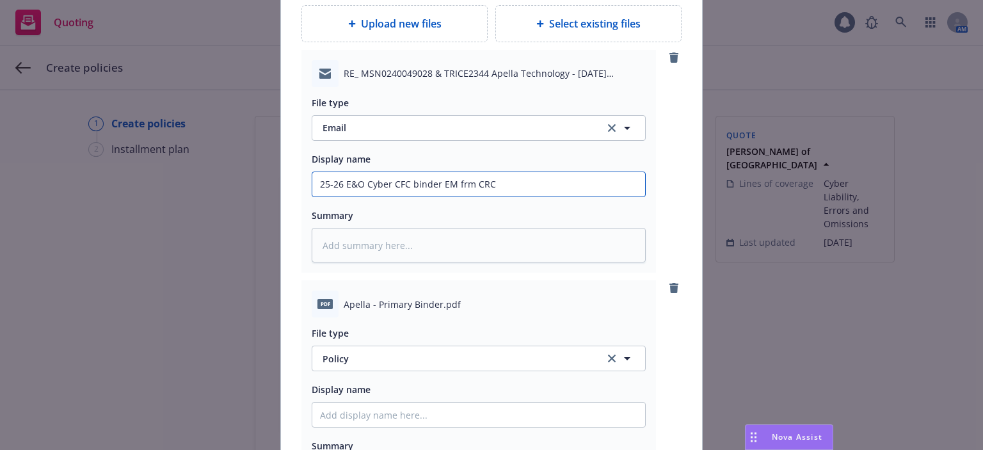
scroll to position [1653, 0]
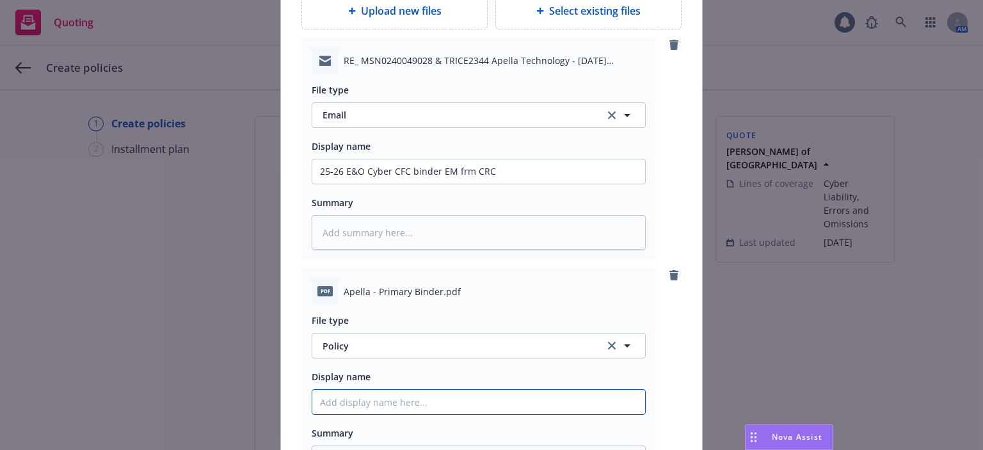
click at [385, 184] on input "Policy display name" at bounding box center [478, 171] width 333 height 24
paste input "25-26 E&O Cyber CFC binder EM frm CRC"
type textarea "x"
type input "25-26 E&O Cyber CFC binder EM frm CRC"
click at [402, 184] on input "25-26 E&O Cyber CFC binder EM frm CRC" at bounding box center [478, 171] width 333 height 24
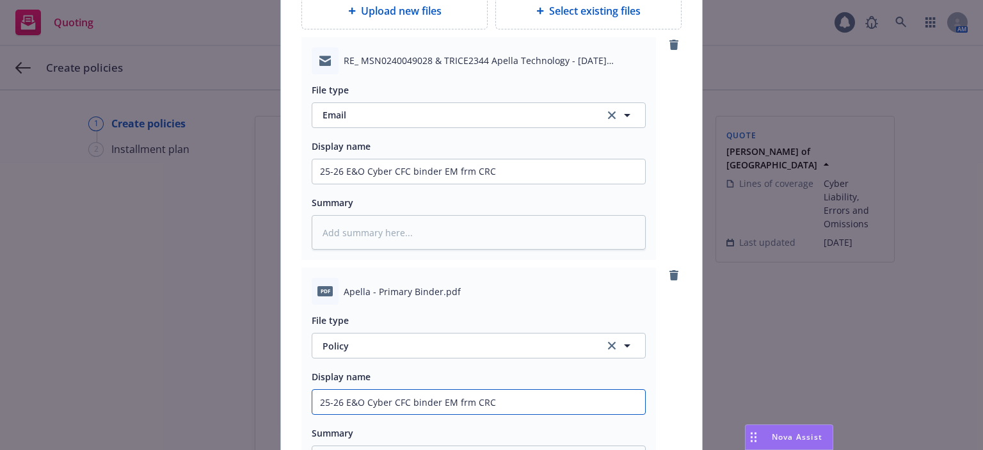
drag, startPoint x: 405, startPoint y: 399, endPoint x: 499, endPoint y: 401, distance: 94.1
click at [499, 184] on input "25-26 E&O Cyber CFC binder EM frm CRC" at bounding box center [478, 171] width 333 height 24
type textarea "x"
type input "25-26 E&O Cyber CFC"
type textarea "x"
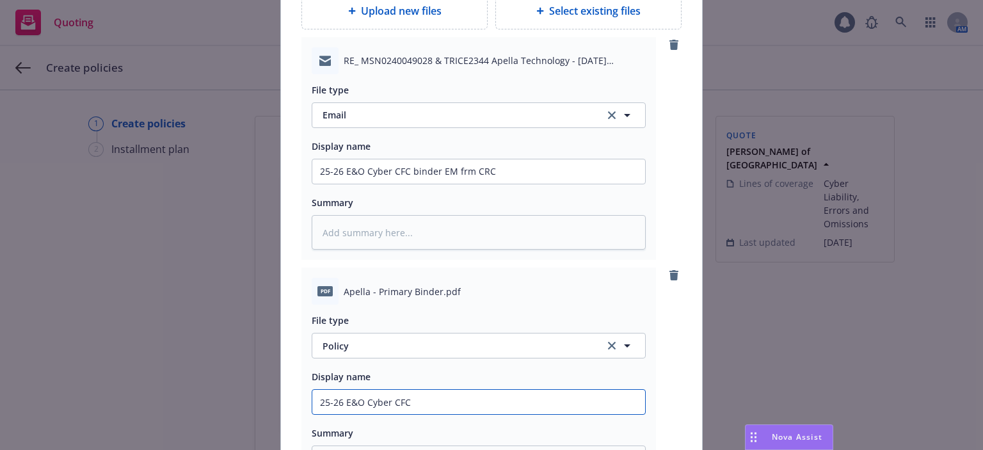
type input "25-26 E&O Cyber CFC"
type textarea "x"
type input "25-26 E&O Cyber pCFC"
type textarea "x"
type input "25-26 E&O Cyber poCFC"
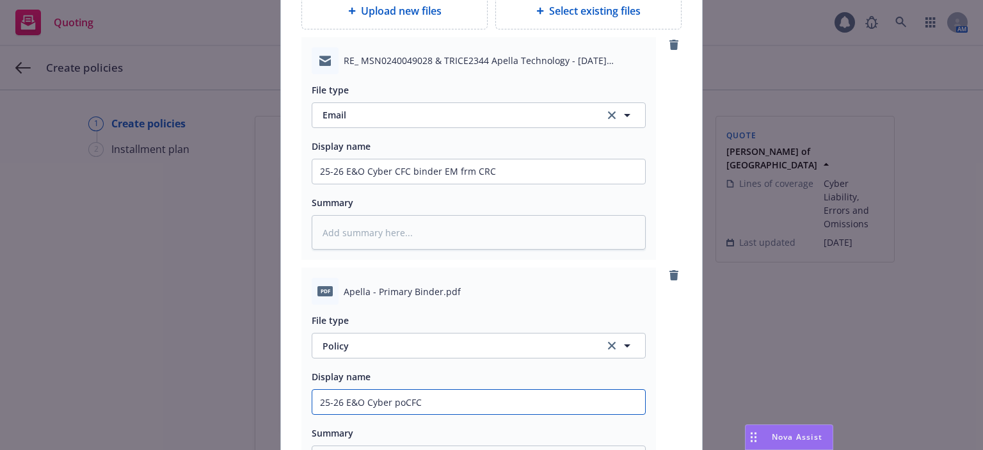
type textarea "x"
type input "25-26 E&O Cyber polCFC"
type textarea "x"
type input "25-26 E&O Cyber poliCFC"
type textarea "x"
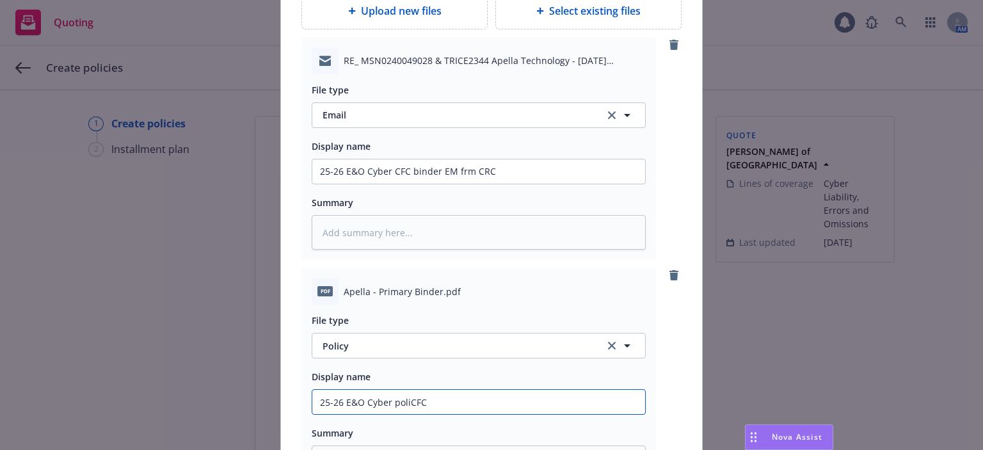
type input "25-26 E&O Cyber policCFC"
type textarea "x"
type input "25-26 E&O Cyber policyCFC"
type textarea "x"
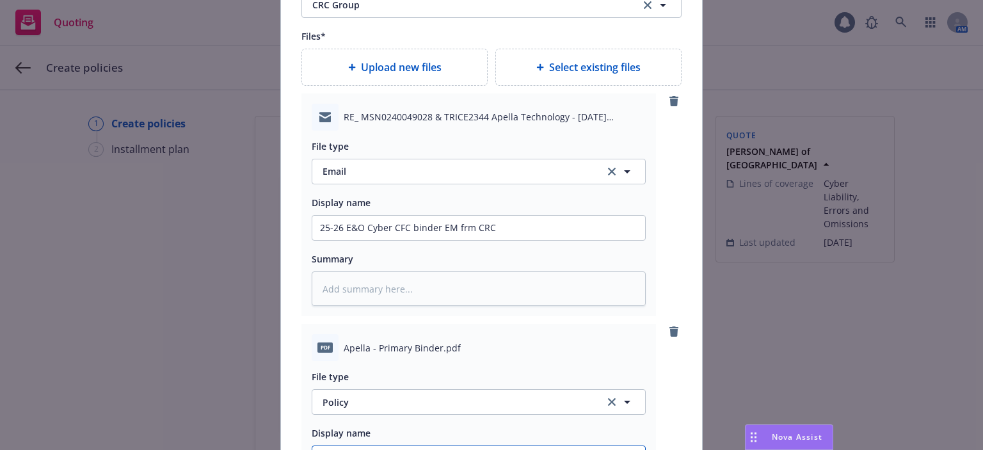
scroll to position [1525, 0]
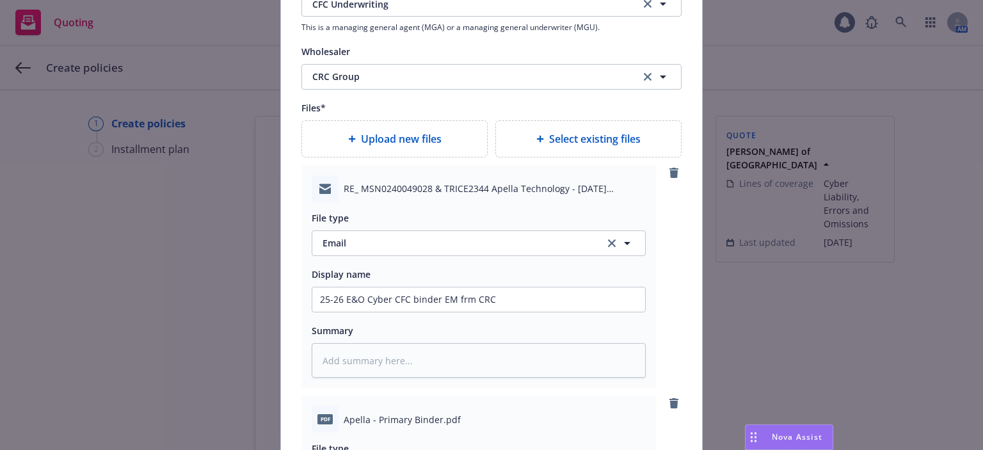
type input "25-26 E&O Cyber policy CFC"
type textarea "x"
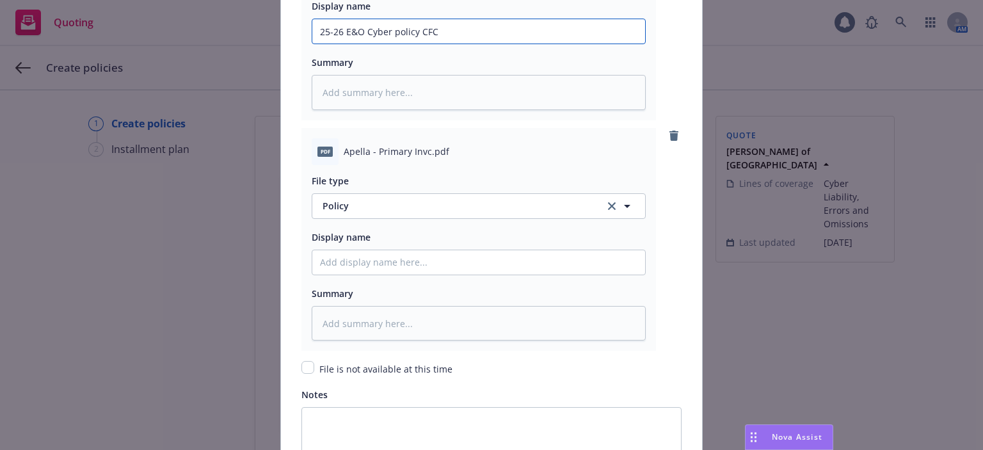
scroll to position [2037, 0]
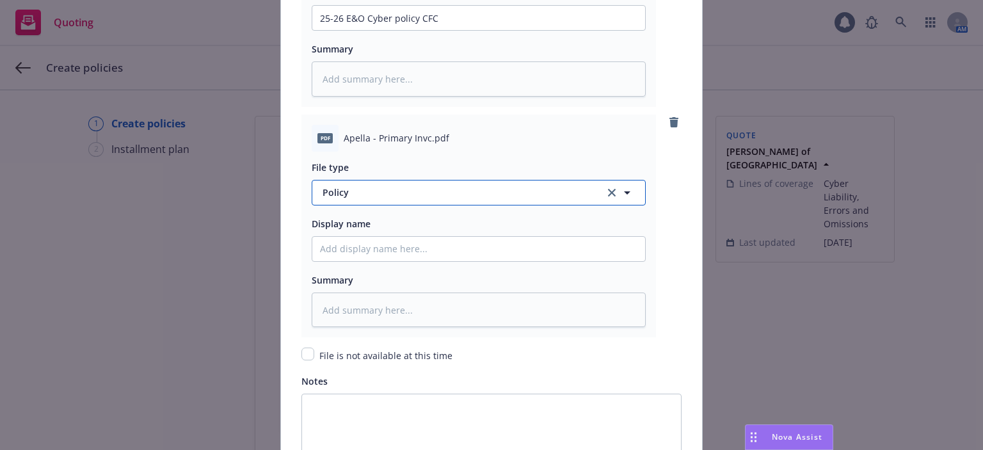
click at [344, 189] on span "Policy" at bounding box center [455, 192] width 267 height 13
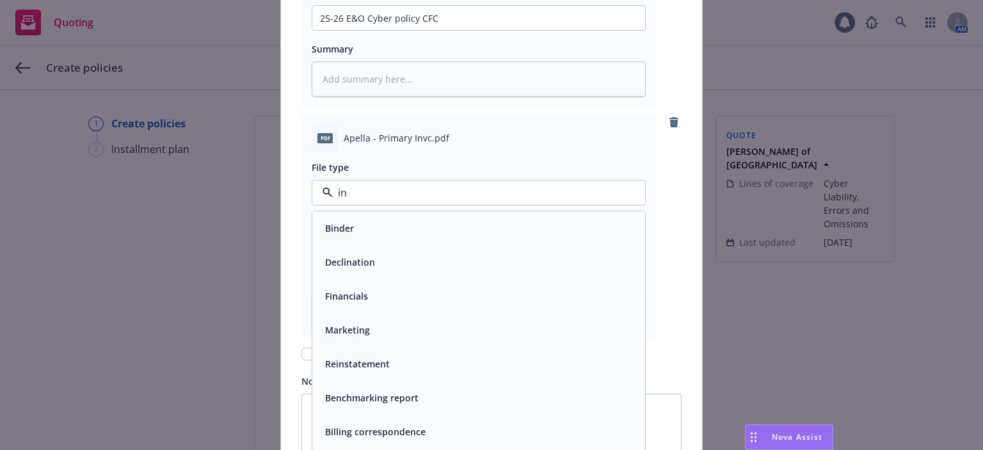
type input "inv"
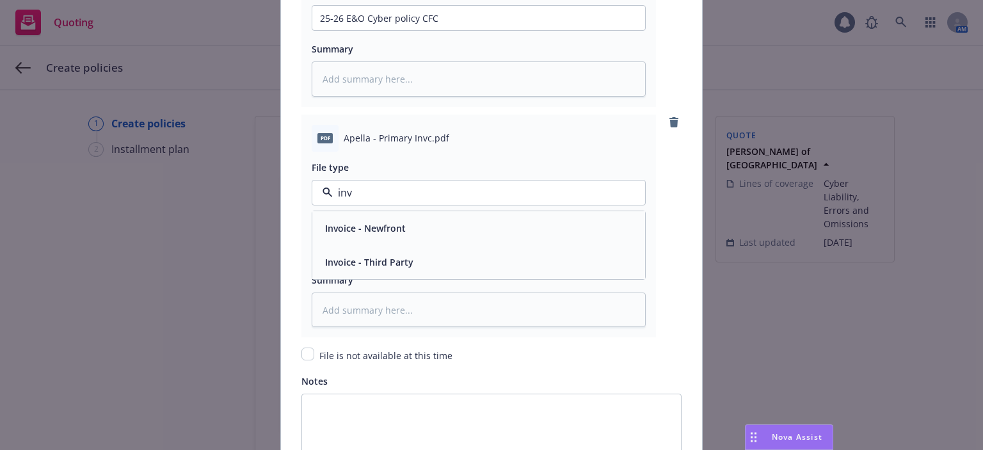
click at [349, 246] on div "Invoice - Third Party" at bounding box center [478, 262] width 333 height 34
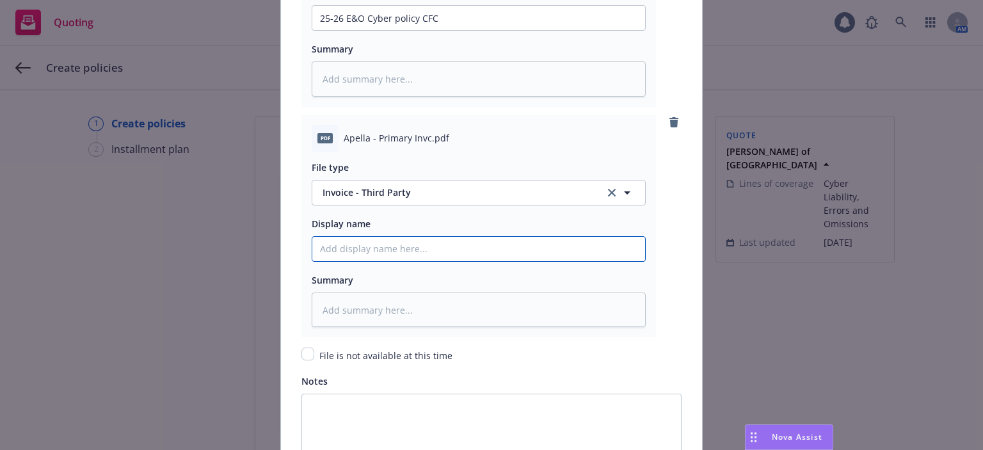
paste input "25-26 E&O Cyber CFC binder EM frm CRC"
type textarea "x"
type input "25-26 E&O Cyber CFC binder EM frm CRC"
drag, startPoint x: 435, startPoint y: 246, endPoint x: 386, endPoint y: 248, distance: 48.7
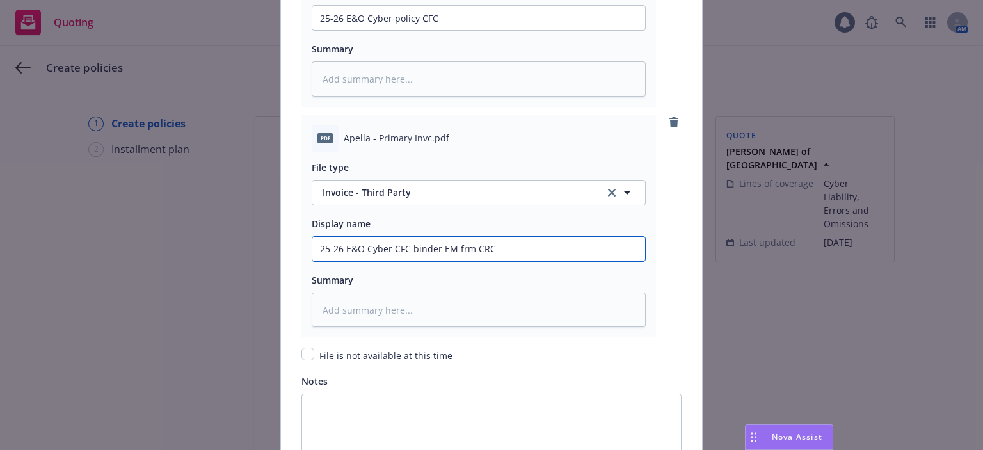
type textarea "x"
type input "25-26 E&O Cyber iEM frm CRC"
type textarea "x"
type input "25-26 E&O Cyber inEM frm CRC"
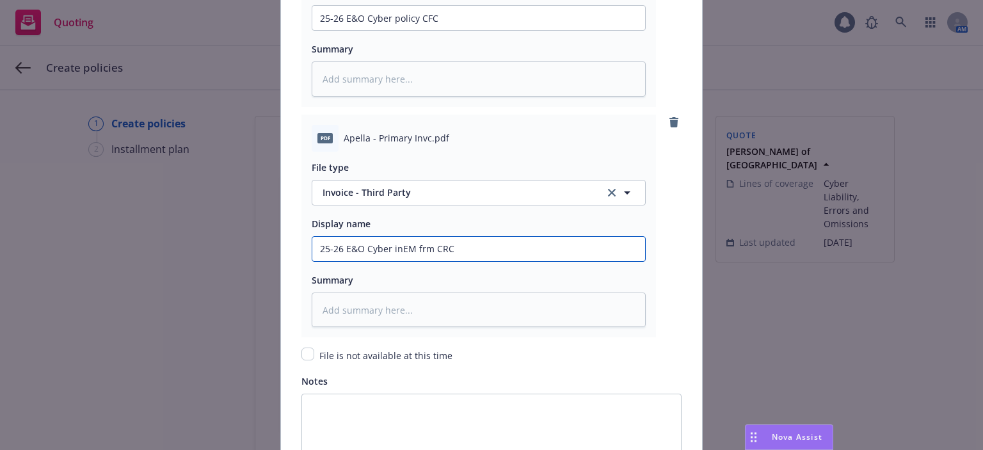
type textarea "x"
type input "25-26 E&O Cyber invEM frm CRC"
type textarea "x"
type input "25-26 E&O Cyber invoEM frm CRC"
type textarea "x"
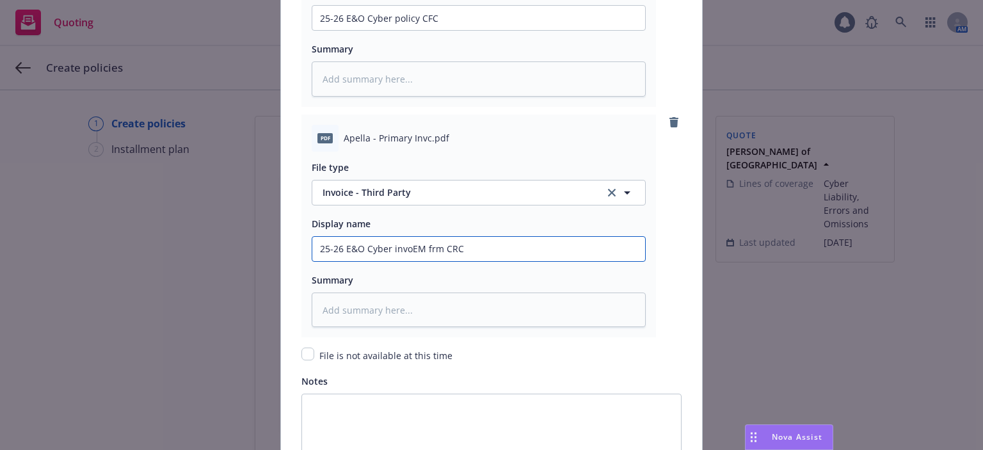
type input "25-26 E&O Cyber invoiEM frm CRC"
type textarea "x"
type input "25-26 E&O Cyber invoicEM frm CRC"
type textarea "x"
type input "25-26 E&O Cyber invoice EM frm CRC"
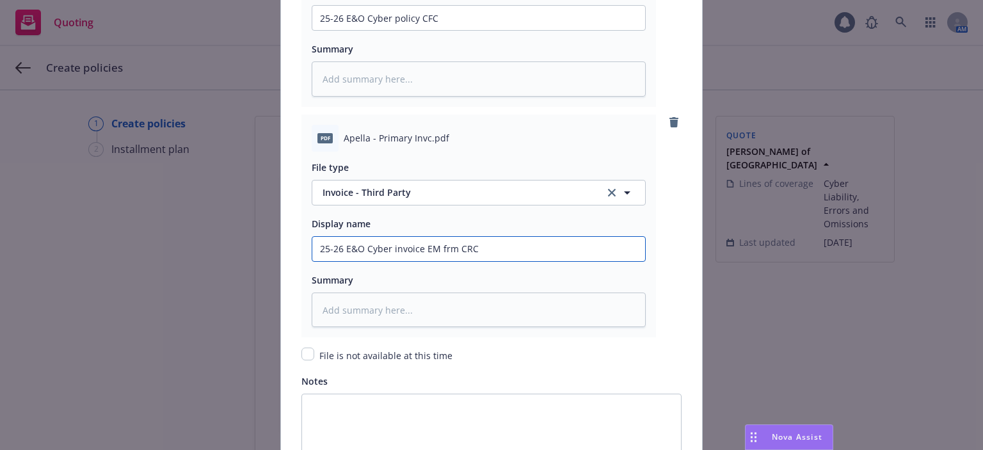
type textarea "x"
type input "25-26 E&O Cyber invoice M frm CRC"
type textarea "x"
type input "25-26 E&O Cyber invoice frm CRC"
type textarea "x"
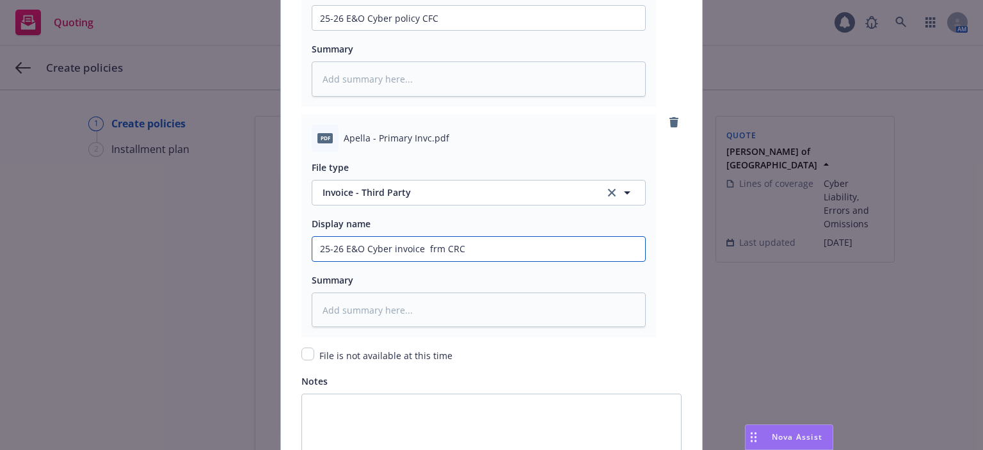
type input "25-26 E&O Cyber invoice frm CRC"
type textarea "x"
type input "25-26 E&O Cyber invoice rm CRC"
type textarea "x"
type input "25-26 E&O Cyber invoice m CRC"
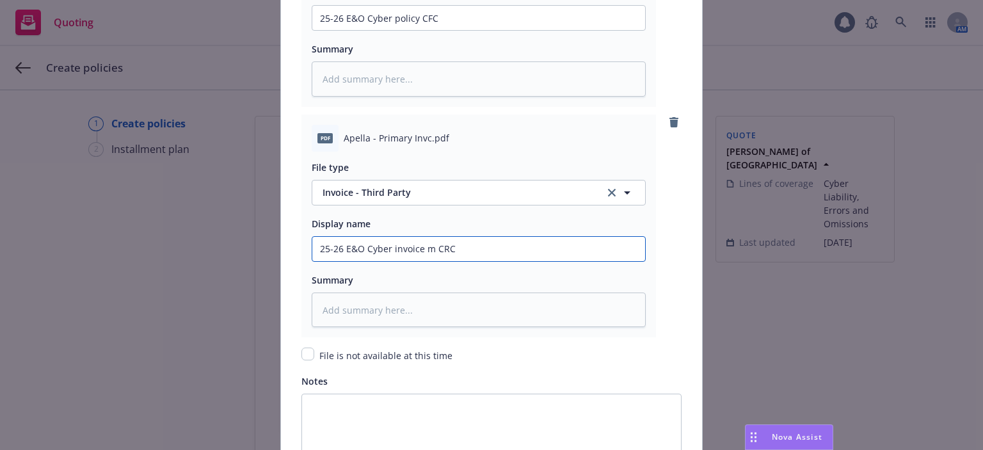
type textarea "x"
type input "25-26 E&O Cyber invoice CRC"
type textarea "x"
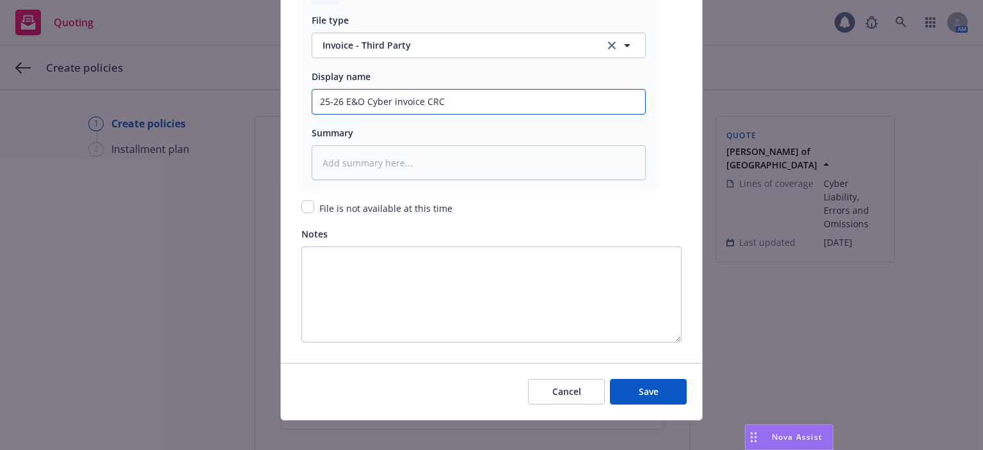
scroll to position [2195, 0]
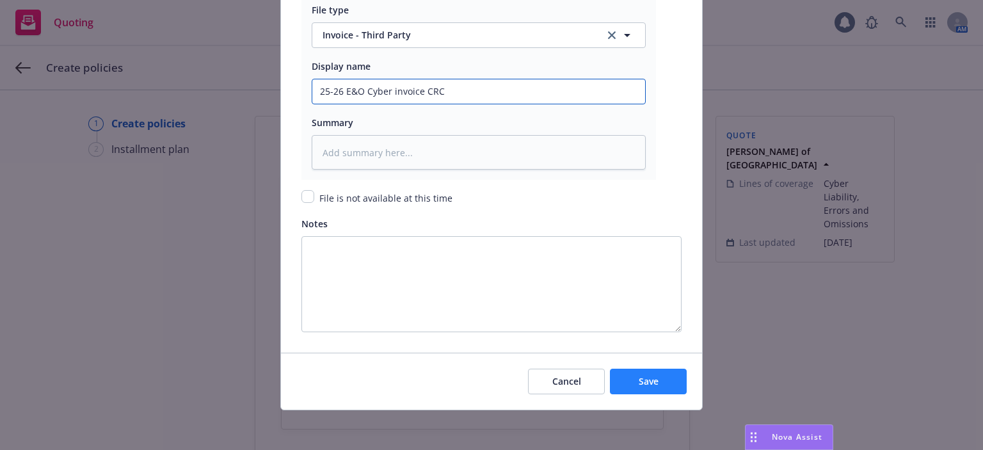
type input "25-26 E&O Cyber invoice CRC"
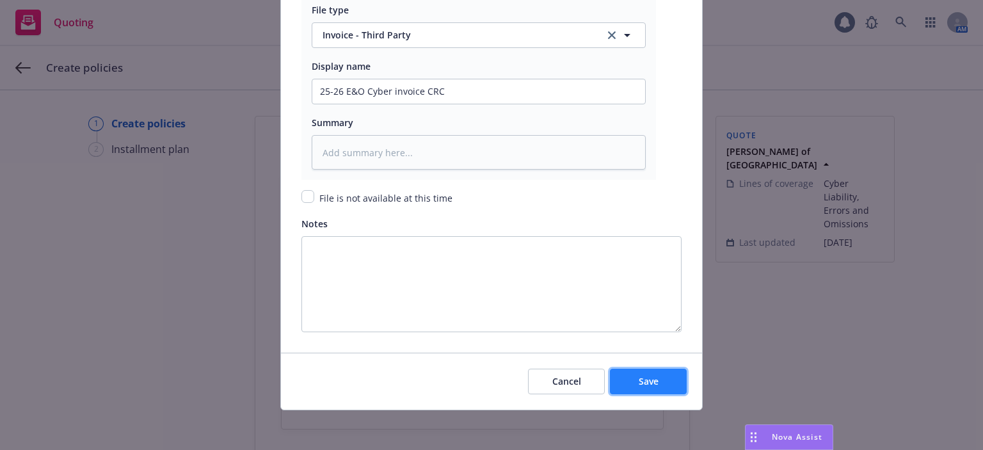
click at [646, 386] on button "Save" at bounding box center [648, 382] width 77 height 26
type textarea "x"
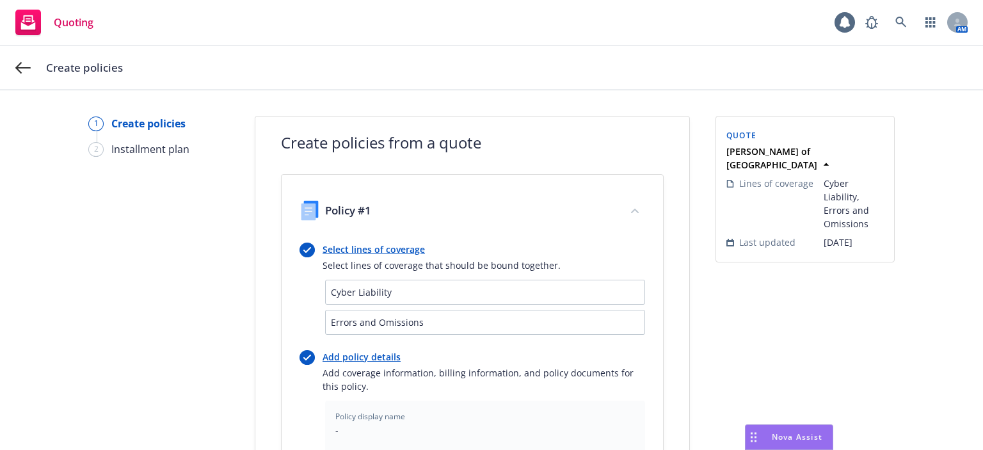
scroll to position [463, 0]
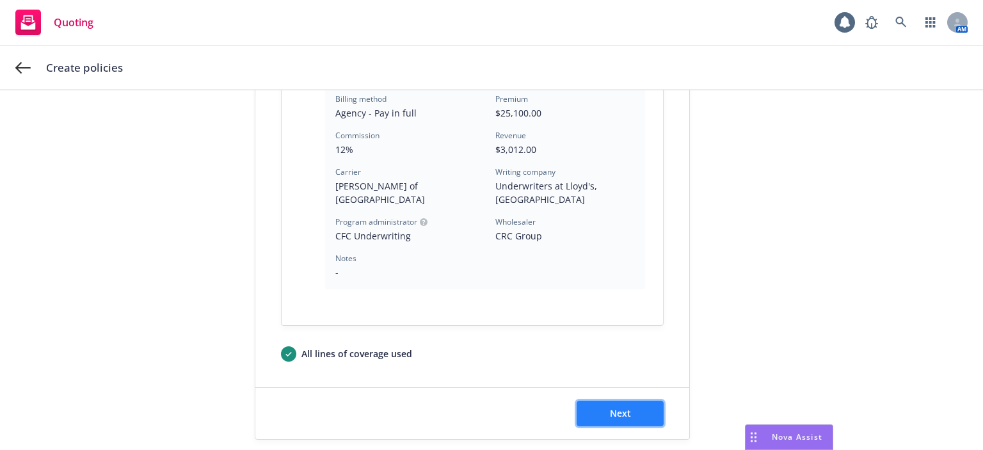
click at [610, 407] on span "Next" at bounding box center [620, 413] width 21 height 12
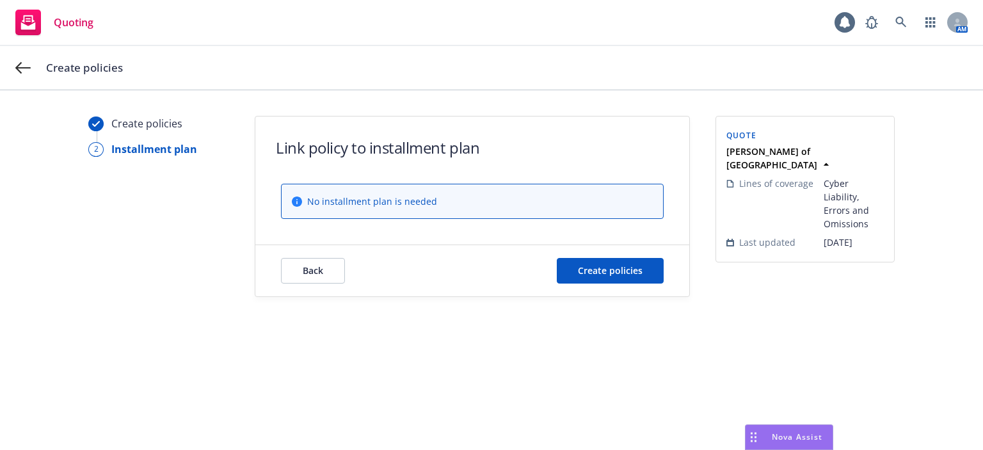
scroll to position [0, 0]
click at [609, 278] on button "Create policies" at bounding box center [610, 271] width 107 height 26
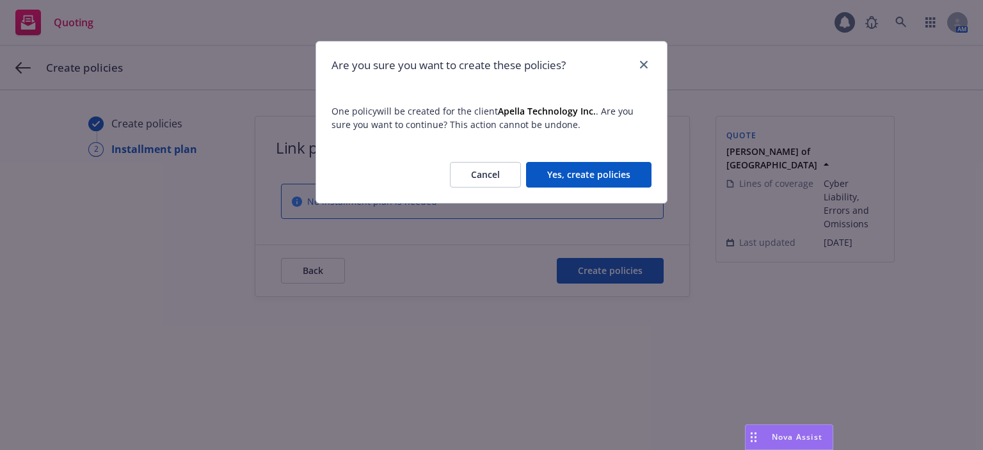
click at [606, 168] on button "Yes, create policies" at bounding box center [588, 175] width 125 height 26
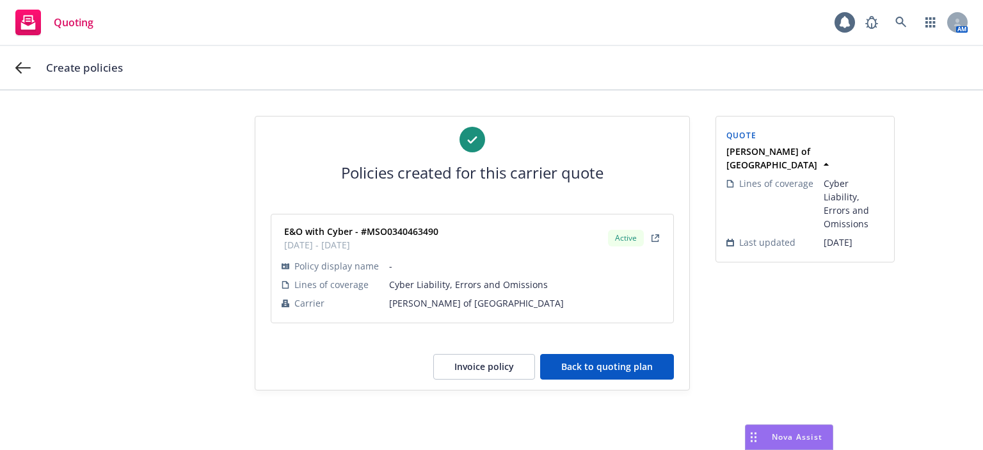
click at [559, 366] on button "Back to quoting plan" at bounding box center [607, 367] width 134 height 26
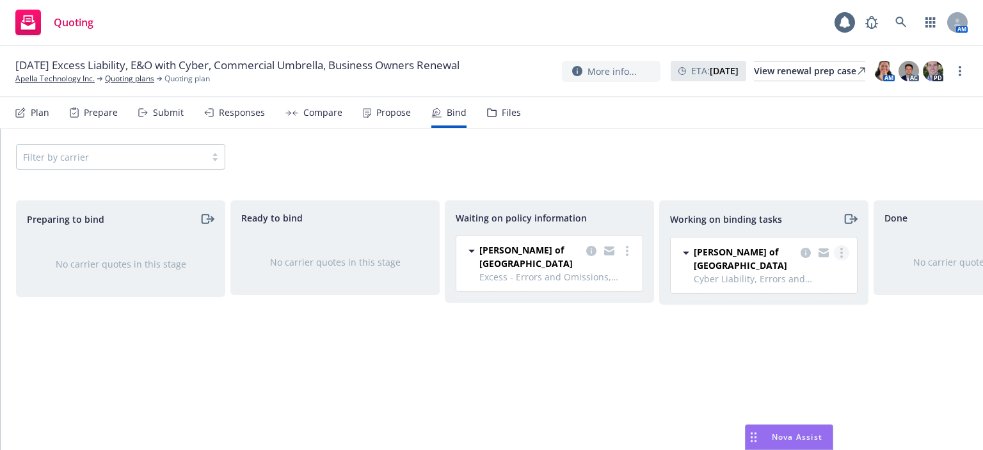
click at [841, 253] on icon "more" at bounding box center [841, 253] width 3 height 10
click at [827, 301] on link "Move to done" at bounding box center [791, 304] width 116 height 26
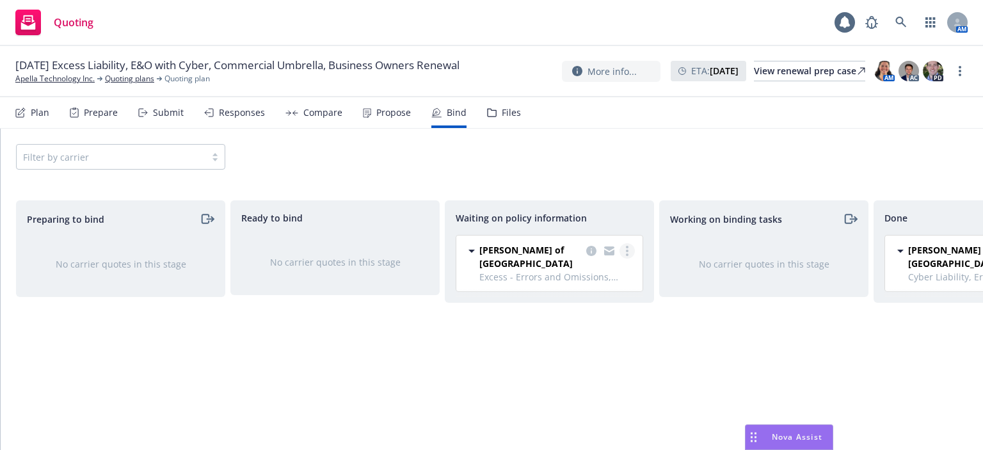
click at [631, 248] on link "more" at bounding box center [626, 250] width 15 height 15
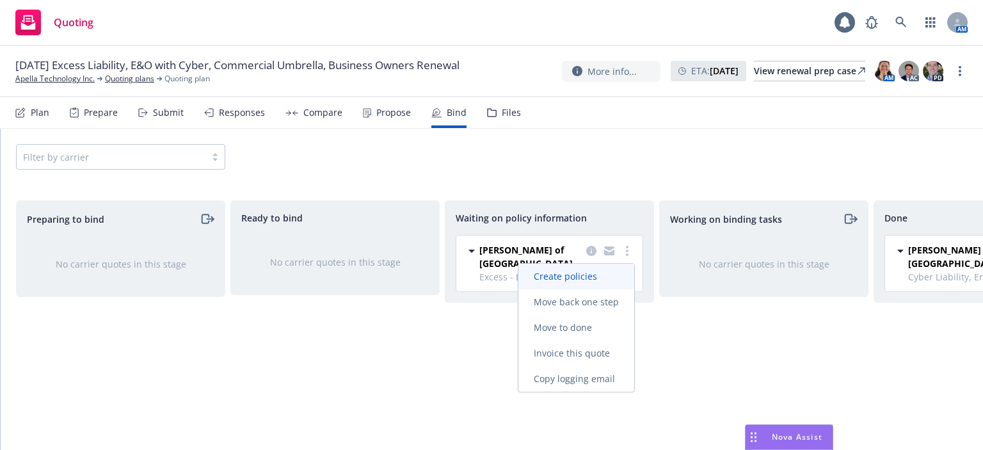
click at [606, 280] on span "Create policies" at bounding box center [565, 276] width 94 height 12
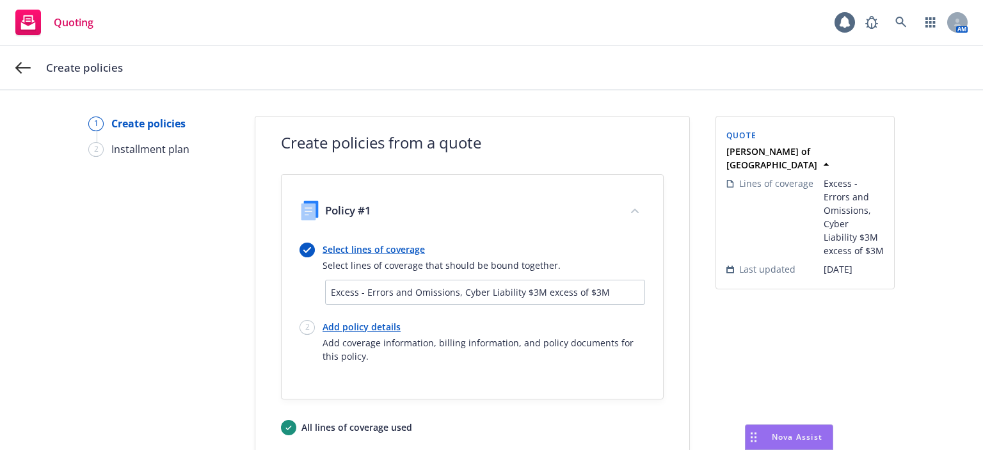
click at [468, 287] on span "Excess - Errors and Omissions, Cyber Liability $3M excess of $3M" at bounding box center [485, 291] width 308 height 13
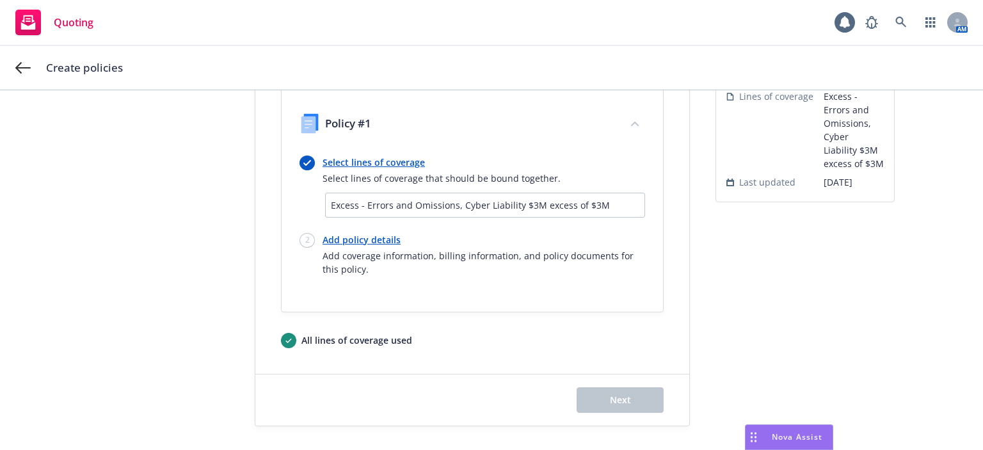
click at [380, 237] on link "Add policy details" at bounding box center [483, 239] width 322 height 13
select select "12"
select select "CA"
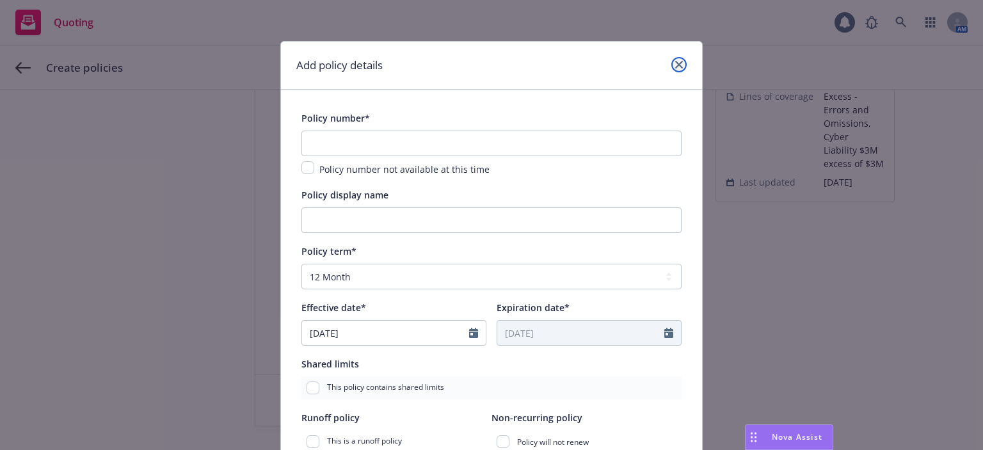
click at [672, 68] on link "close" at bounding box center [678, 64] width 15 height 15
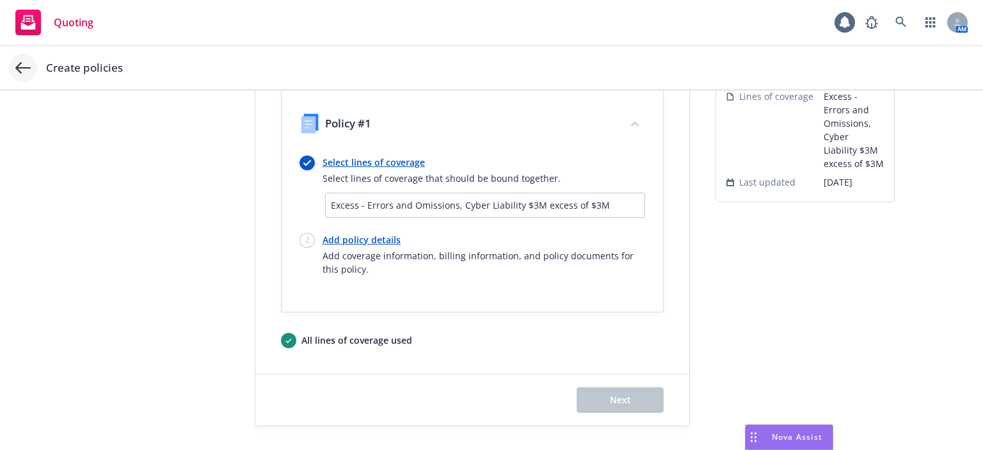
click at [21, 67] on icon at bounding box center [22, 68] width 15 height 12
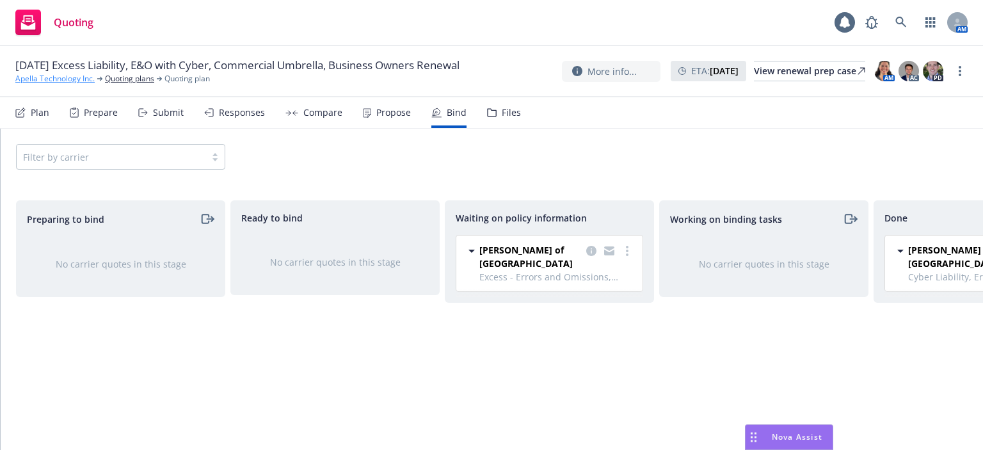
click at [83, 84] on link "Apella Technology Inc." at bounding box center [54, 79] width 79 height 12
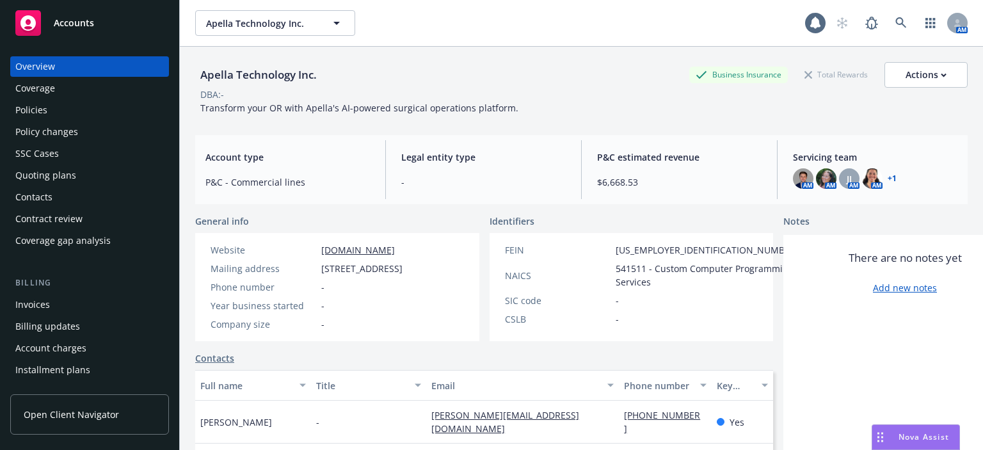
click at [92, 113] on div "Policies" at bounding box center [89, 110] width 148 height 20
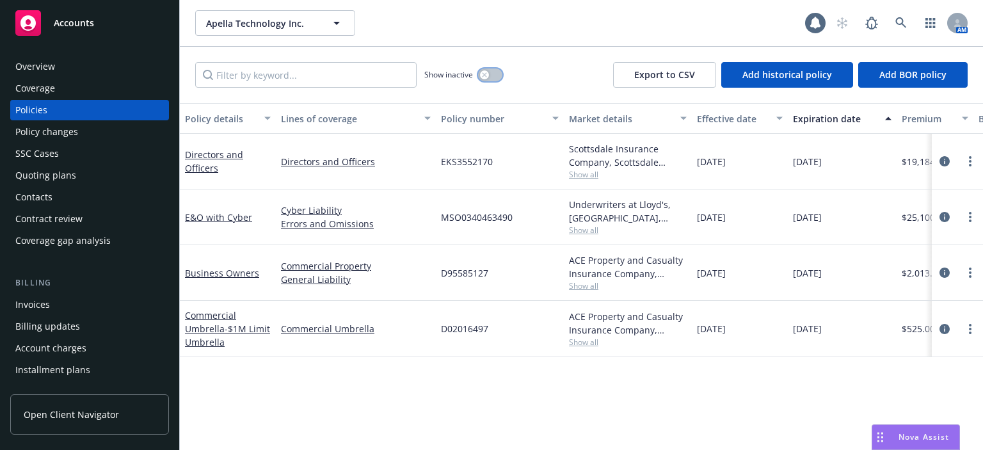
click at [495, 74] on button "button" at bounding box center [490, 74] width 24 height 13
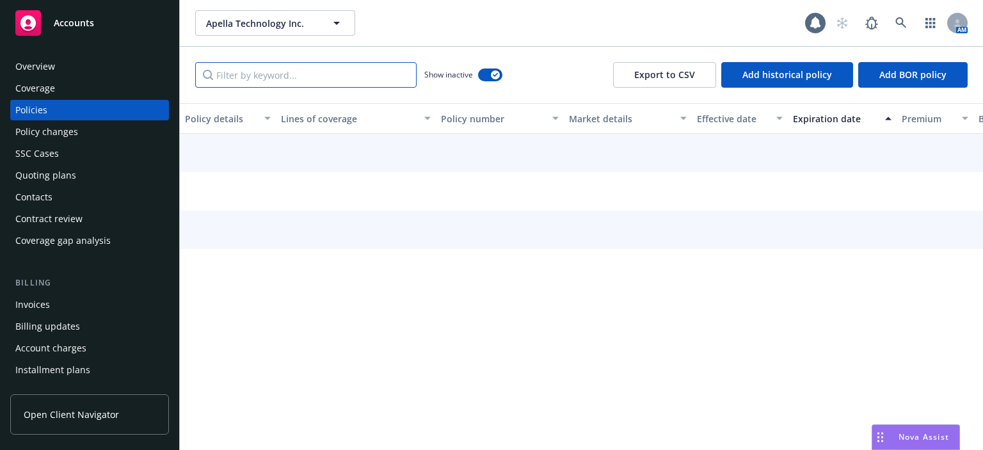
click at [337, 79] on input "Filter by keyword..." at bounding box center [305, 75] width 221 height 26
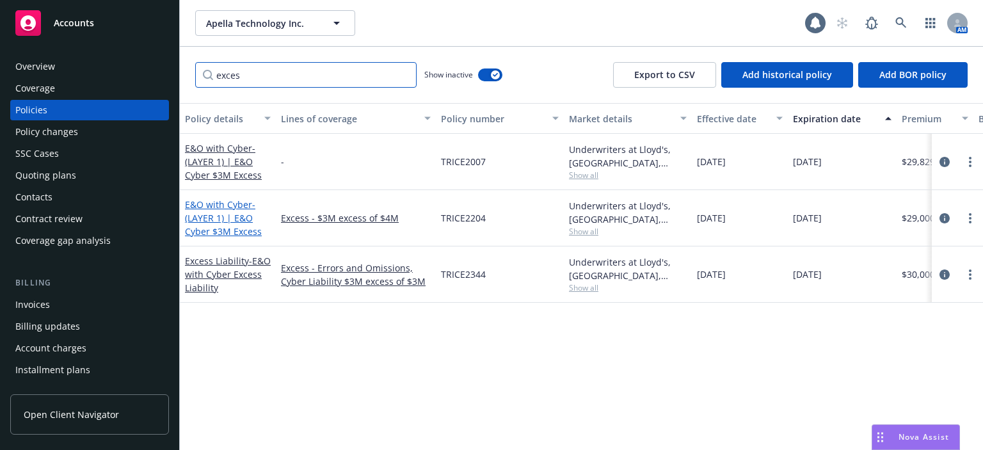
type input "exces"
click at [202, 225] on span "- (LAYER 1) | E&O Cyber $3M Excess" at bounding box center [223, 217] width 77 height 39
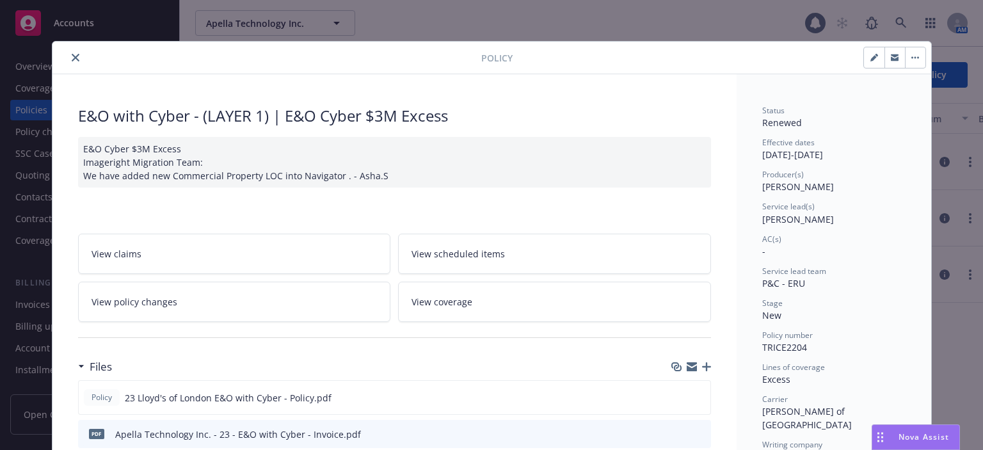
click at [69, 63] on button "close" at bounding box center [75, 57] width 15 height 15
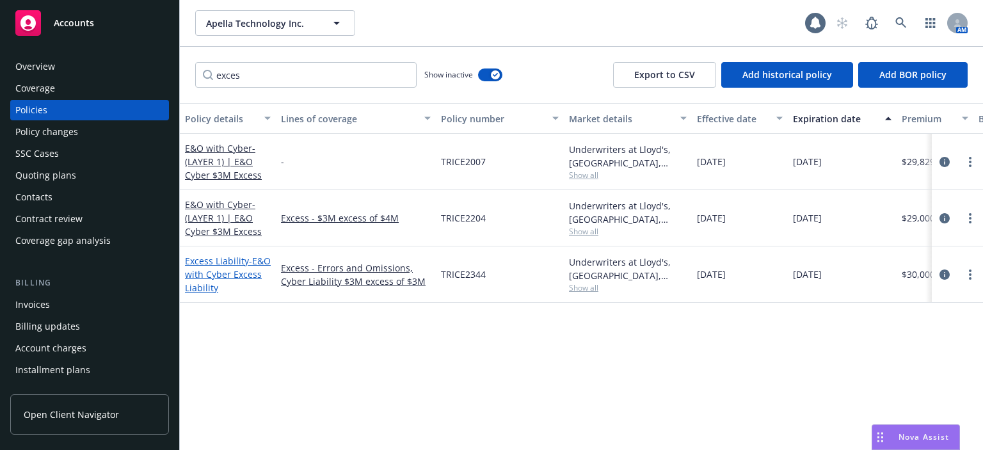
click at [204, 278] on span "- E&O with Cyber Excess Liability" at bounding box center [228, 274] width 86 height 39
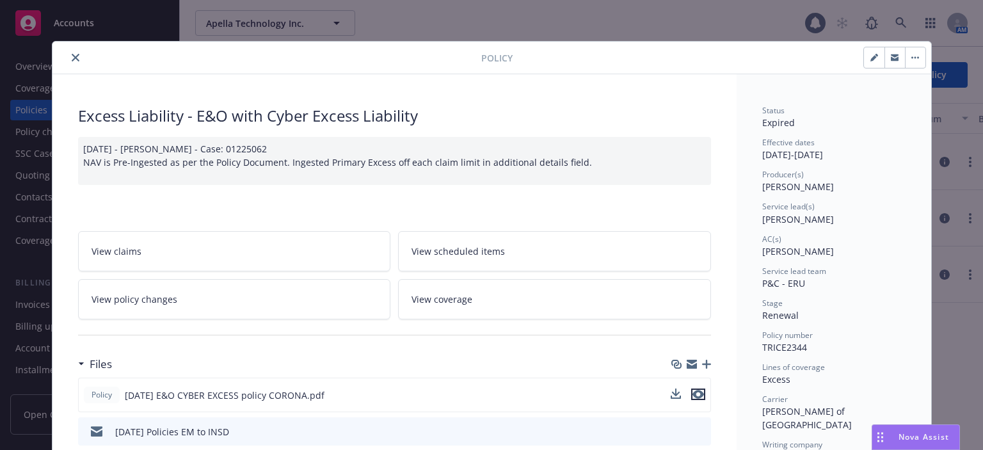
click at [698, 391] on icon "preview file" at bounding box center [698, 394] width 12 height 9
click at [73, 59] on icon "close" at bounding box center [76, 58] width 8 height 8
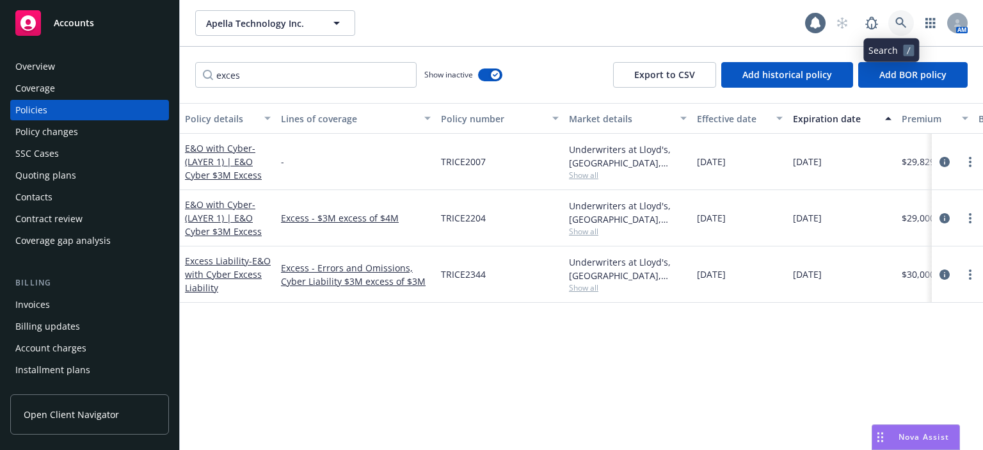
click at [889, 13] on link at bounding box center [901, 23] width 26 height 26
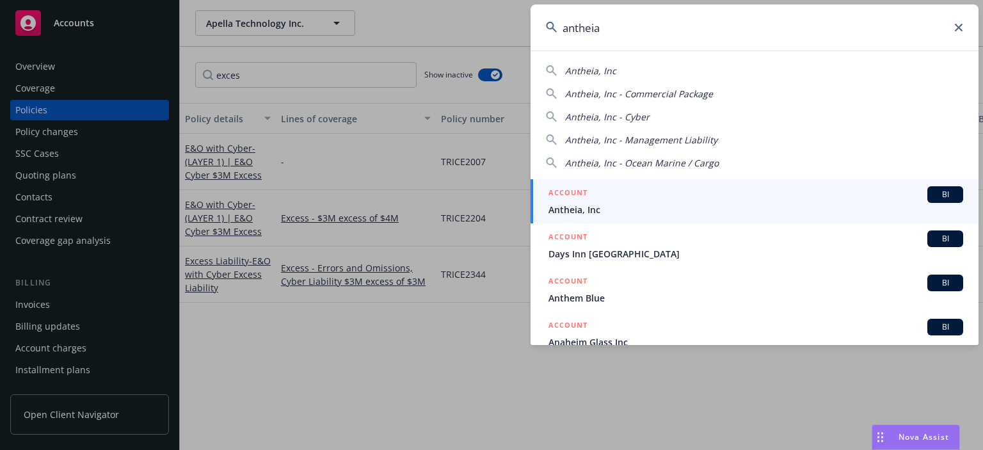
type input "antheia"
click at [578, 196] on h5 "ACCOUNT" at bounding box center [567, 193] width 39 height 15
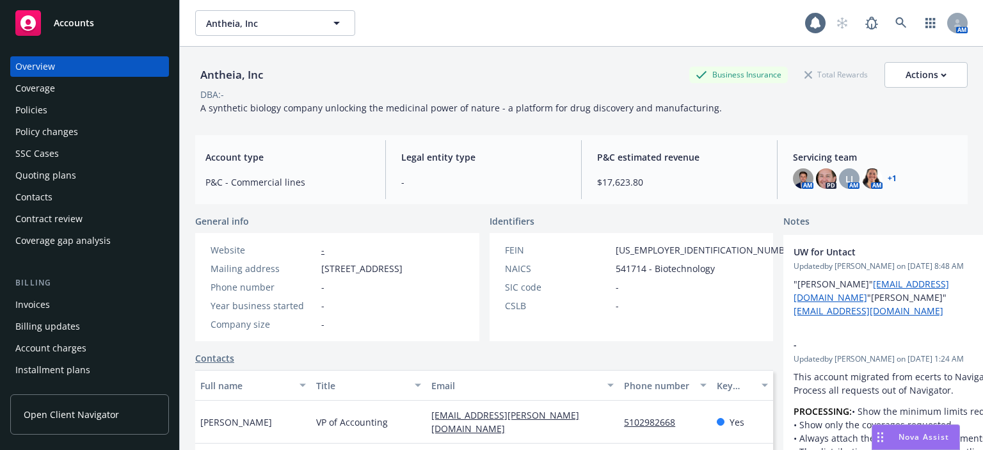
click at [74, 169] on div "Quoting plans" at bounding box center [89, 175] width 148 height 20
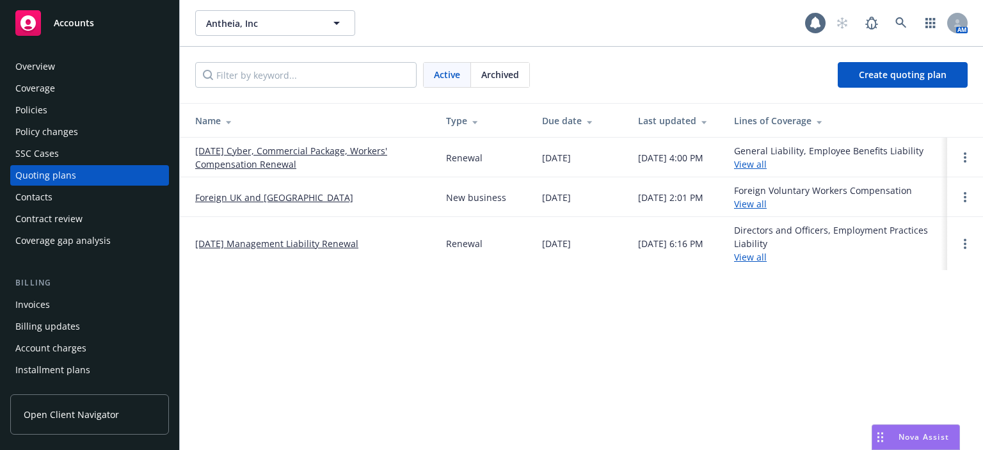
click at [281, 242] on link "[DATE] Management Liability Renewal" at bounding box center [276, 243] width 163 height 13
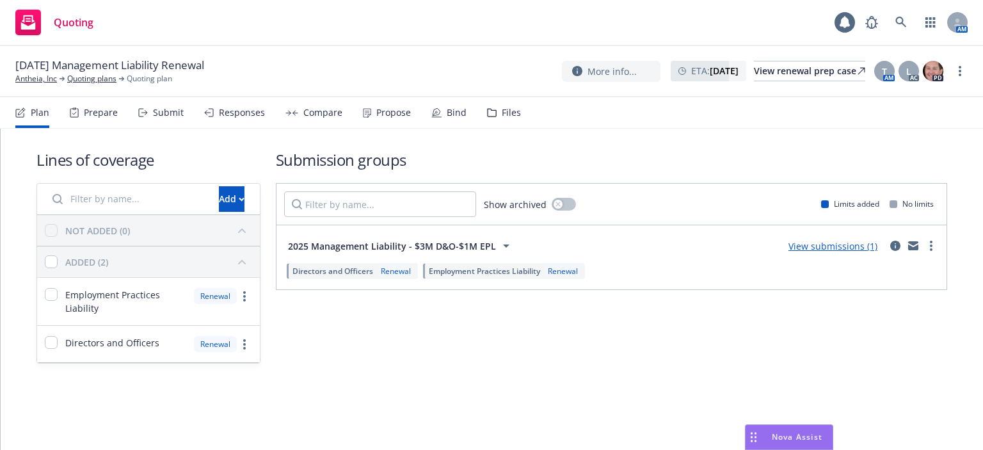
click at [161, 107] on div "Submit" at bounding box center [168, 112] width 31 height 10
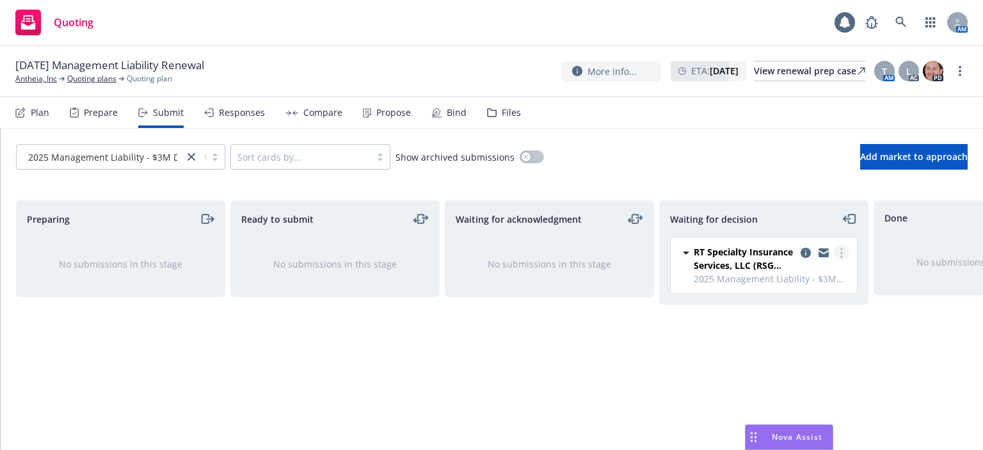
click at [840, 256] on circle "more" at bounding box center [841, 256] width 3 height 3
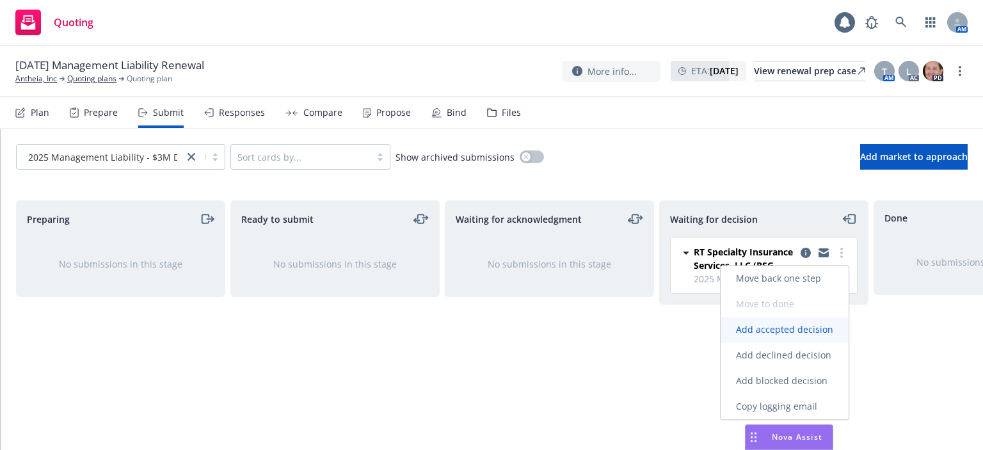
click at [799, 332] on span "Add accepted decision" at bounding box center [784, 329] width 128 height 12
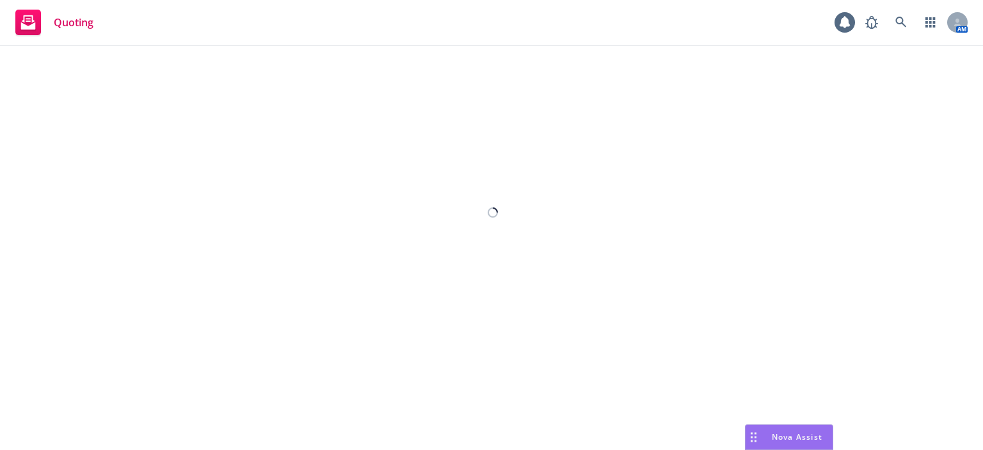
select select "12"
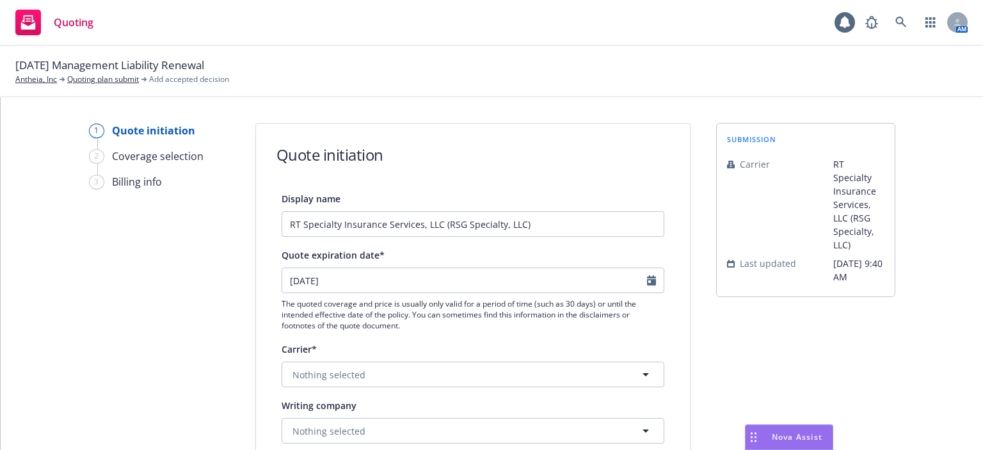
scroll to position [128, 0]
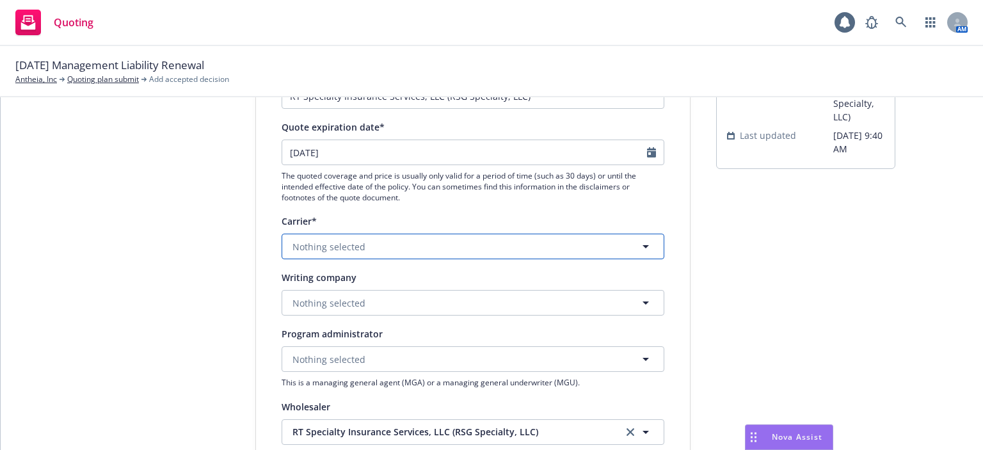
click at [365, 252] on button "Nothing selected" at bounding box center [473, 247] width 383 height 26
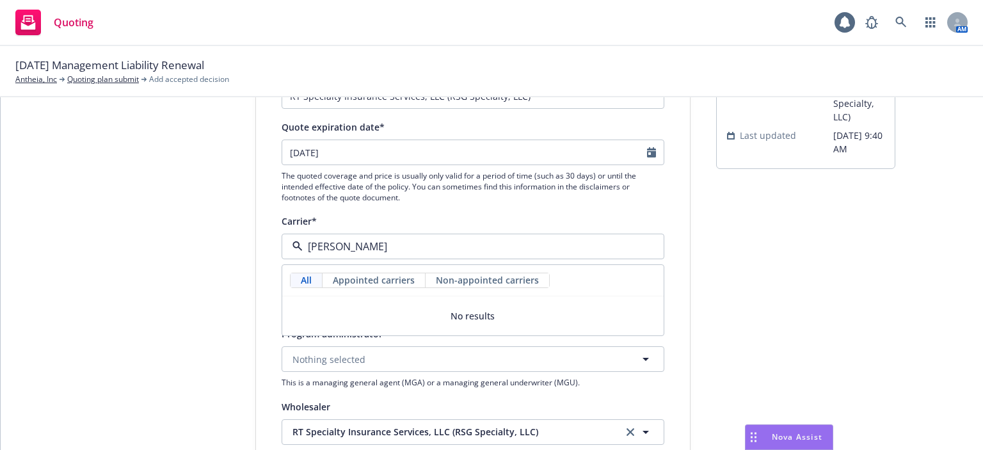
type input "tris"
click at [353, 312] on strong "Trisura Group Ltd." at bounding box center [336, 314] width 81 height 12
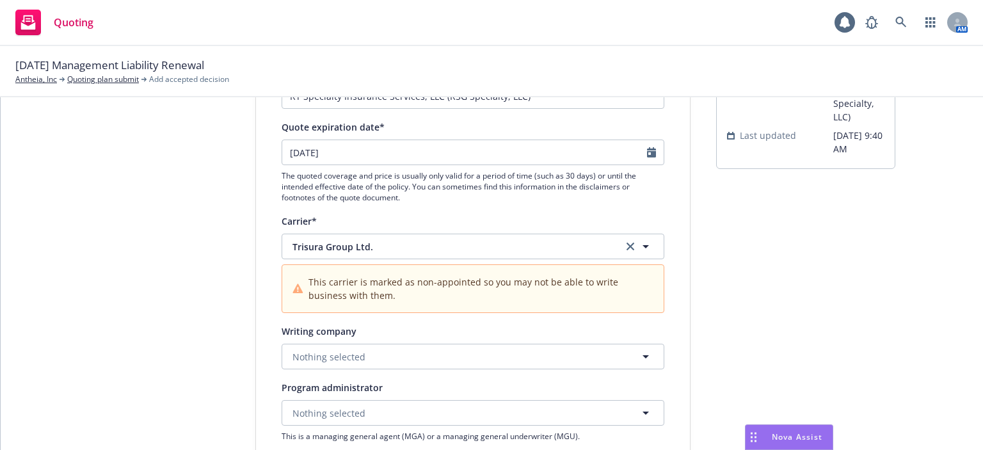
click at [351, 336] on div "Writing company" at bounding box center [473, 330] width 383 height 15
click at [350, 362] on span "Nothing selected" at bounding box center [328, 356] width 73 height 13
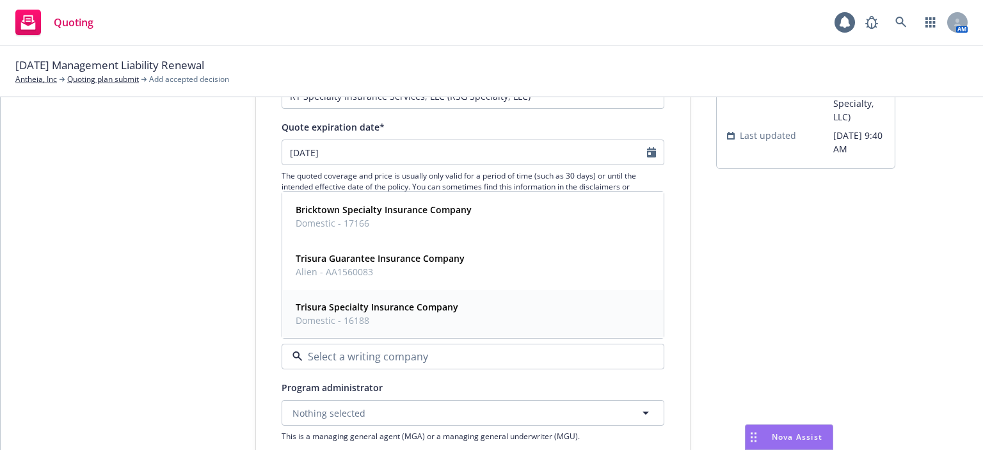
click at [437, 320] on span "Domestic - 16188" at bounding box center [377, 320] width 163 height 13
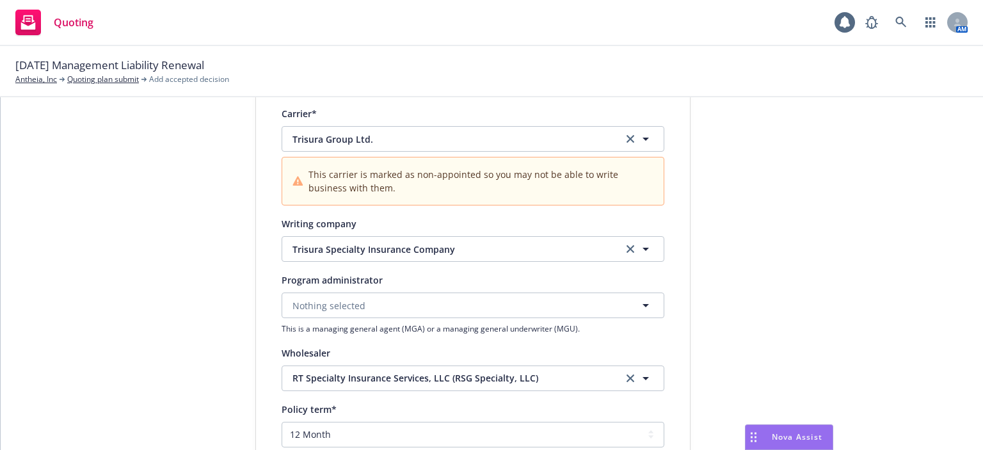
scroll to position [256, 0]
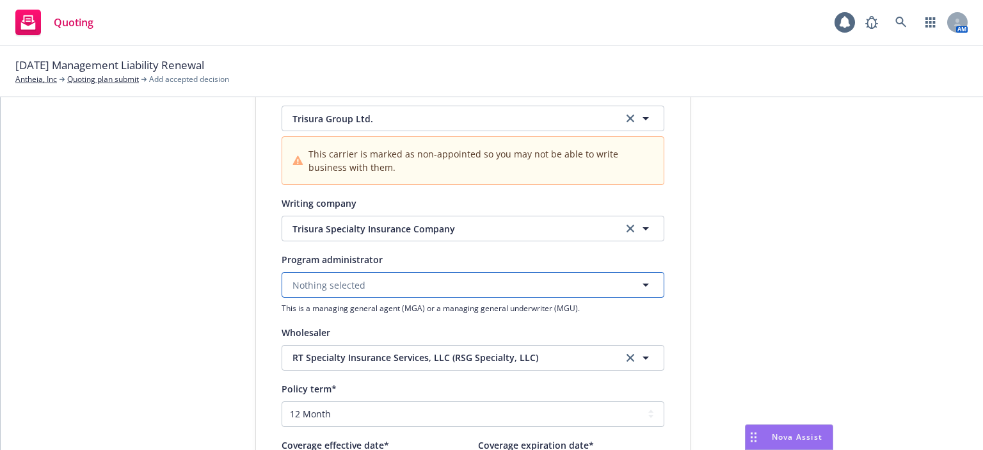
click at [413, 279] on button "Nothing selected" at bounding box center [473, 285] width 383 height 26
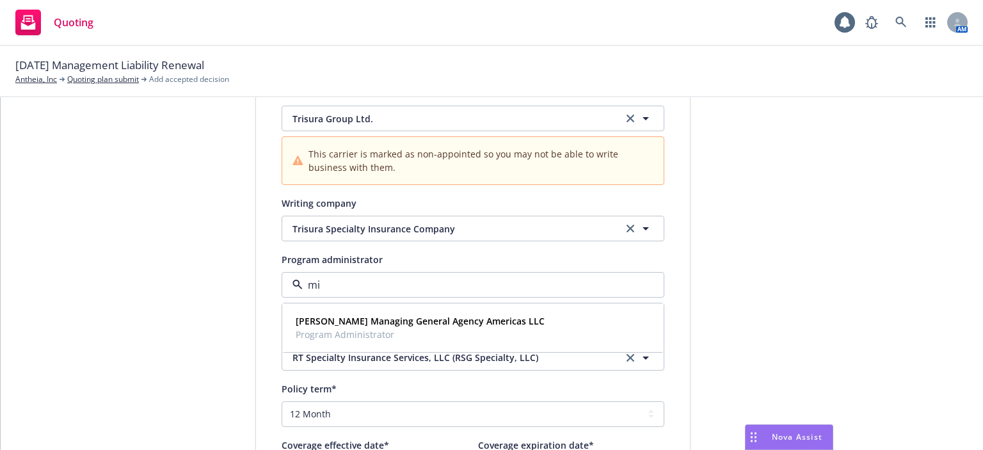
type input "m"
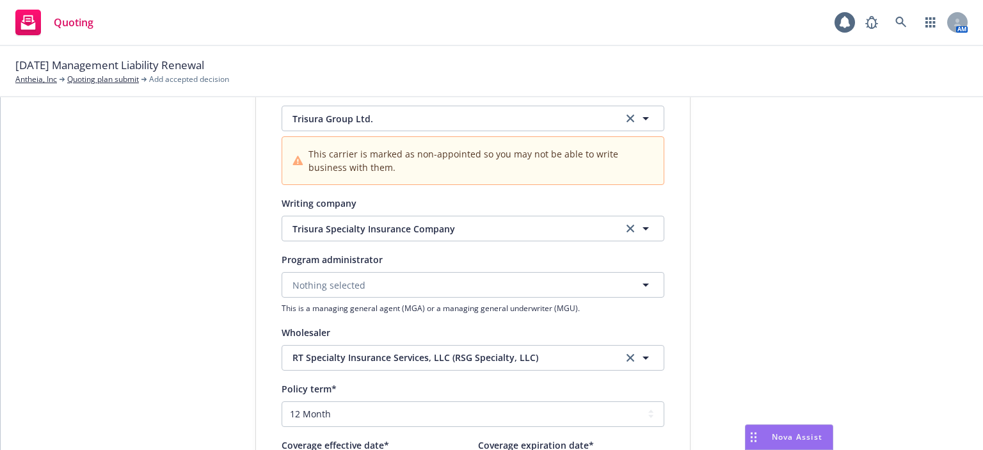
scroll to position [429, 0]
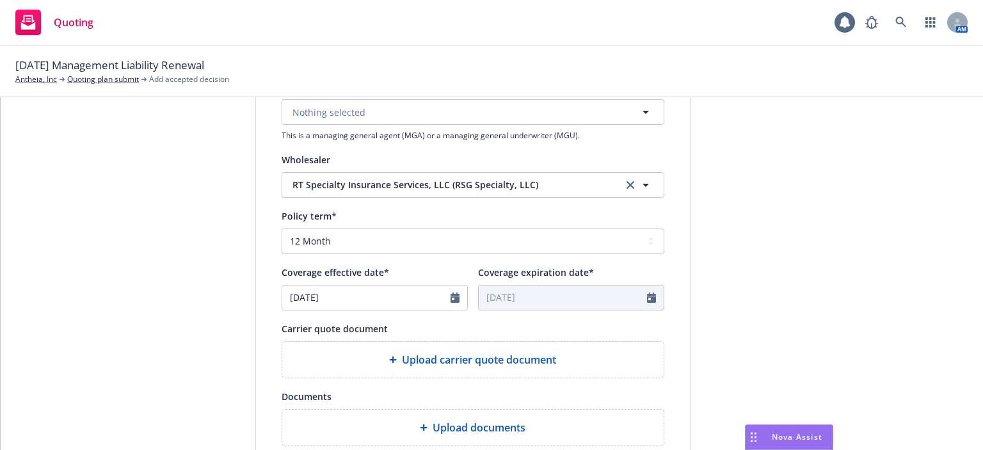
click at [244, 241] on div "1 Quote initiation 2 Coverage selection 3 Billing info Quote initiation Display…" at bounding box center [491, 150] width 951 height 912
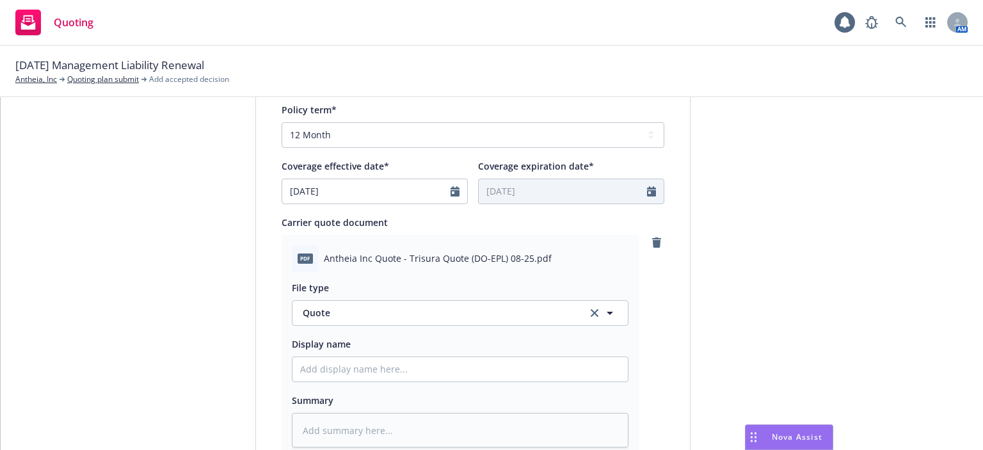
scroll to position [557, 0]
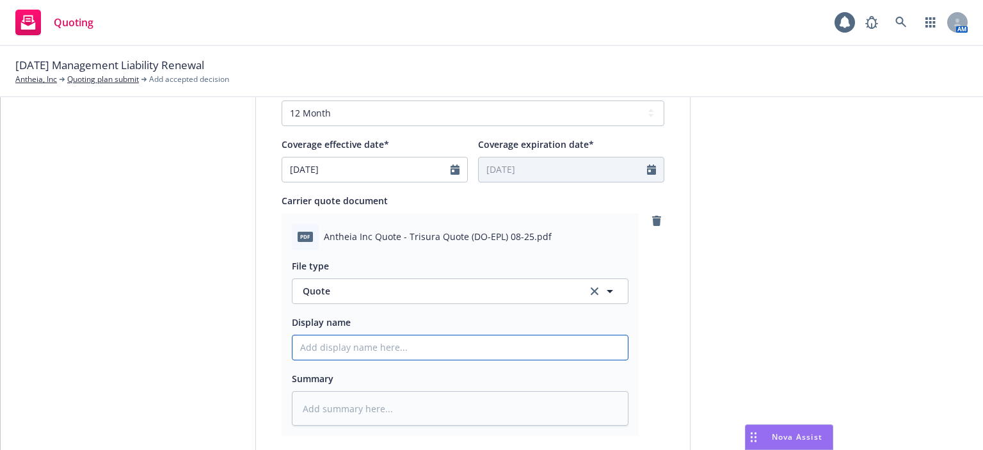
click at [399, 356] on input "Display name" at bounding box center [459, 347] width 335 height 24
type textarea "x"
type input "2"
type textarea "x"
type input "25"
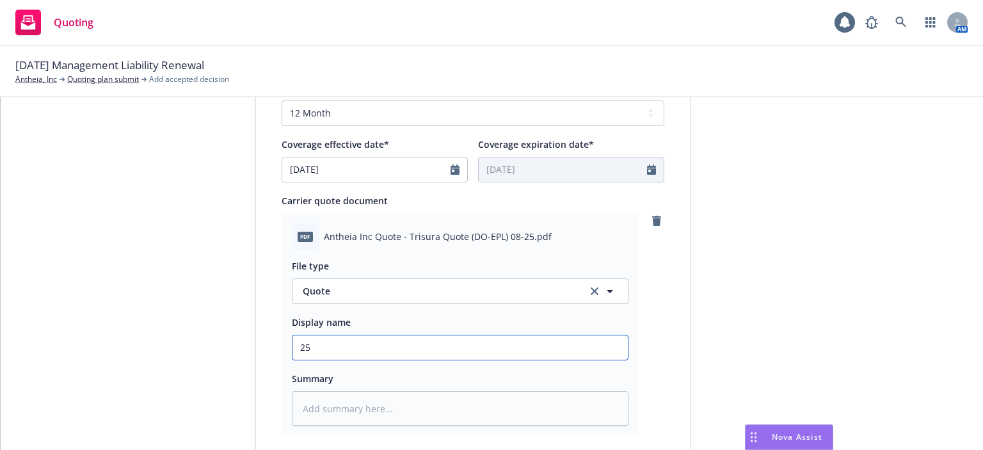
type textarea "x"
type input "25-"
type textarea "x"
type input "25-2"
type textarea "x"
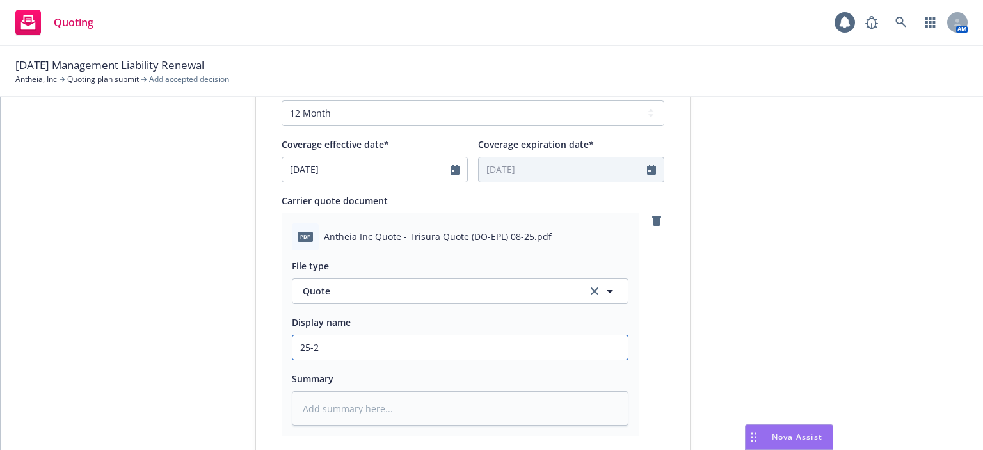
type input "25-26"
type textarea "x"
type input "25-26"
type textarea "x"
type input "25-26 D"
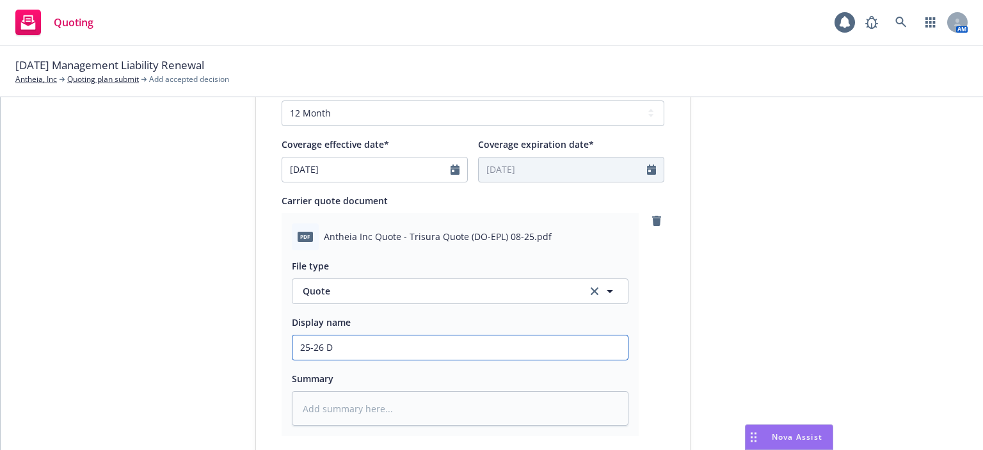
type textarea "x"
type input "25-26 D&"
type textarea "x"
type input "25-26 D&O"
type textarea "x"
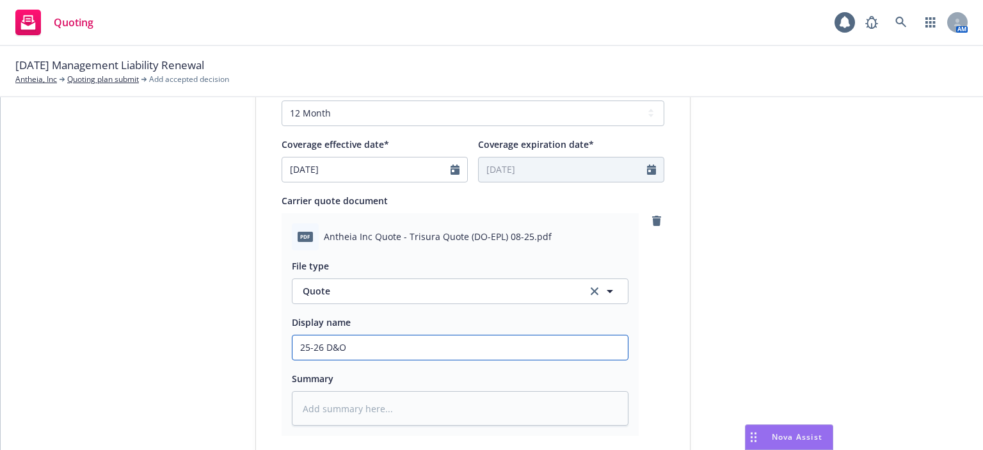
type input "25-26 D&O"
type textarea "x"
type input "25-26 D&O E"
type textarea "x"
type input "25-26 D&O EP"
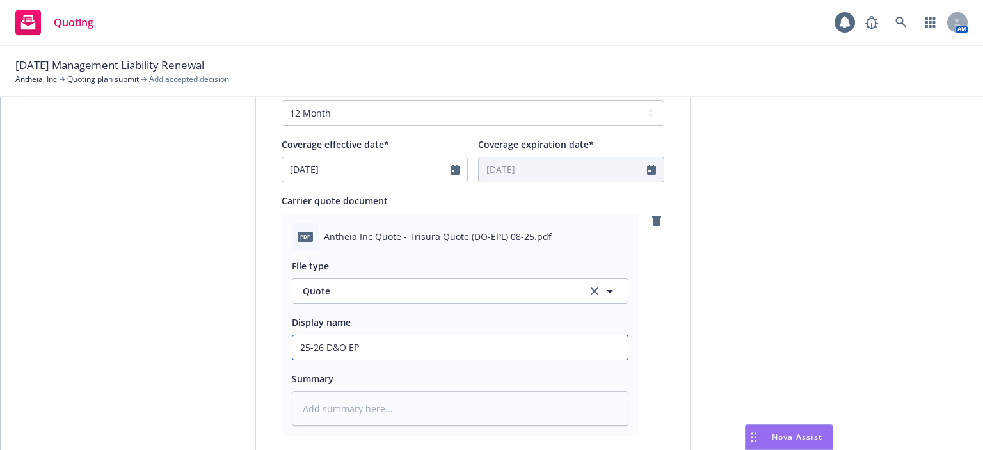
type textarea "x"
type input "25-26 D&O EPL"
type textarea "x"
type input "25-26 D&O EPLI"
type textarea "x"
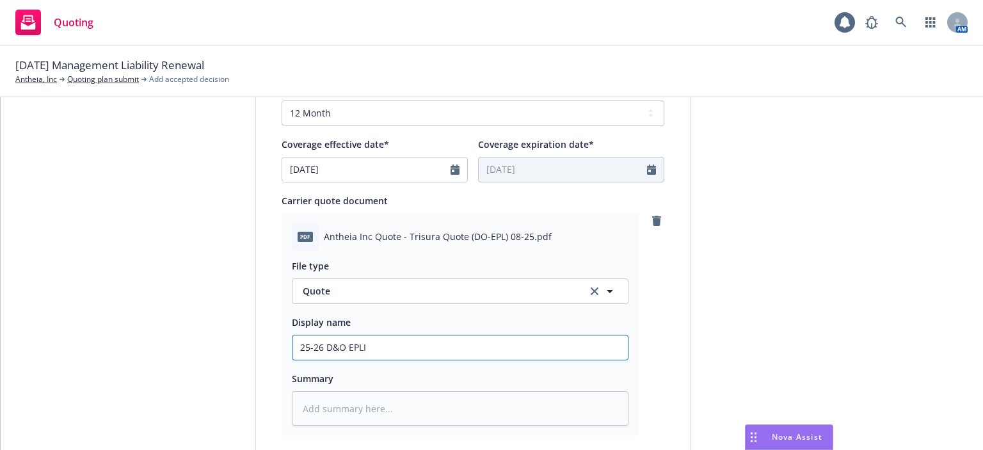
type input "25-26 D&O EPLI"
type textarea "x"
type input "25-26 D&O EPLI qu"
type textarea "x"
type input "25-26 D&O EPLI quo"
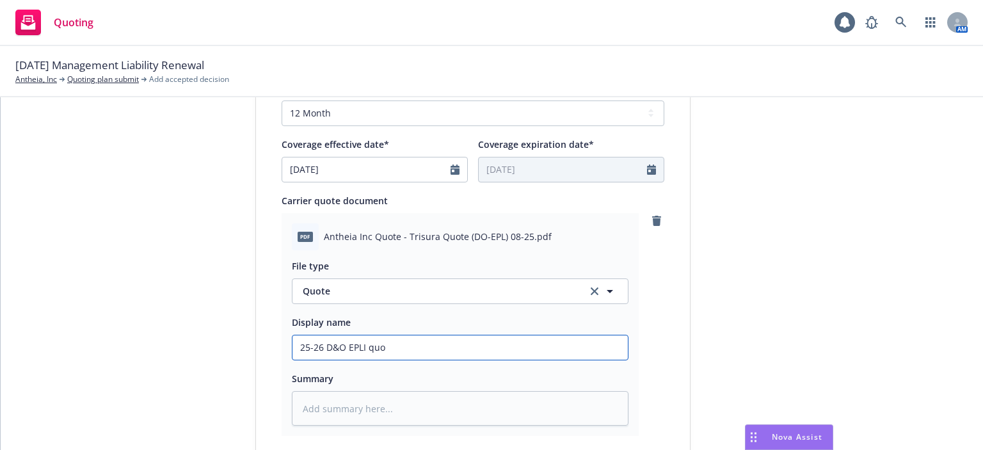
type textarea "x"
type input "25-26 D&O EPLI quot"
type textarea "x"
type input "25-26 D&O EPLI quote"
type textarea "x"
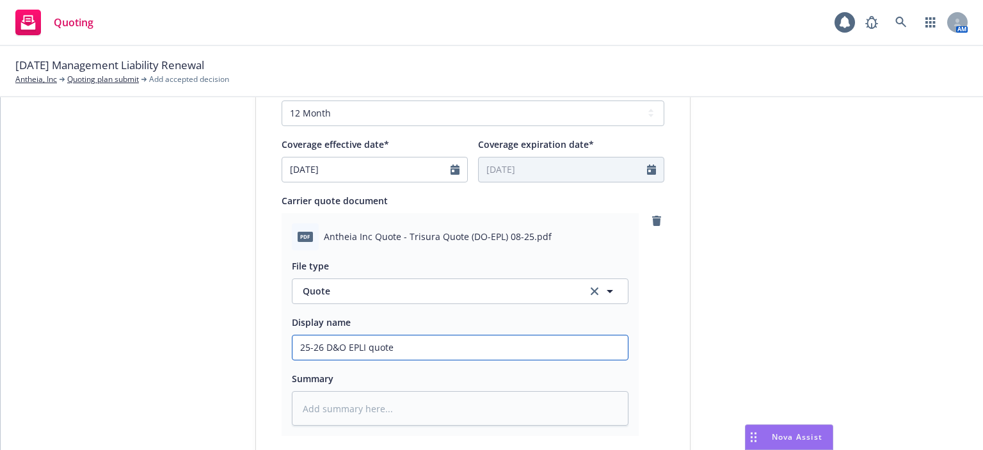
type input "25-26 D&O EPLI quote"
type textarea "x"
type input "25-26 D&O EPLI quote T"
type textarea "x"
type input "25-26 D&O EPLI quote Tr"
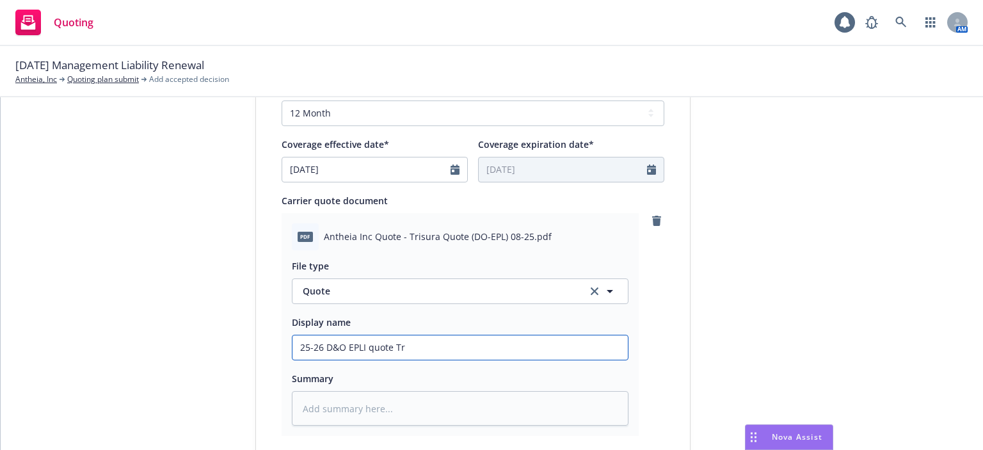
type textarea "x"
type input "25-26 D&O EPLI quote Tri"
type textarea "x"
type input "25-26 D&O EPLI quote Tris"
type textarea "x"
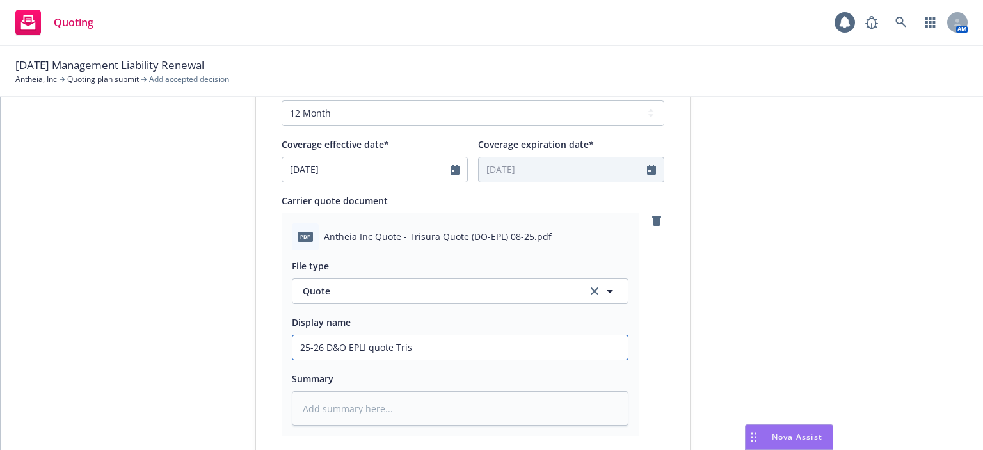
type input "25-26 D&O EPLI quote Trisu"
type textarea "x"
type input "25-26 D&O EPLI quote Trisur"
type textarea "x"
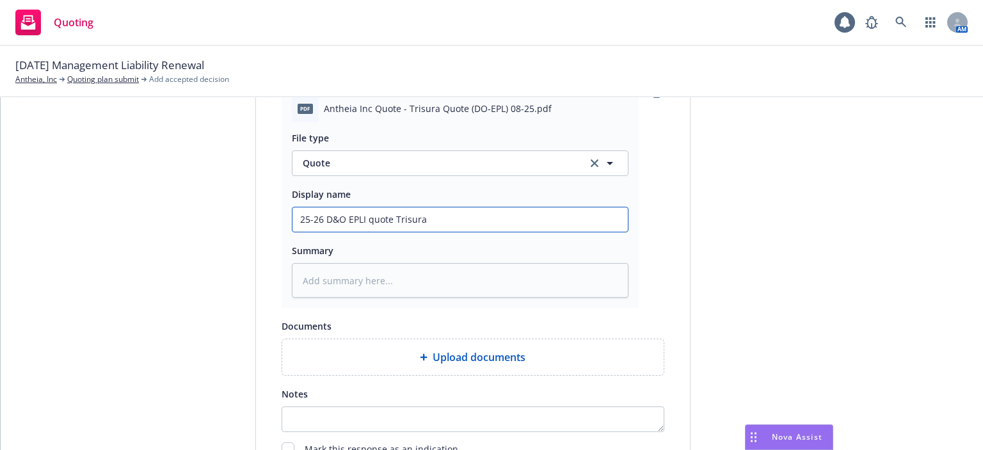
type input "25-26 D&O EPLI quote Trisura"
type textarea "x"
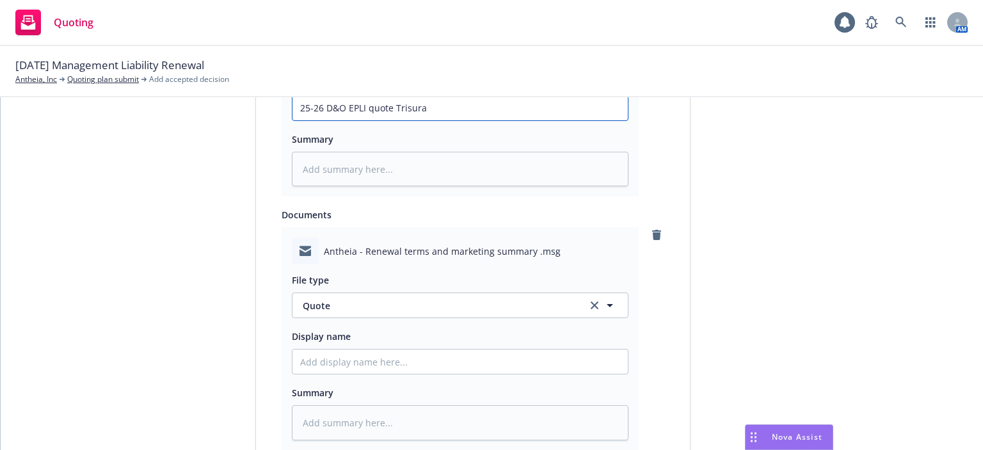
scroll to position [813, 0]
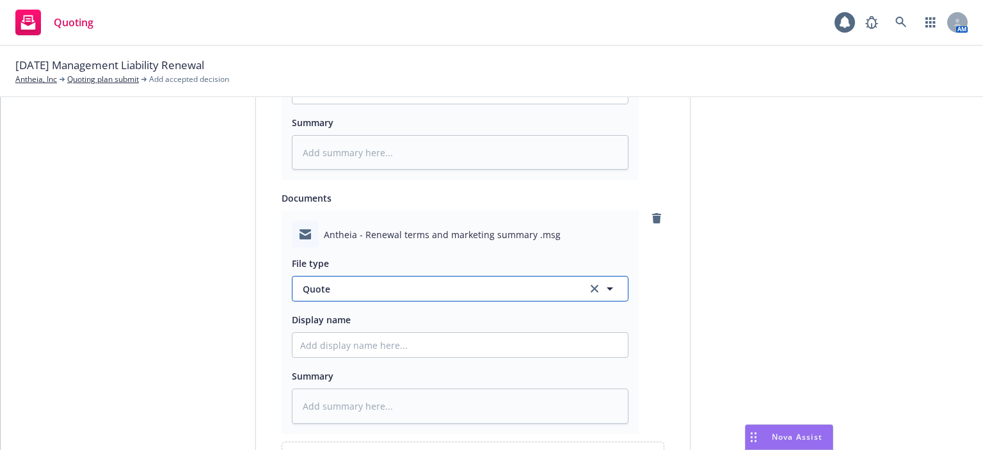
click at [326, 286] on span "Quote" at bounding box center [437, 288] width 269 height 13
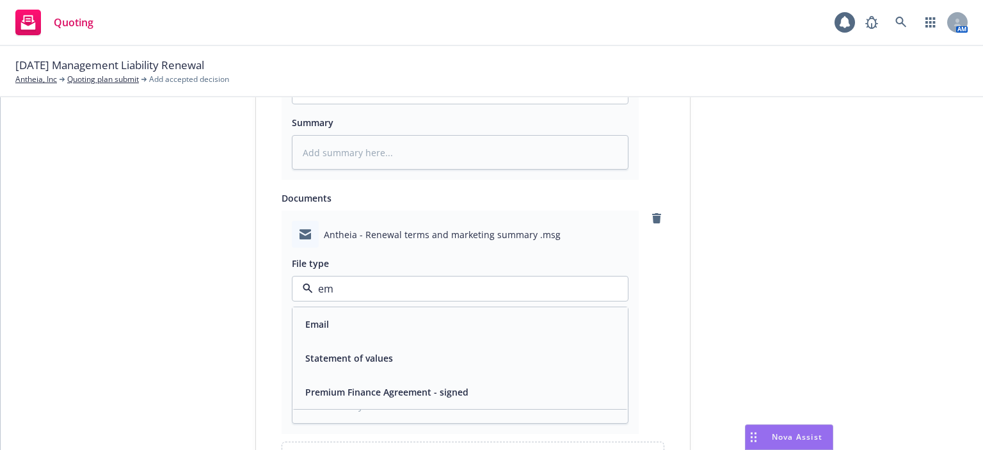
type input "ema"
click at [338, 315] on div "Email" at bounding box center [460, 324] width 320 height 19
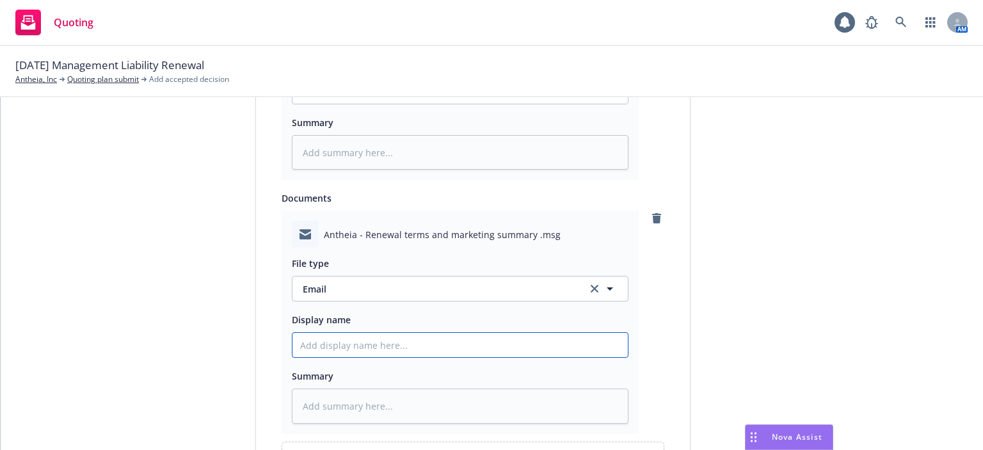
click at [339, 104] on input "Display name" at bounding box center [459, 91] width 335 height 24
paste input "25-26 D&O EPLI quote Trisura"
type textarea "x"
type input "25-26 D&O EPLI quote Trisura"
type textarea "x"
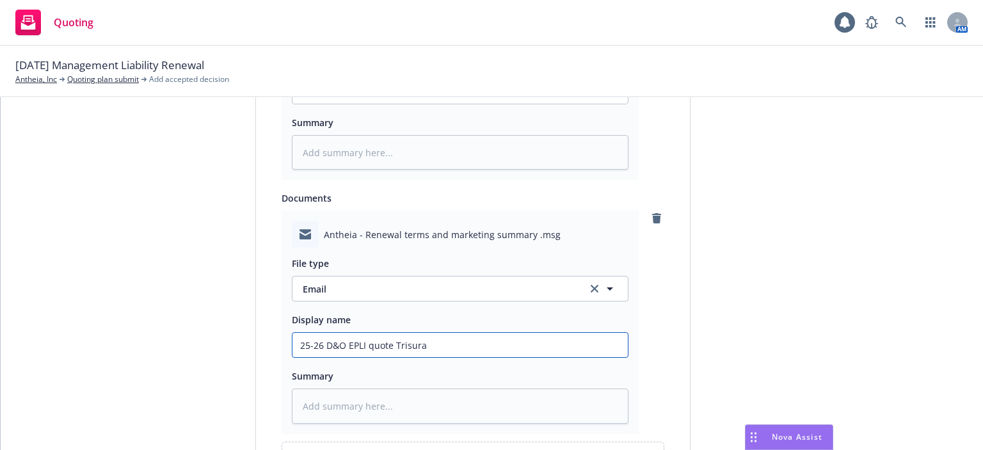
type input "25-26 D&O EPLI quote Trisura"
type textarea "x"
type input "25-26 D&O EPLI quote Trisura E"
type textarea "x"
type input "25-26 D&O EPLI quote Trisura EM"
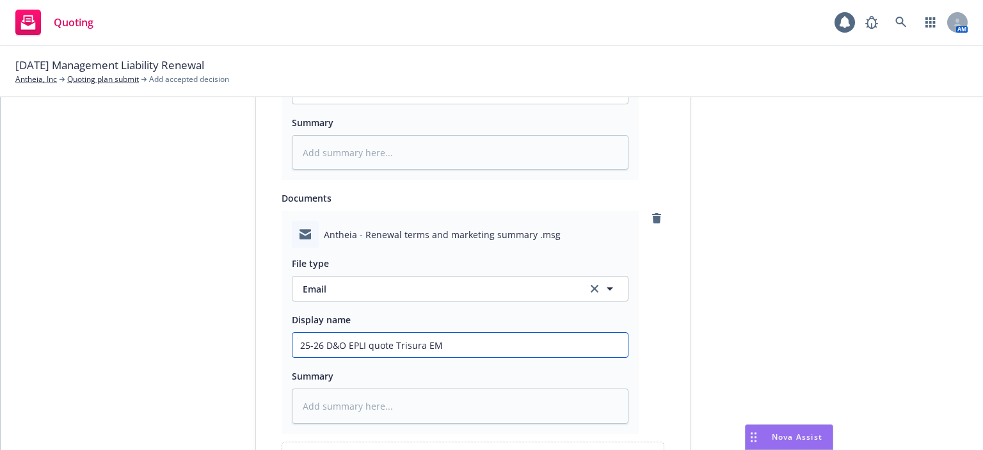
type textarea "x"
type input "25-26 D&O EPLI quote Trisura EM f"
type textarea "x"
type input "25-26 D&O EPLI quote Trisura EM fr"
type textarea "x"
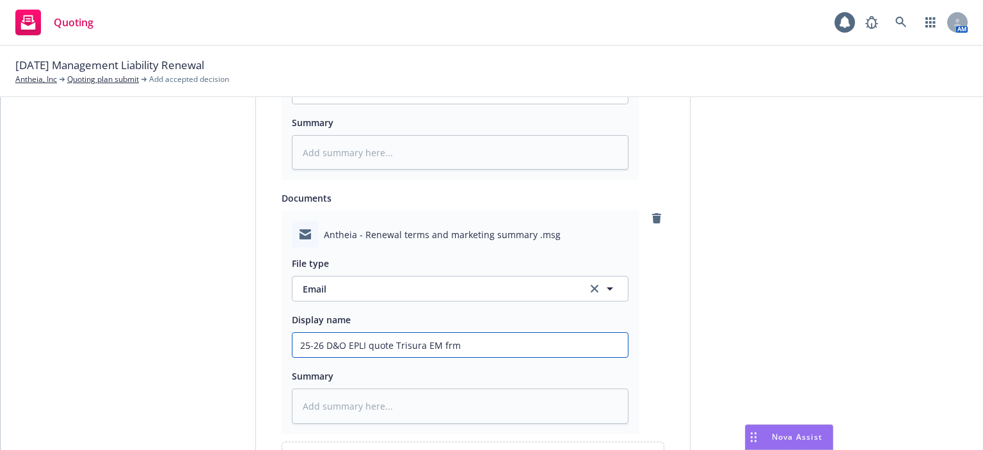
type input "25-26 D&O EPLI quote Trisura EM frm"
type textarea "x"
type input "25-26 D&O EPLI quote Trisura EM frm R"
type textarea "x"
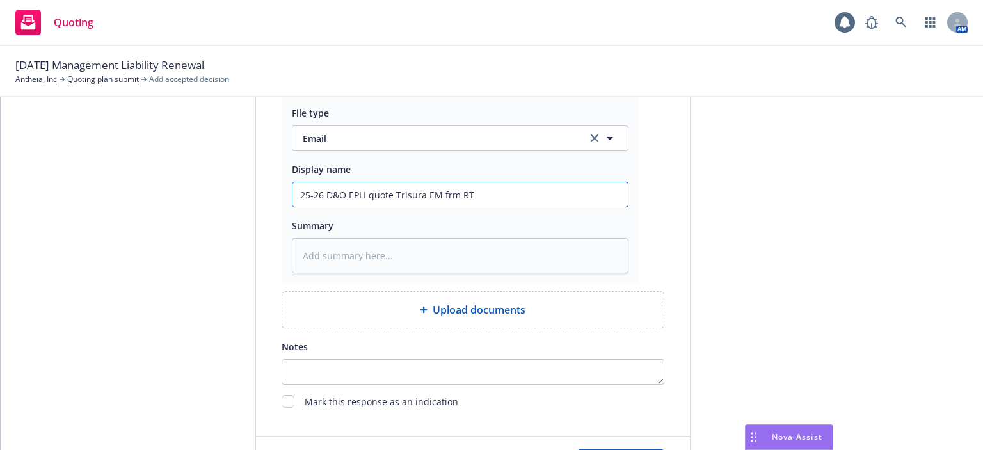
scroll to position [1026, 0]
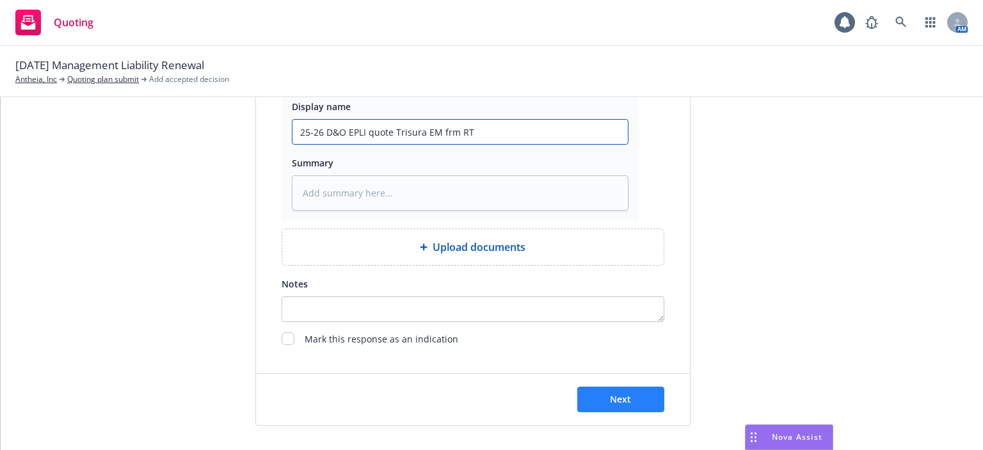
type input "25-26 D&O EPLI quote Trisura EM frm RT"
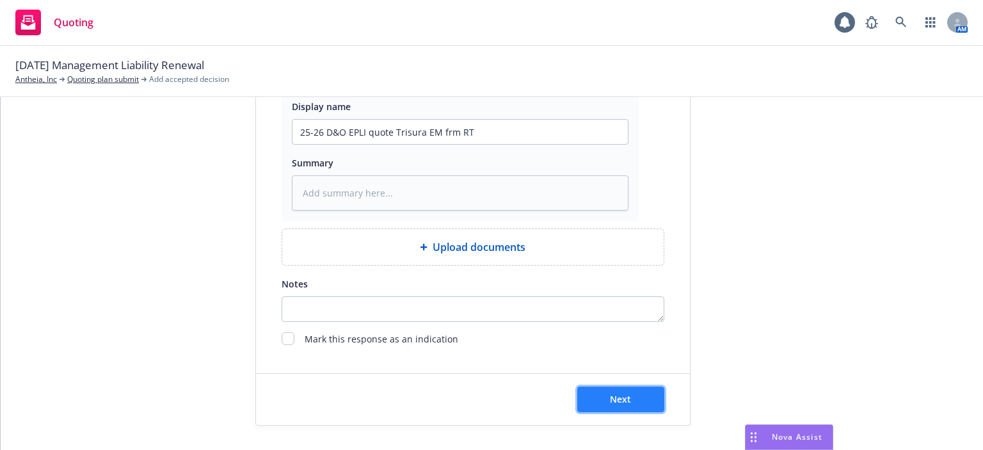
click at [656, 402] on button "Next" at bounding box center [620, 399] width 87 height 26
type textarea "x"
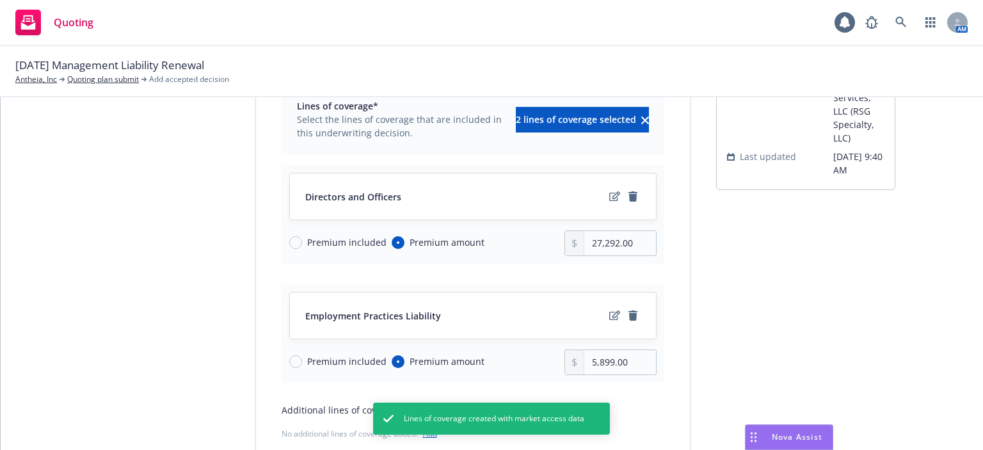
scroll to position [128, 0]
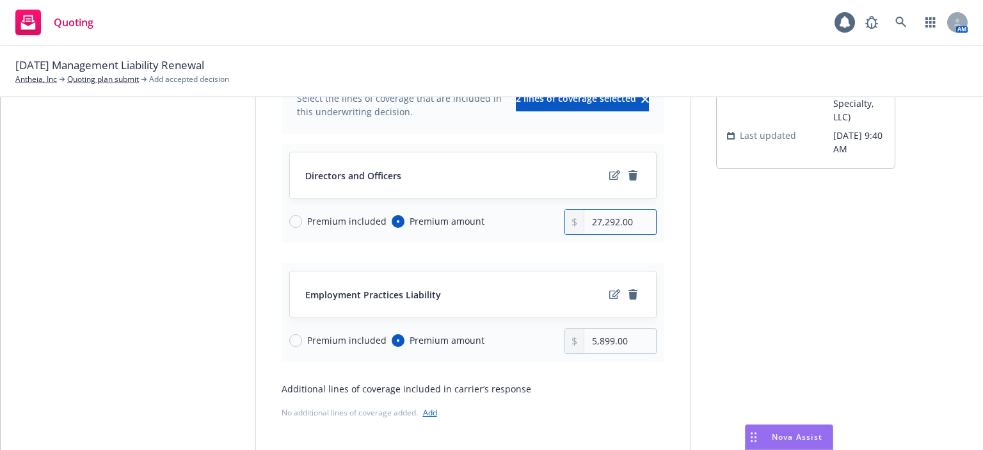
click at [588, 220] on input "27,292.00" at bounding box center [619, 222] width 71 height 24
click at [609, 171] on icon "edit" at bounding box center [614, 175] width 11 height 10
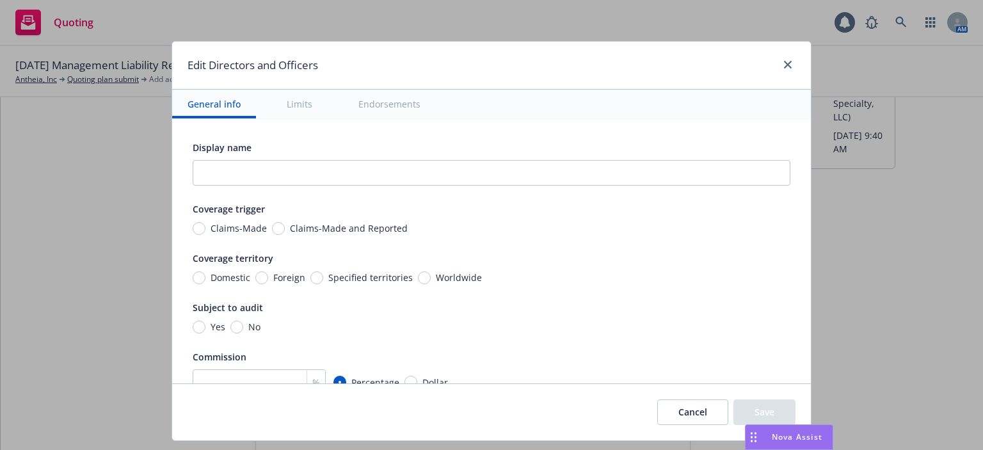
click at [225, 229] on span "Claims-Made" at bounding box center [239, 227] width 56 height 13
click at [205, 229] on input "Claims-Made" at bounding box center [199, 228] width 13 height 13
radio input "true"
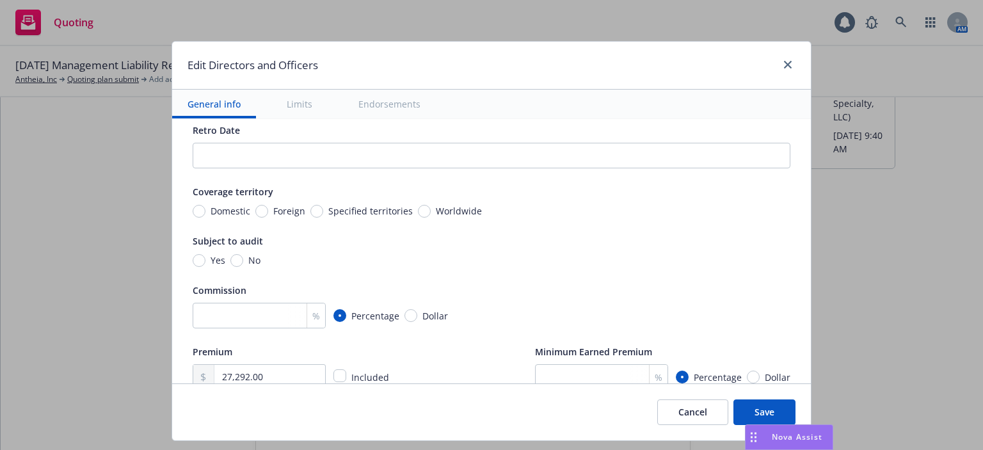
click at [243, 261] on span "No" at bounding box center [251, 259] width 17 height 13
click at [237, 261] on input "No" at bounding box center [236, 260] width 13 height 13
radio input "true"
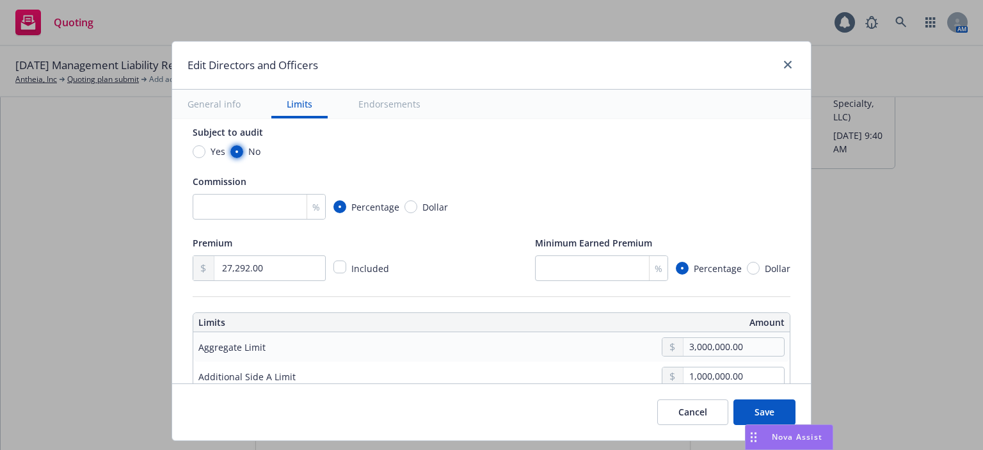
scroll to position [256, 0]
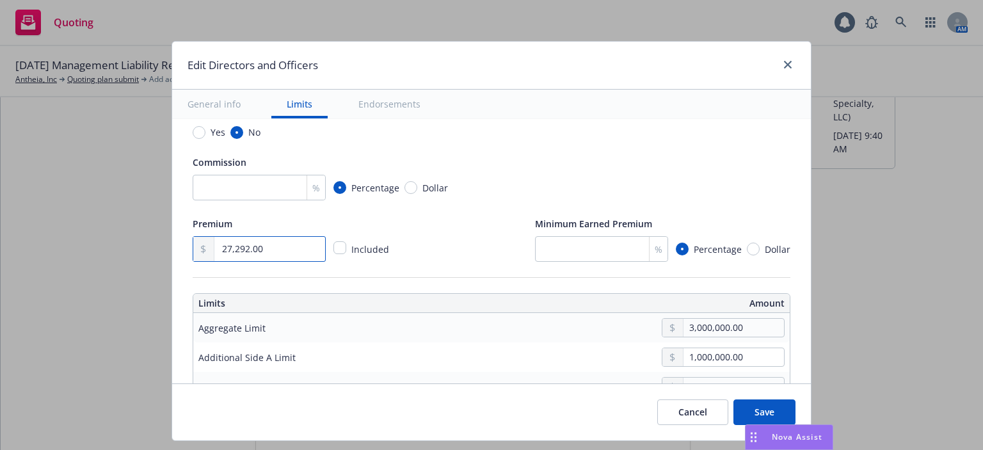
click at [255, 255] on input "27,292.00" at bounding box center [269, 249] width 111 height 24
type input "17,881.00"
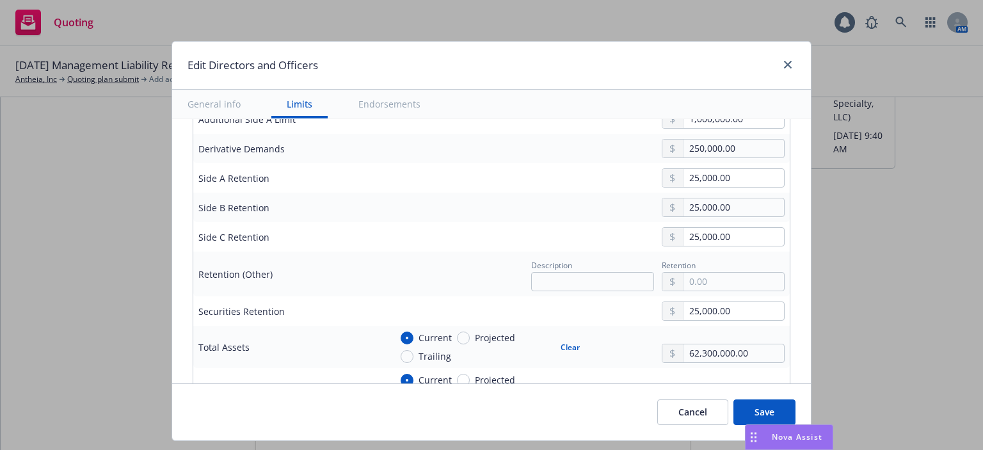
scroll to position [512, 0]
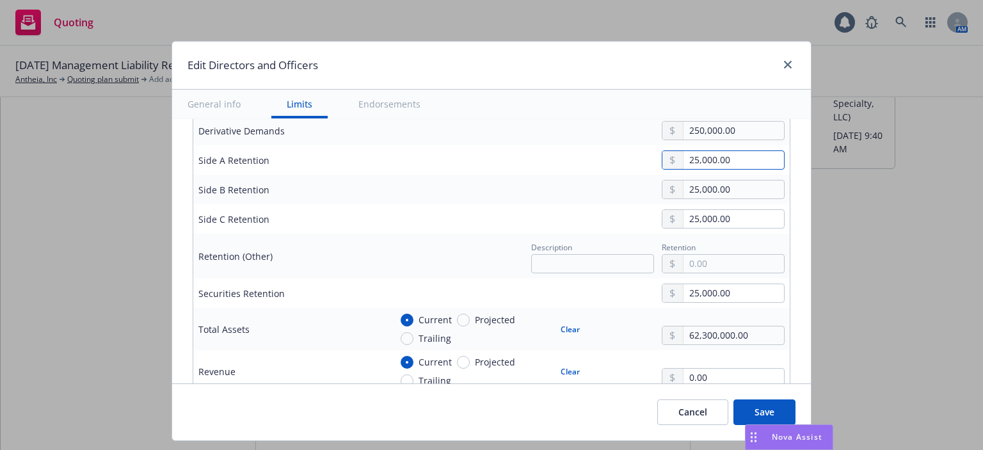
click at [717, 155] on input "25,000.00" at bounding box center [733, 160] width 100 height 18
type input "0.00"
click at [553, 326] on button "Clear" at bounding box center [570, 329] width 35 height 18
radio input "false"
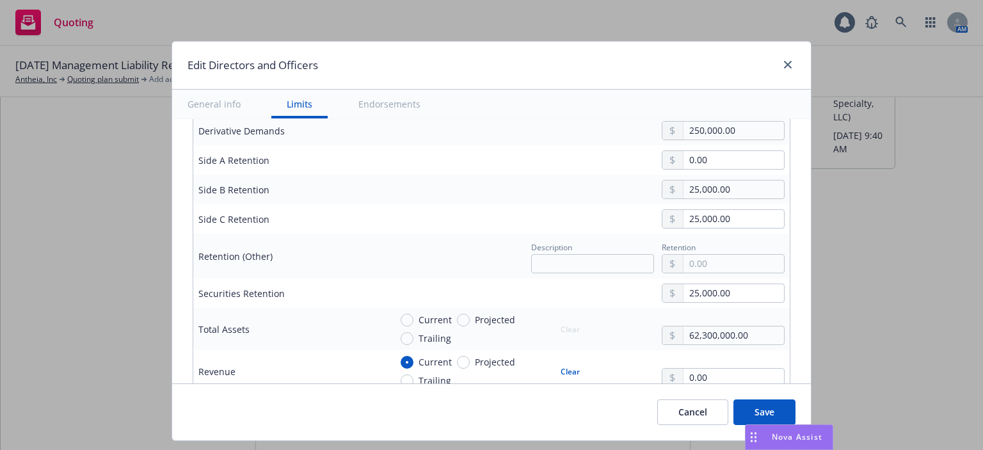
click at [556, 369] on button "Clear" at bounding box center [570, 371] width 35 height 18
radio input "false"
drag, startPoint x: 751, startPoint y: 330, endPoint x: 600, endPoint y: 330, distance: 151.0
click at [600, 330] on div "Current Projected Trailing Clear 62,300,000.00" at bounding box center [587, 329] width 394 height 32
drag, startPoint x: 729, startPoint y: 294, endPoint x: 650, endPoint y: 286, distance: 79.1
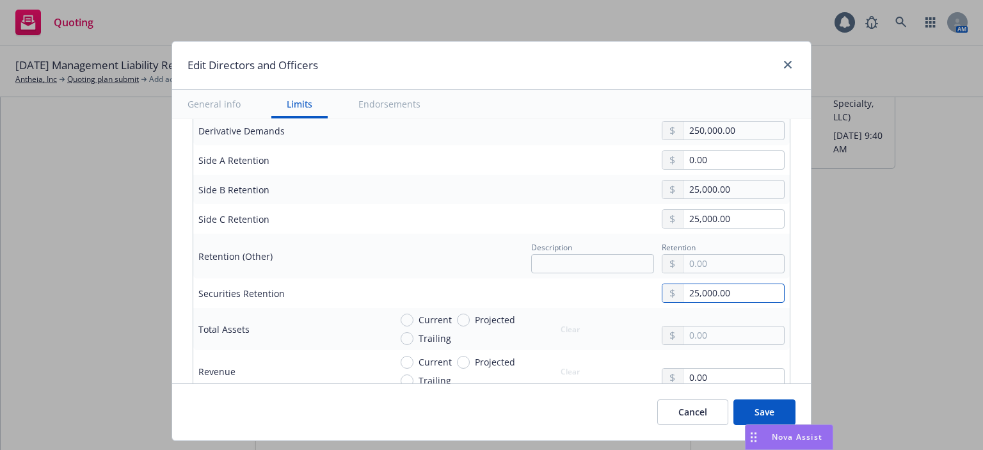
click at [651, 287] on div "25,000.00" at bounding box center [717, 292] width 133 height 19
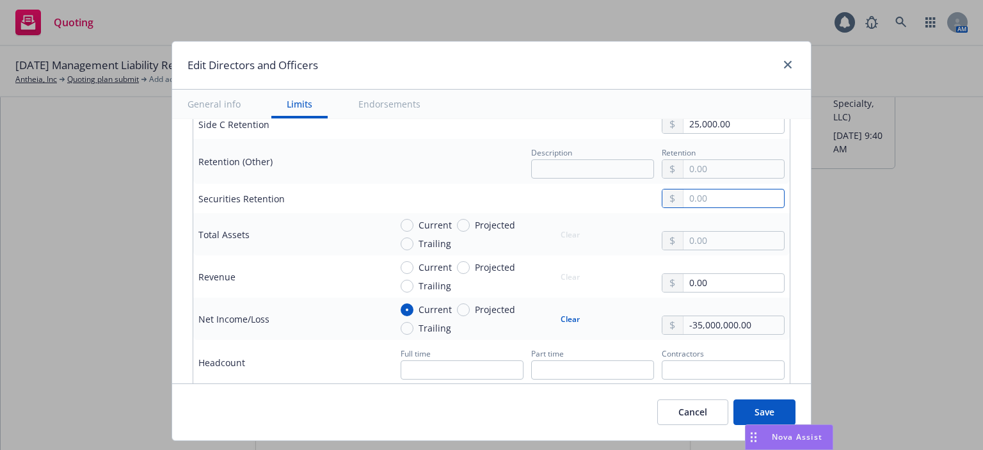
scroll to position [640, 0]
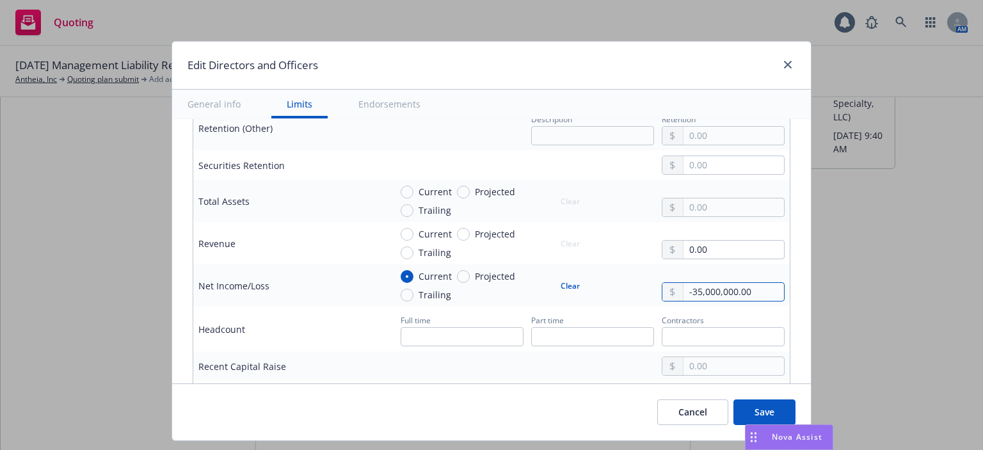
drag, startPoint x: 755, startPoint y: 292, endPoint x: 617, endPoint y: 292, distance: 138.2
click at [617, 292] on div "Current Projected Trailing Clear -35,000,000.00" at bounding box center [587, 285] width 394 height 32
click at [553, 283] on button "Clear" at bounding box center [570, 285] width 35 height 18
radio input "false"
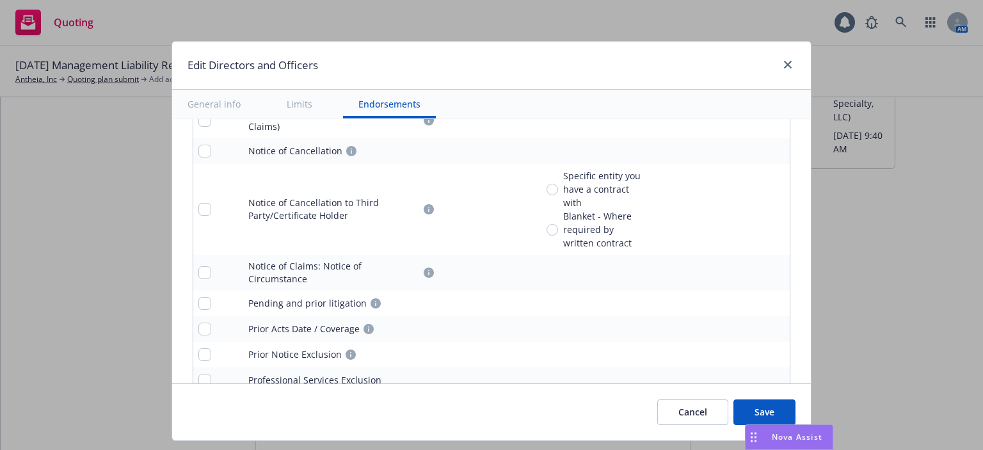
scroll to position [1884, 0]
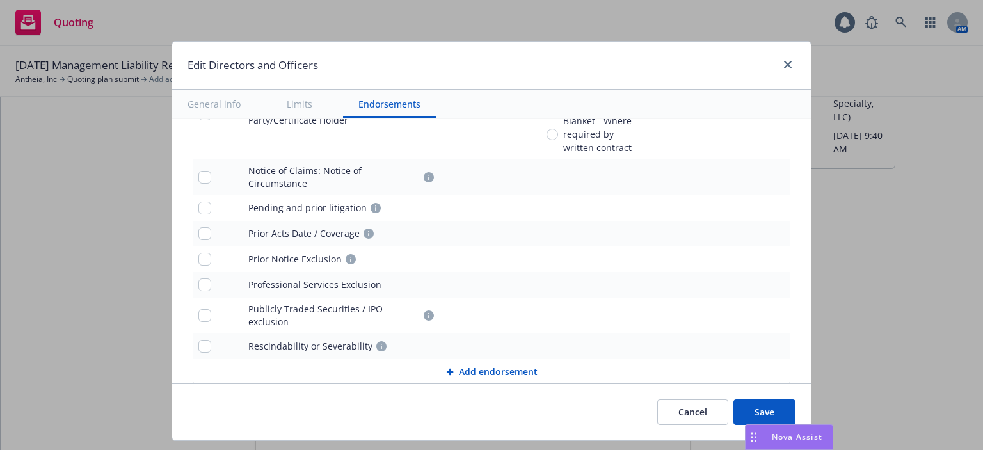
click at [765, 411] on button "Save" at bounding box center [764, 412] width 62 height 26
type input "17,881.00"
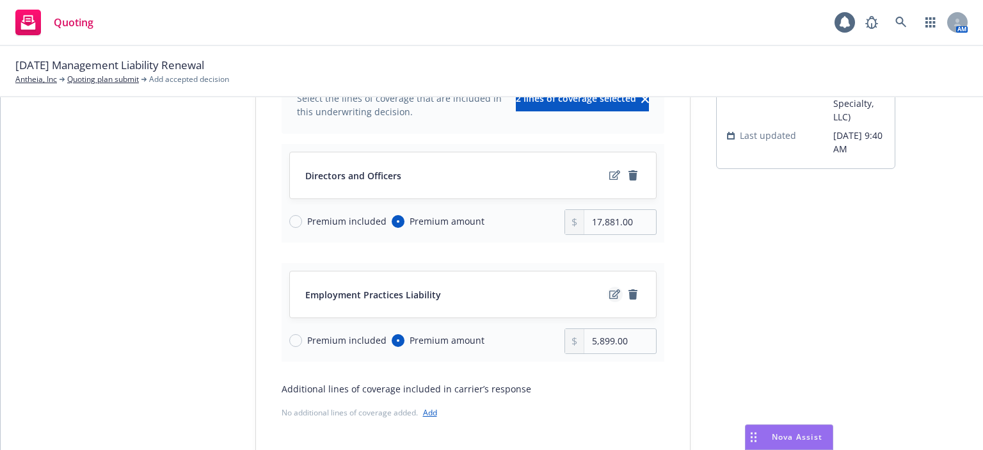
click at [610, 291] on icon "edit" at bounding box center [614, 294] width 11 height 10
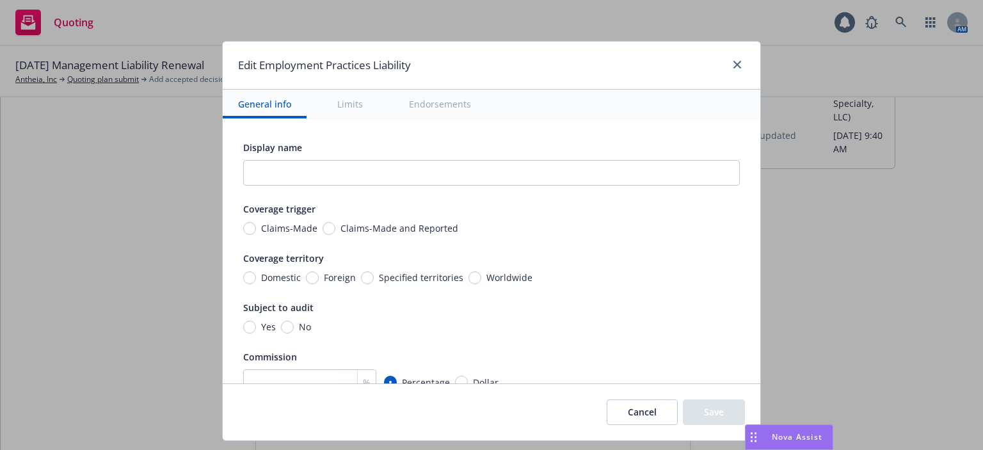
click at [274, 230] on span "Claims-Made" at bounding box center [289, 227] width 56 height 13
click at [256, 230] on input "Claims-Made" at bounding box center [249, 228] width 13 height 13
radio input "true"
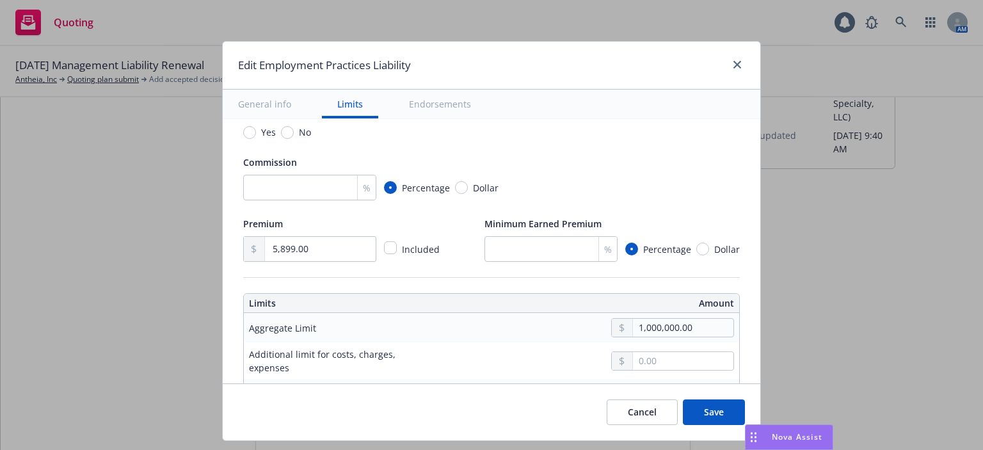
scroll to position [384, 0]
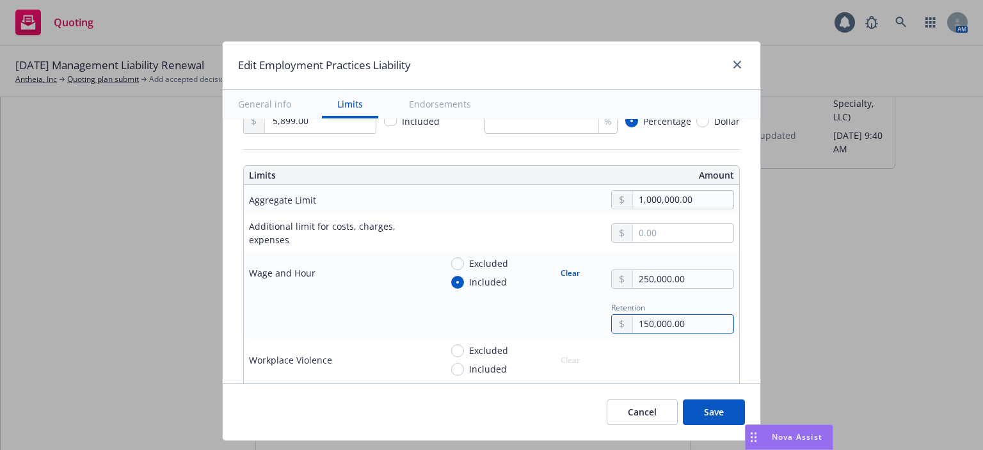
click at [633, 322] on input "150,000.00" at bounding box center [683, 324] width 100 height 18
type input "100,000.00"
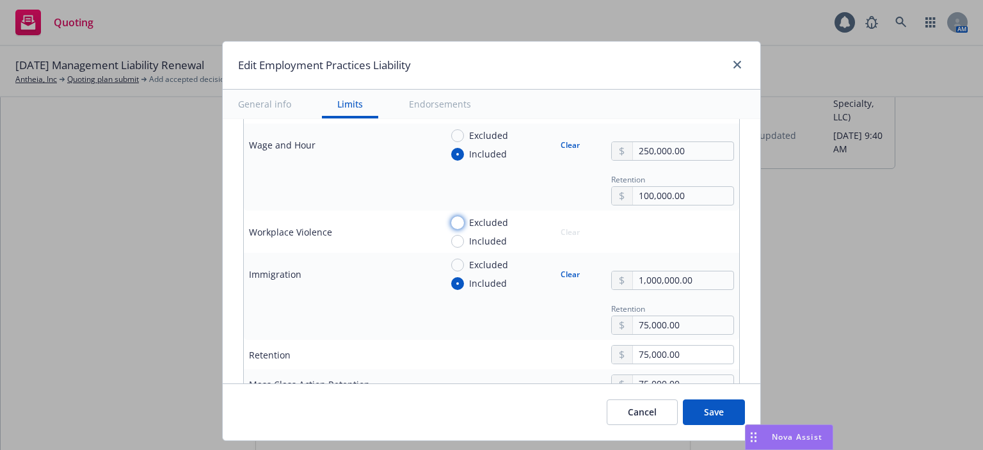
scroll to position [640, 0]
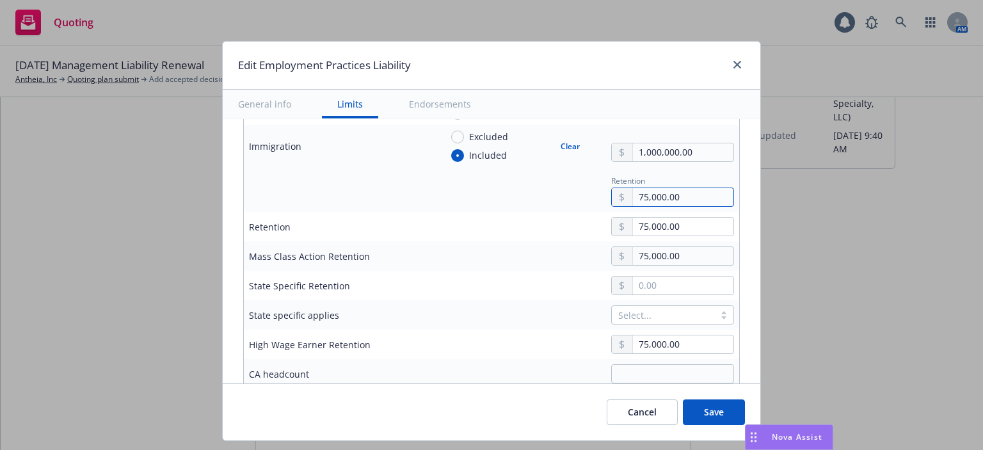
drag, startPoint x: 638, startPoint y: 199, endPoint x: 622, endPoint y: 199, distance: 16.0
click at [633, 199] on input "75,000.00" at bounding box center [683, 197] width 100 height 18
type input "50,000.00"
click at [640, 340] on input "10,000.00" at bounding box center [683, 344] width 100 height 18
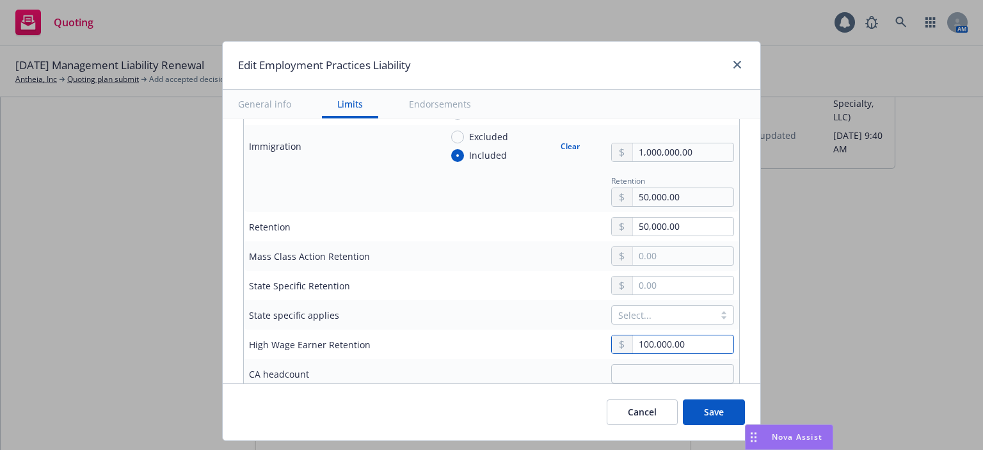
type input "100,000.00"
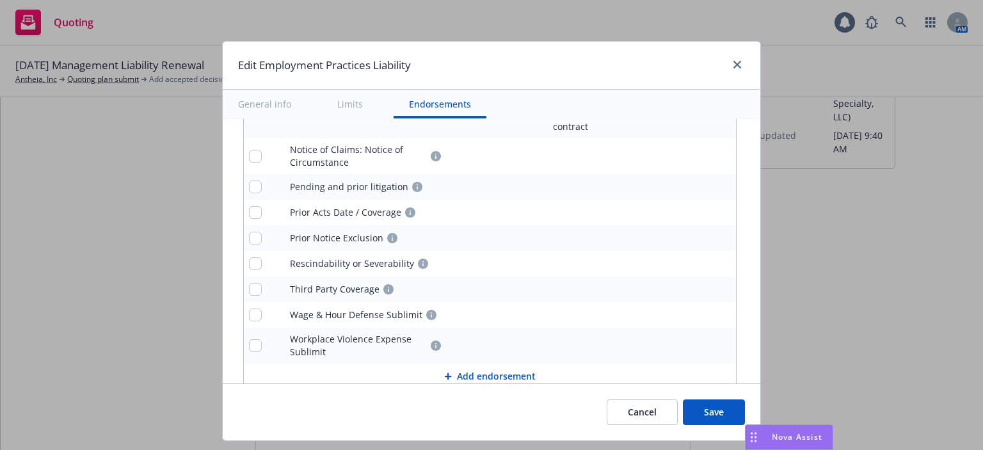
scroll to position [1833, 0]
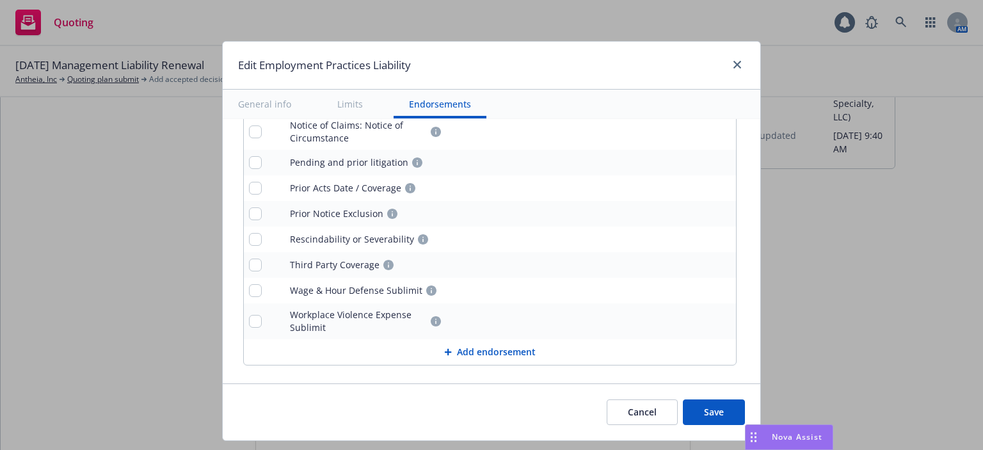
click at [719, 410] on button "Save" at bounding box center [714, 412] width 62 height 26
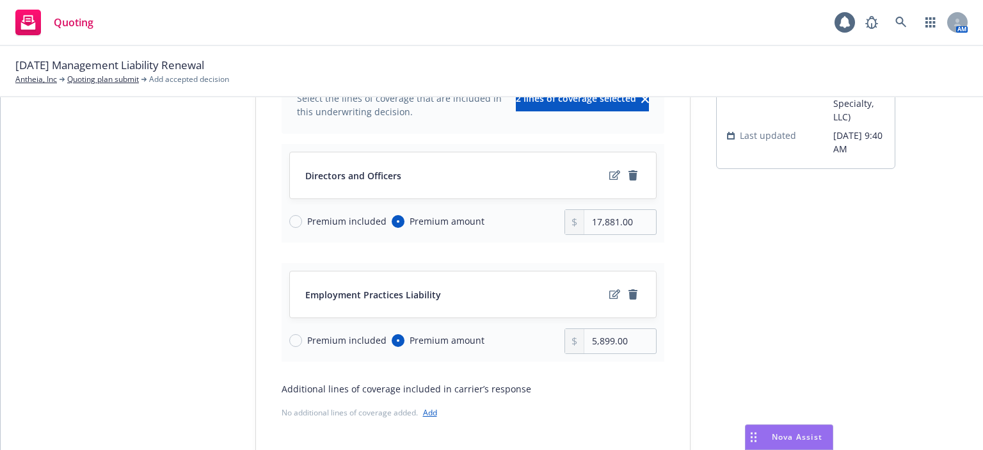
click at [630, 355] on div "Employment Practices Liability Premium included Premium amount 5,899.00" at bounding box center [473, 312] width 383 height 99
click at [628, 349] on input "5,899.00" at bounding box center [619, 341] width 71 height 24
type input "6,160.00"
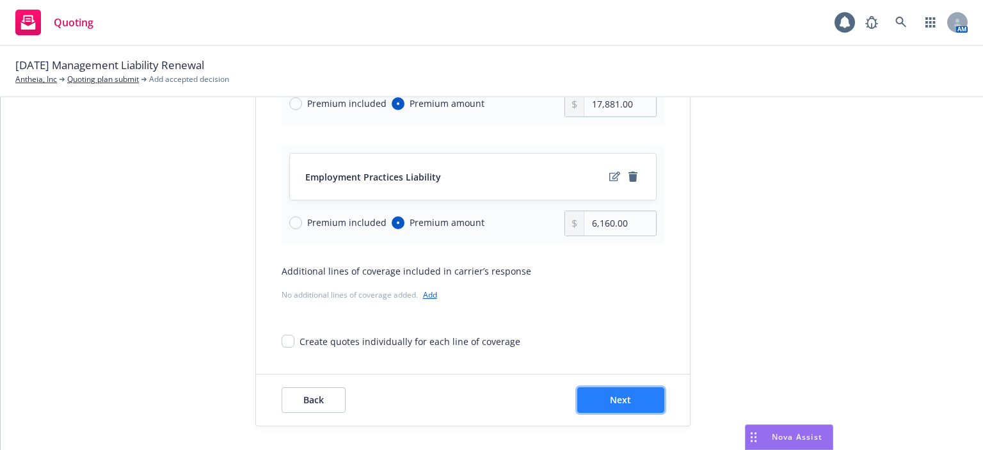
click at [612, 395] on span "Next" at bounding box center [620, 400] width 21 height 12
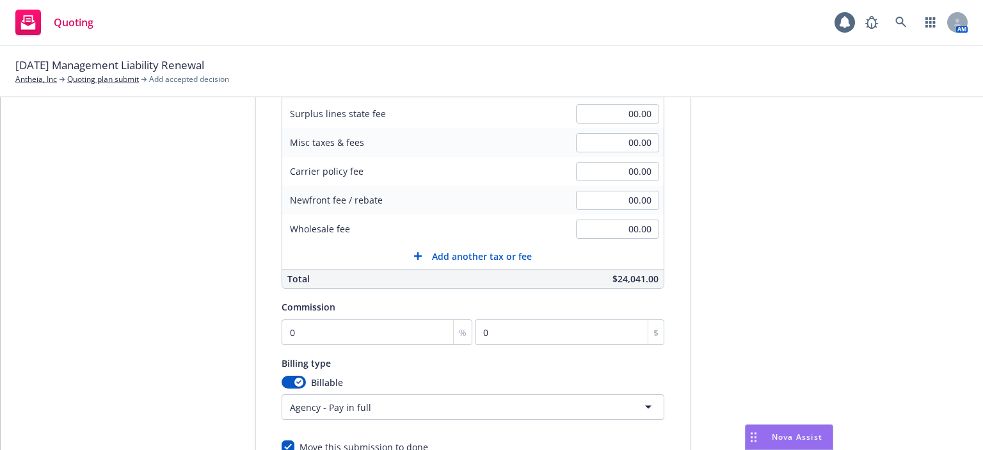
scroll to position [118, 0]
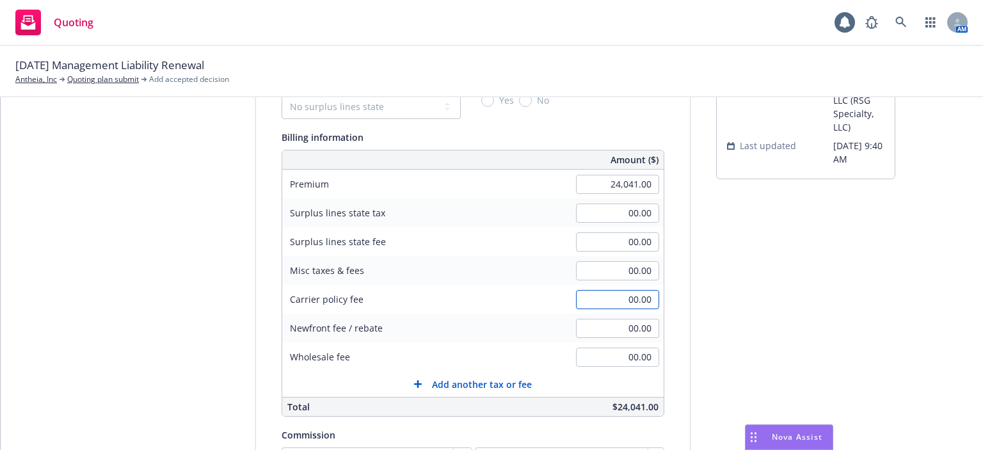
click at [607, 300] on input "00.00" at bounding box center [617, 299] width 83 height 19
type input "500.00"
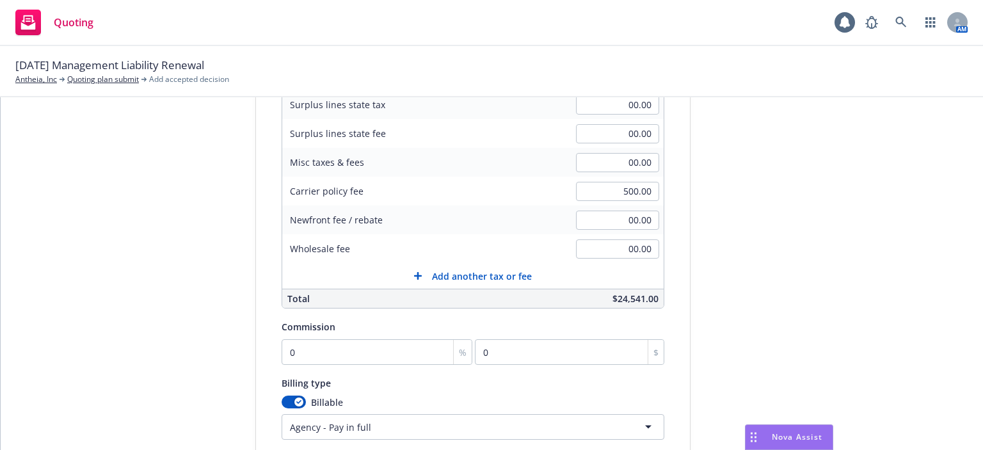
scroll to position [246, 0]
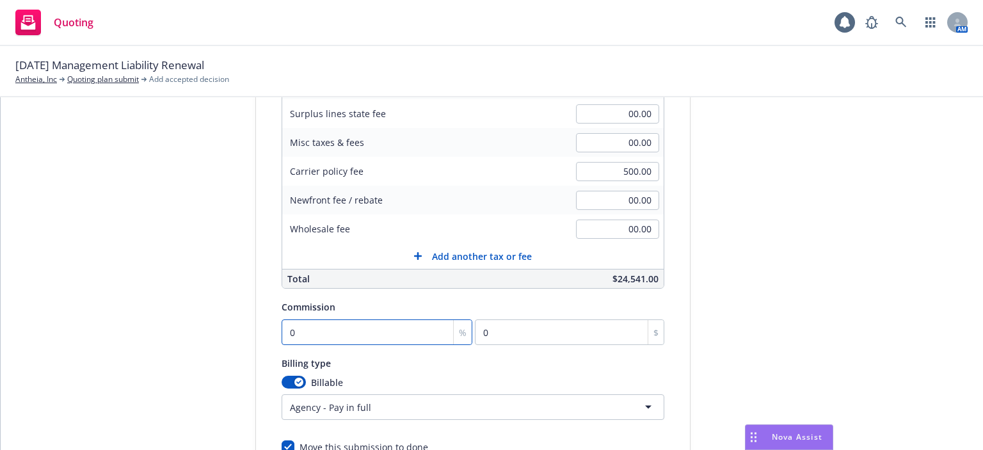
click at [338, 339] on input "0" at bounding box center [377, 332] width 191 height 26
type input "1"
type input "240.41"
type input "12"
type input "2884.92"
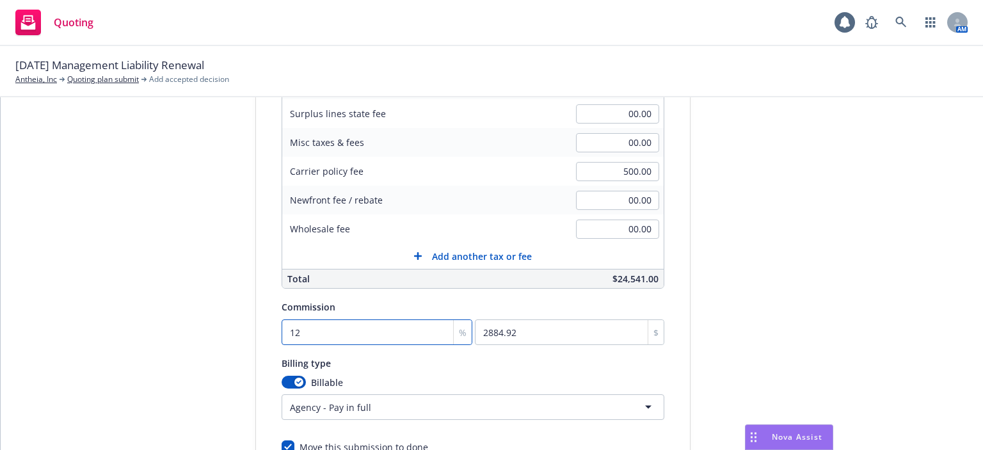
type input "12.5"
type input "3005.13"
type input "12.5"
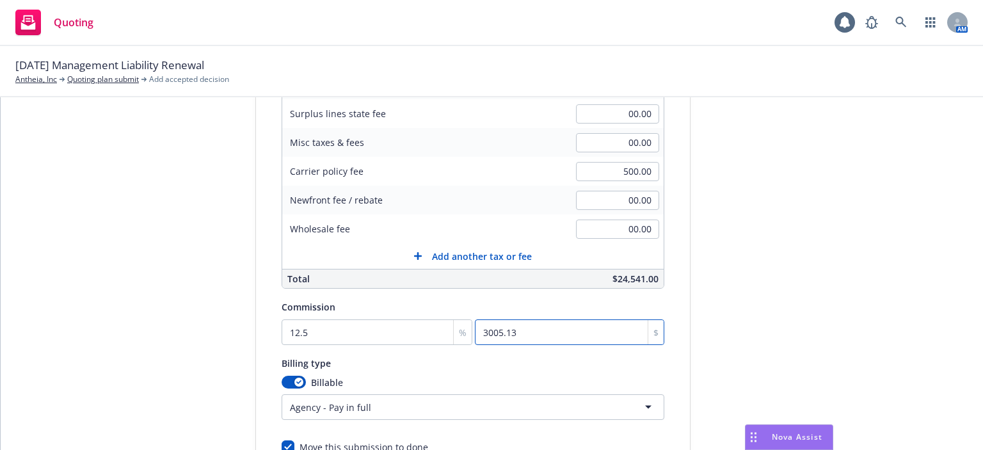
scroll to position [352, 0]
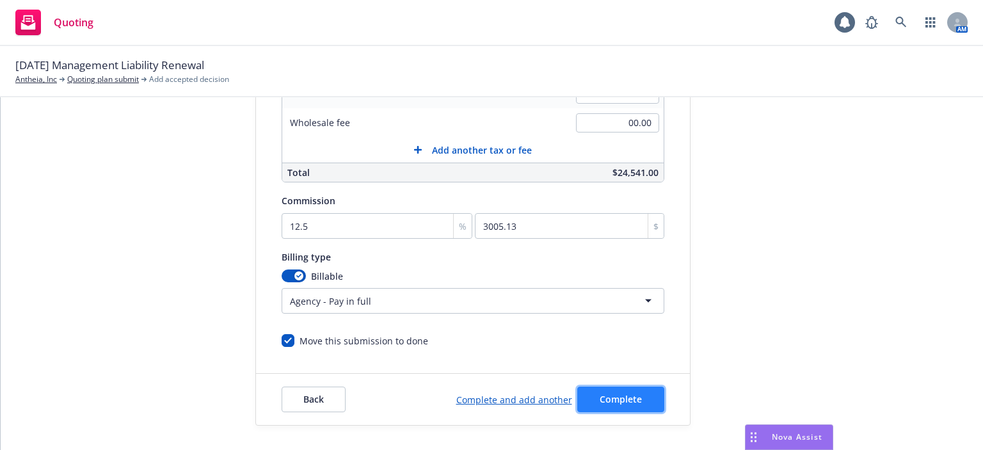
click at [639, 399] on button "Complete" at bounding box center [620, 399] width 87 height 26
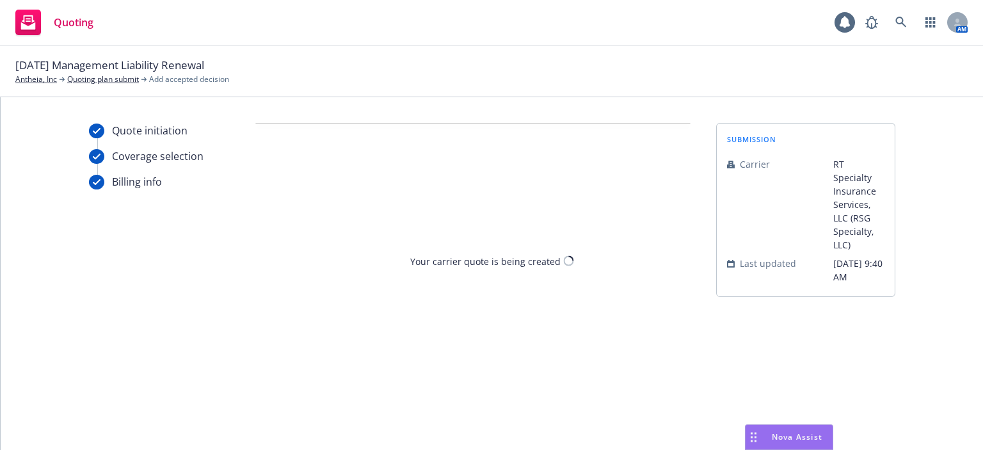
scroll to position [0, 0]
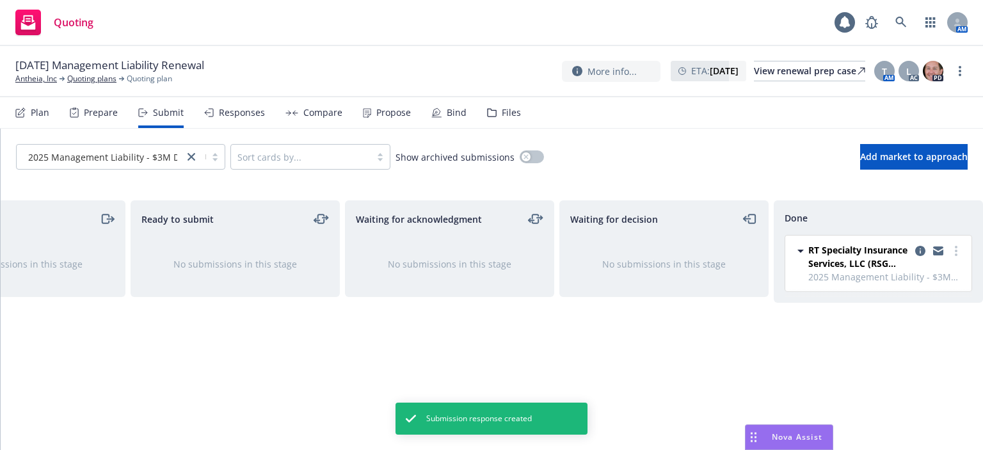
scroll to position [0, 115]
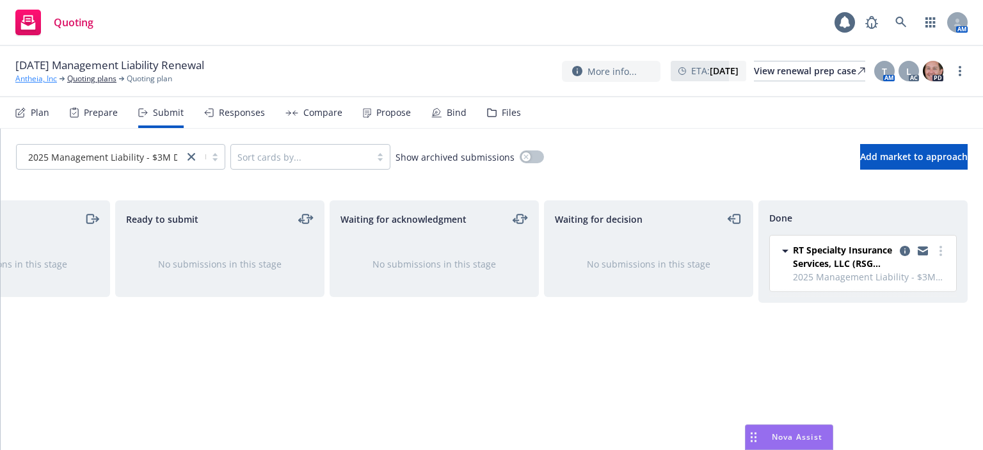
click at [39, 79] on link "Antheia, Inc" at bounding box center [36, 79] width 42 height 12
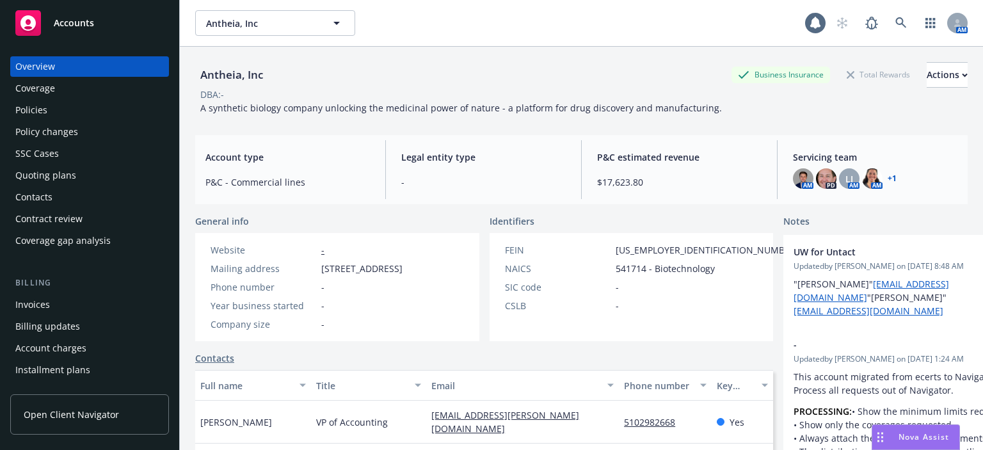
click at [38, 102] on div "Policies" at bounding box center [31, 110] width 32 height 20
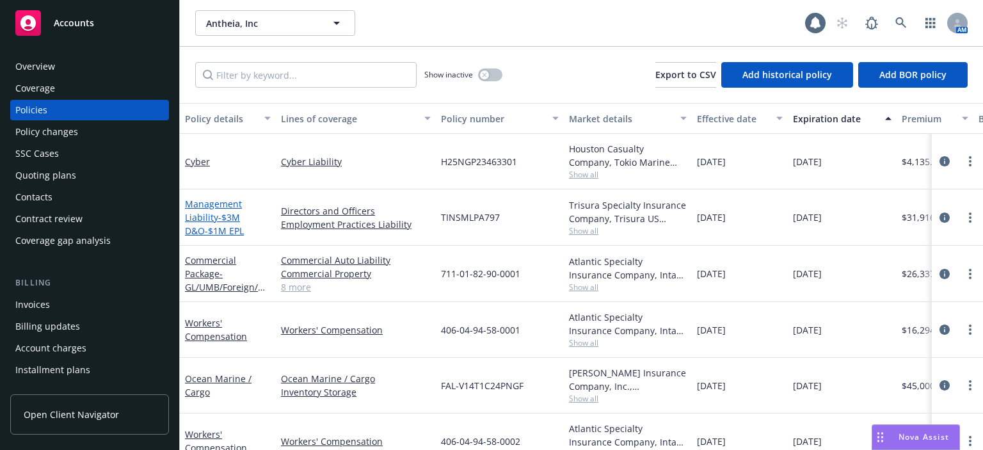
click at [218, 229] on span "- $3M D&O-$1M EPL" at bounding box center [214, 224] width 59 height 26
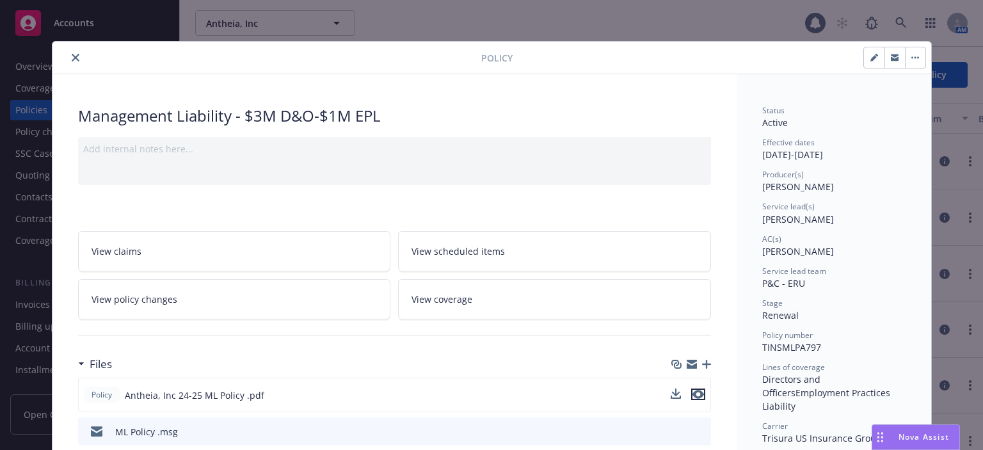
click at [696, 396] on icon "preview file" at bounding box center [698, 394] width 12 height 9
click at [68, 52] on button "close" at bounding box center [75, 57] width 15 height 15
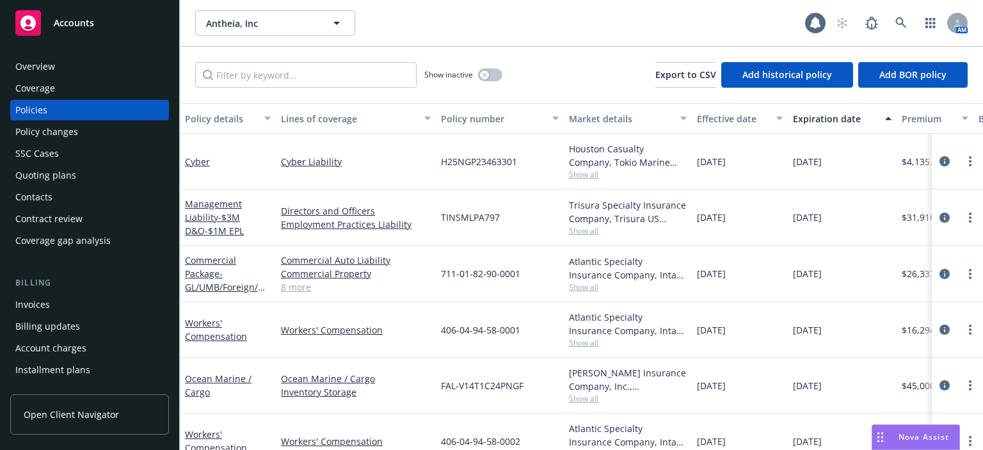
click at [107, 67] on div "Overview" at bounding box center [89, 66] width 148 height 20
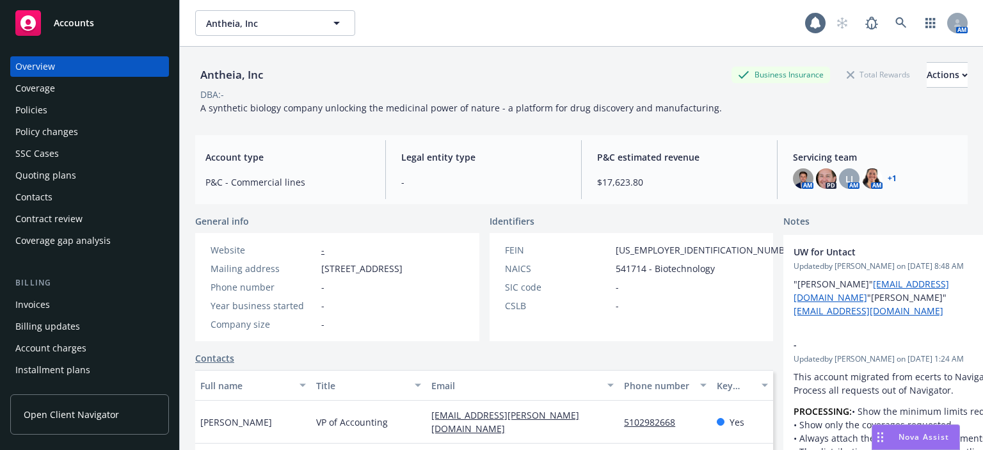
click at [63, 119] on div "Policies" at bounding box center [89, 110] width 148 height 20
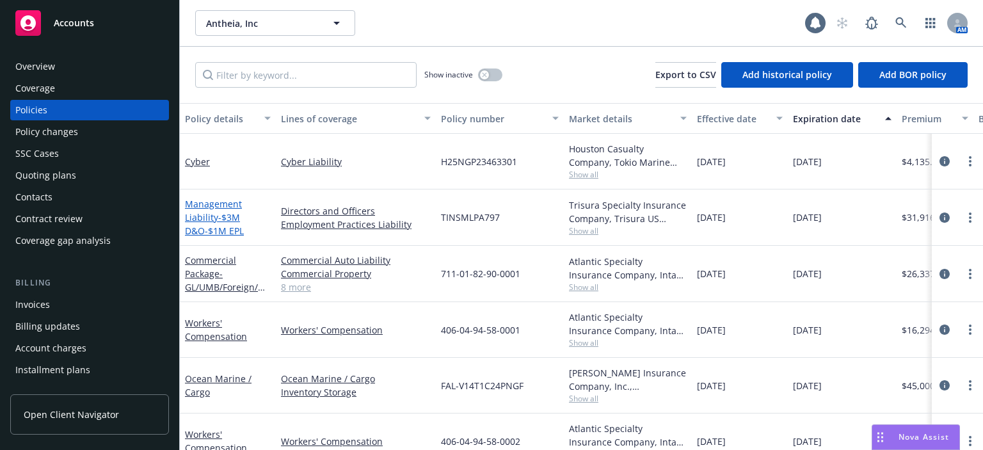
click at [237, 211] on span "- $3M D&O-$1M EPL" at bounding box center [214, 224] width 59 height 26
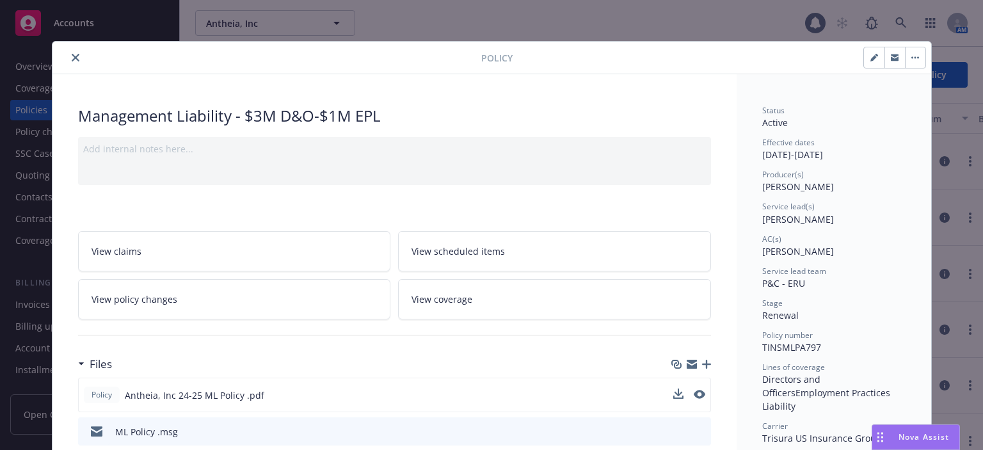
scroll to position [128, 0]
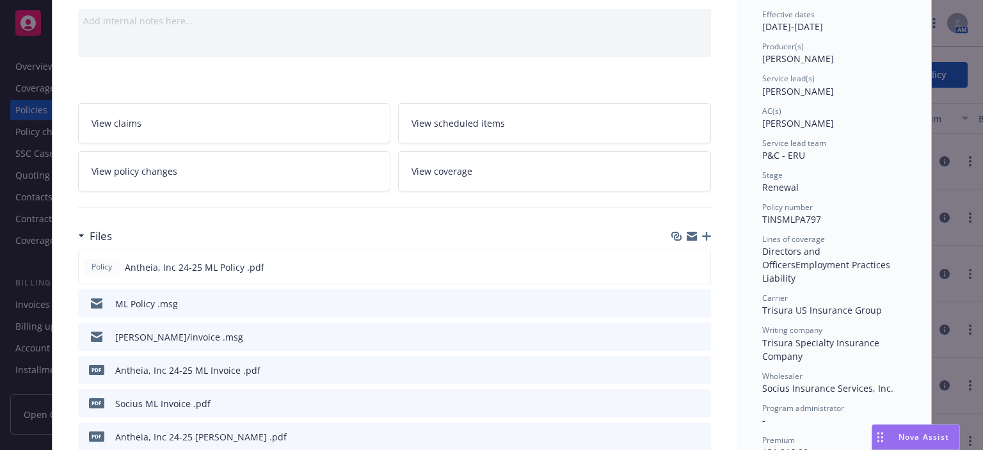
click at [699, 401] on icon "preview file" at bounding box center [699, 402] width 12 height 9
click at [693, 333] on icon "preview file" at bounding box center [699, 335] width 12 height 9
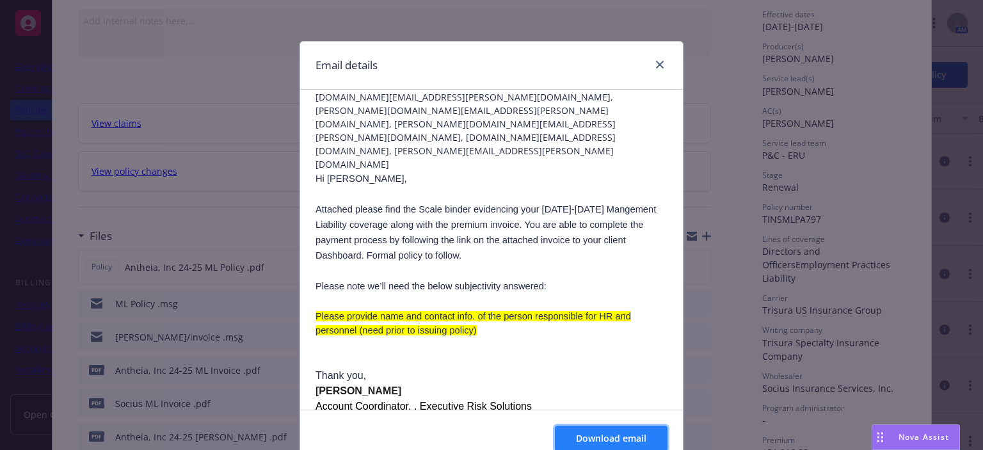
click at [586, 434] on span "Download email" at bounding box center [611, 438] width 70 height 12
click at [652, 67] on link "close" at bounding box center [659, 64] width 15 height 15
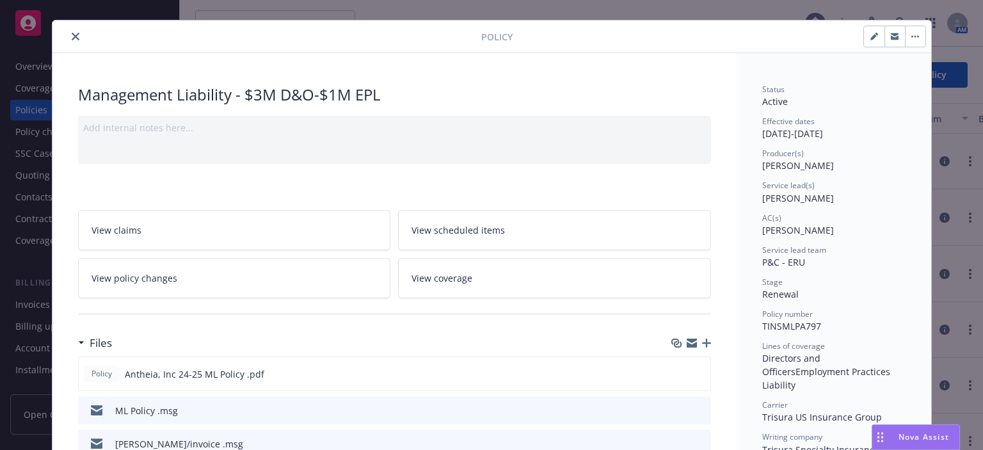
scroll to position [0, 0]
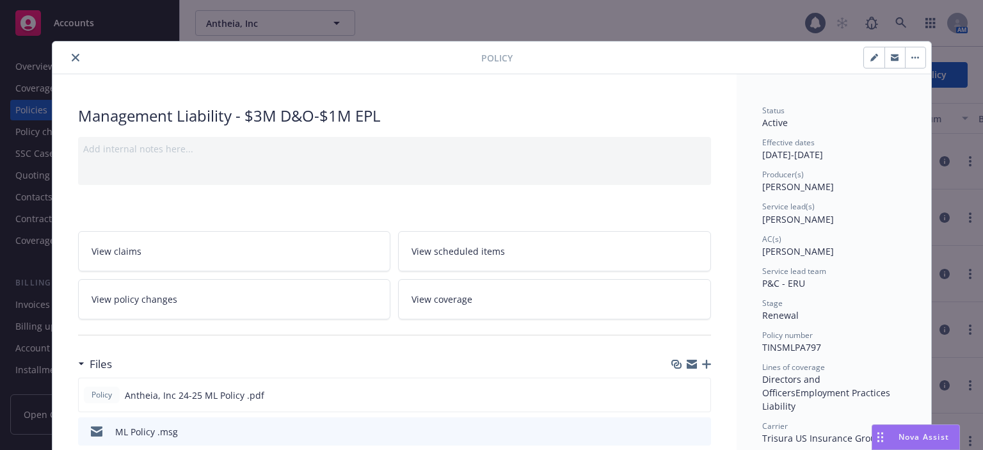
click at [68, 58] on button "close" at bounding box center [75, 57] width 15 height 15
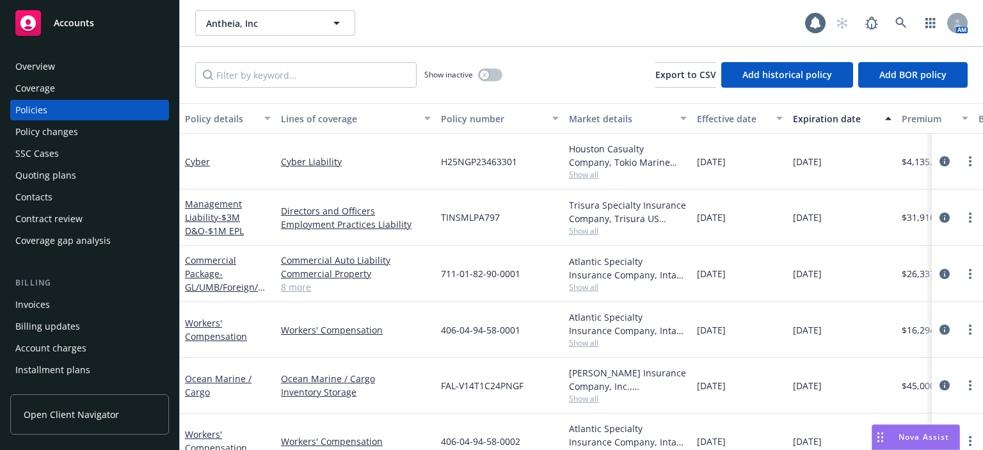
click at [96, 180] on div "Quoting plans" at bounding box center [89, 175] width 148 height 20
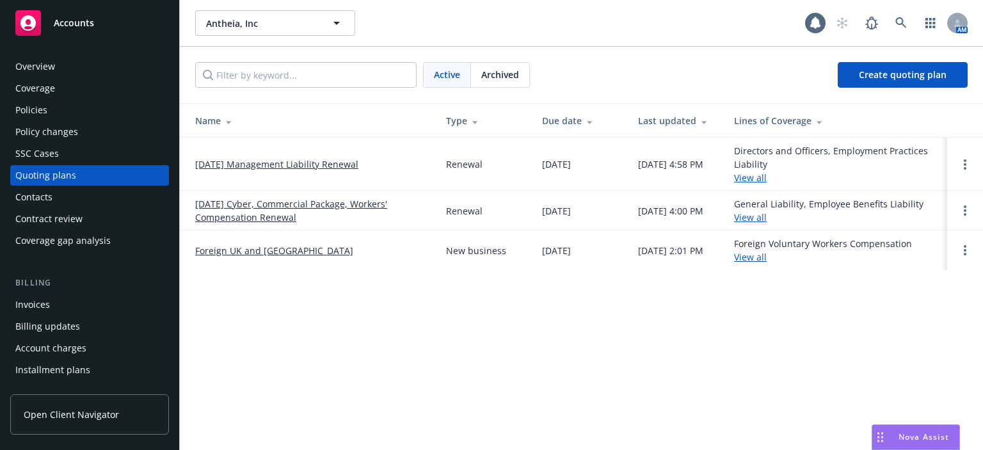
click at [261, 168] on link "[DATE] Management Liability Renewal" at bounding box center [276, 163] width 163 height 13
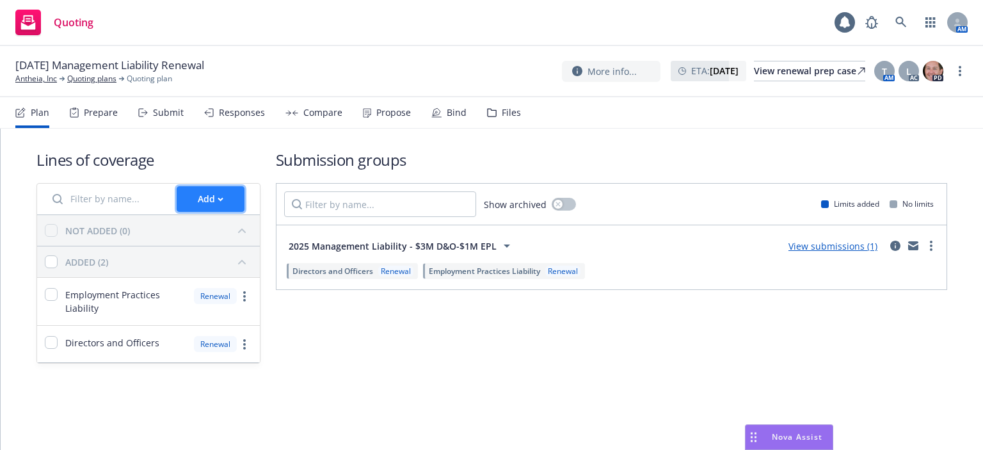
click at [213, 194] on div "Add" at bounding box center [211, 199] width 26 height 24
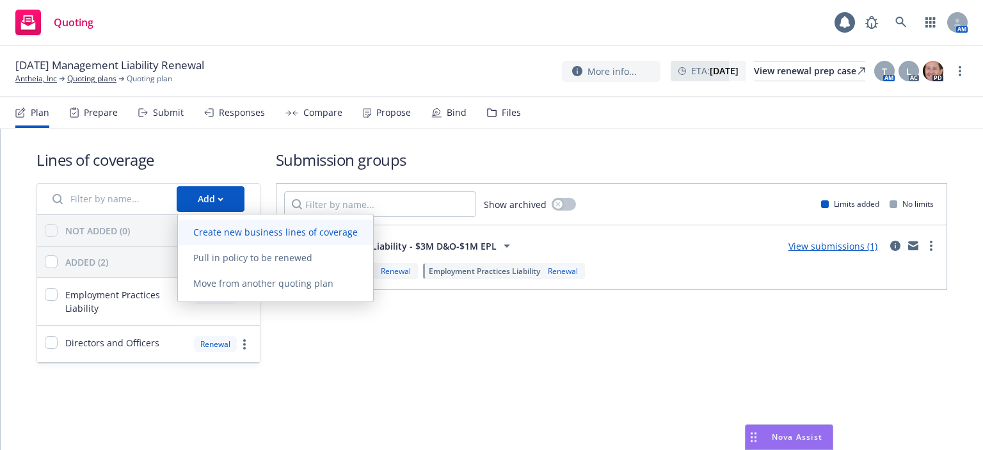
click at [223, 230] on span "Create new business lines of coverage" at bounding box center [275, 232] width 195 height 12
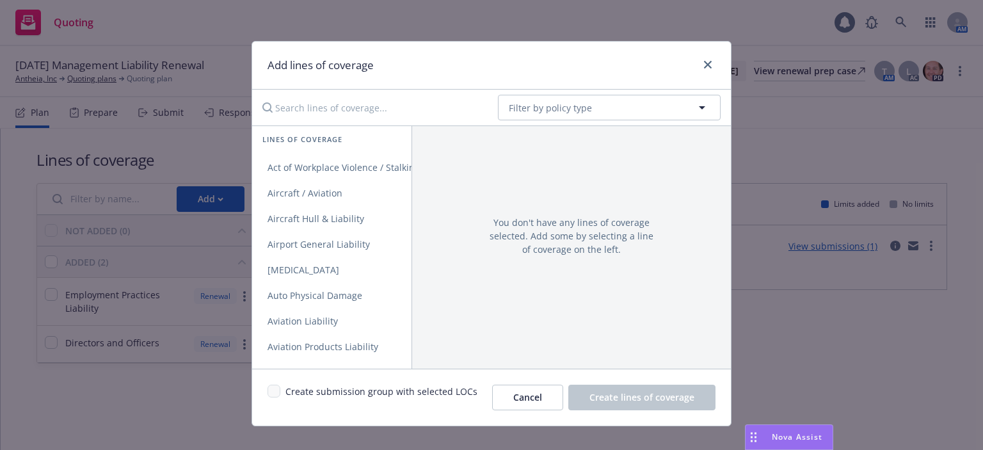
click at [294, 106] on input "Search lines of coverage..." at bounding box center [371, 108] width 233 height 26
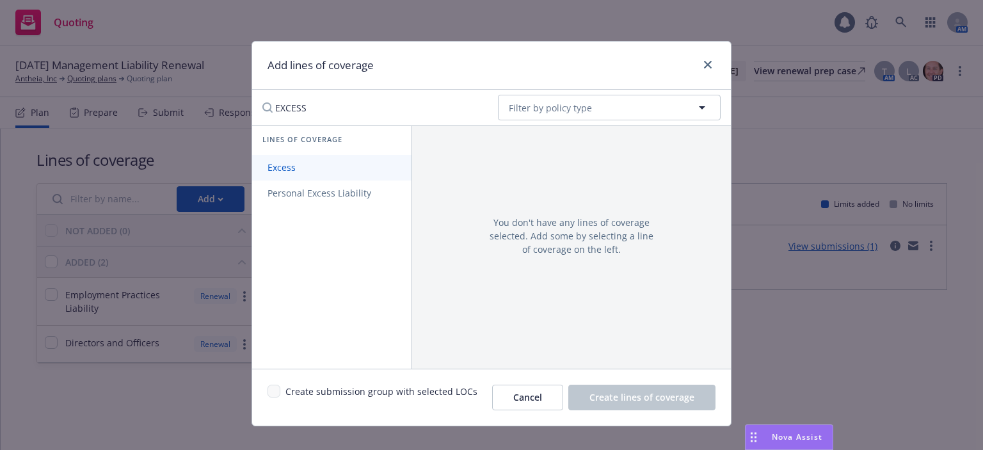
type input "EXCESS"
click at [282, 168] on span "Excess" at bounding box center [281, 167] width 59 height 12
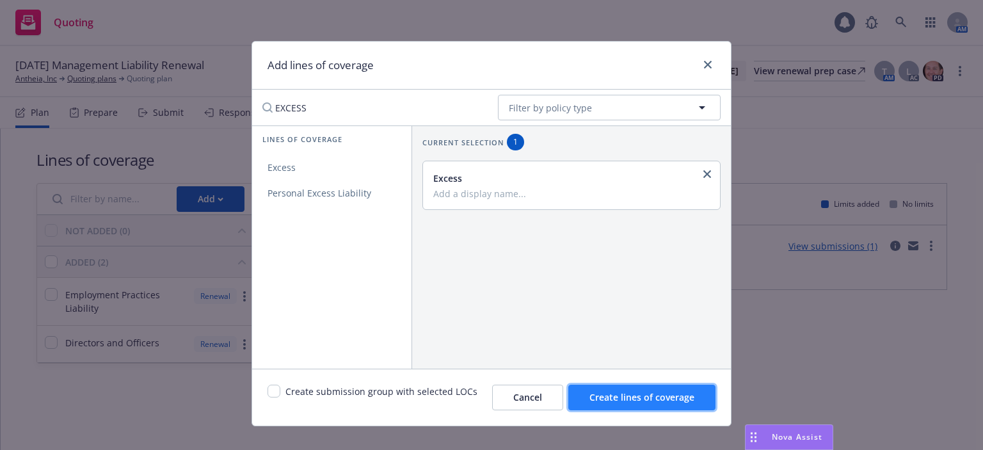
click at [630, 394] on span "Create lines of coverage" at bounding box center [641, 397] width 105 height 12
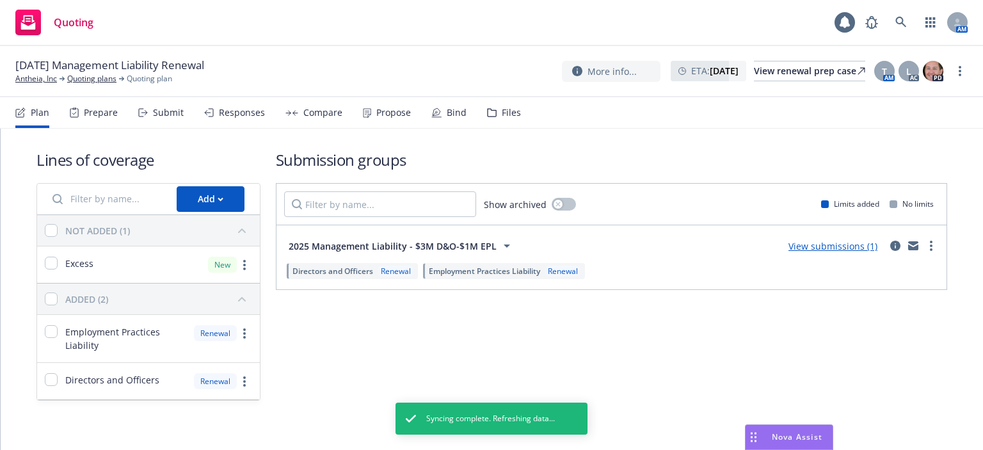
click at [379, 111] on div "Propose" at bounding box center [393, 112] width 35 height 10
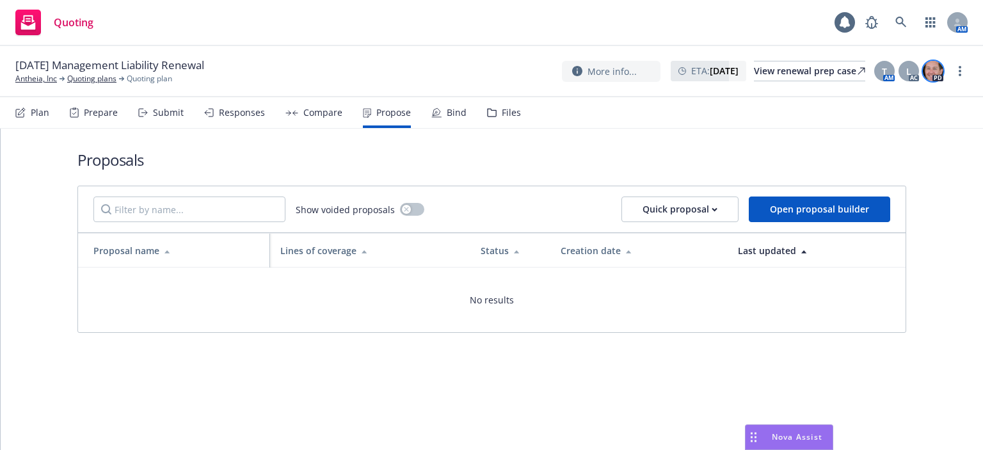
click at [943, 69] on img at bounding box center [933, 71] width 20 height 20
